Goal: Task Accomplishment & Management: Manage account settings

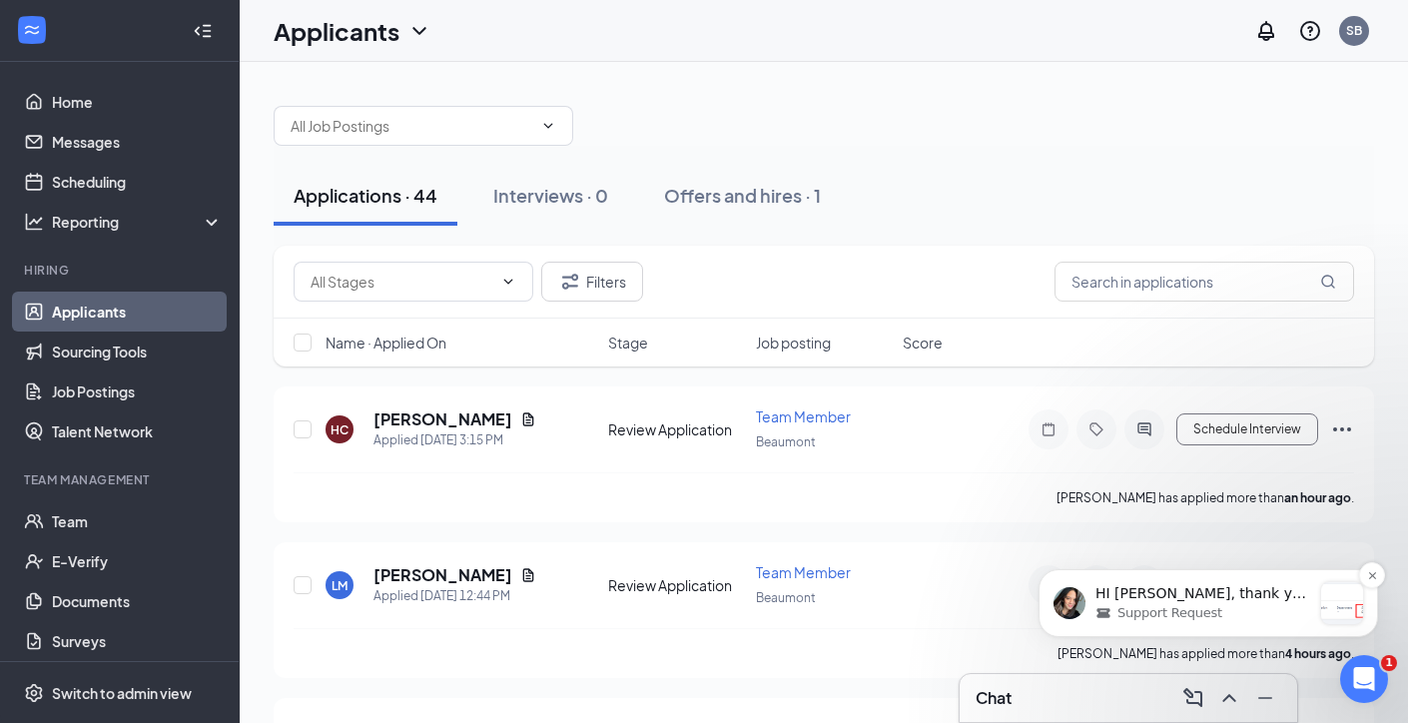
click at [1265, 606] on div "Support Request" at bounding box center [1203, 613] width 216 height 18
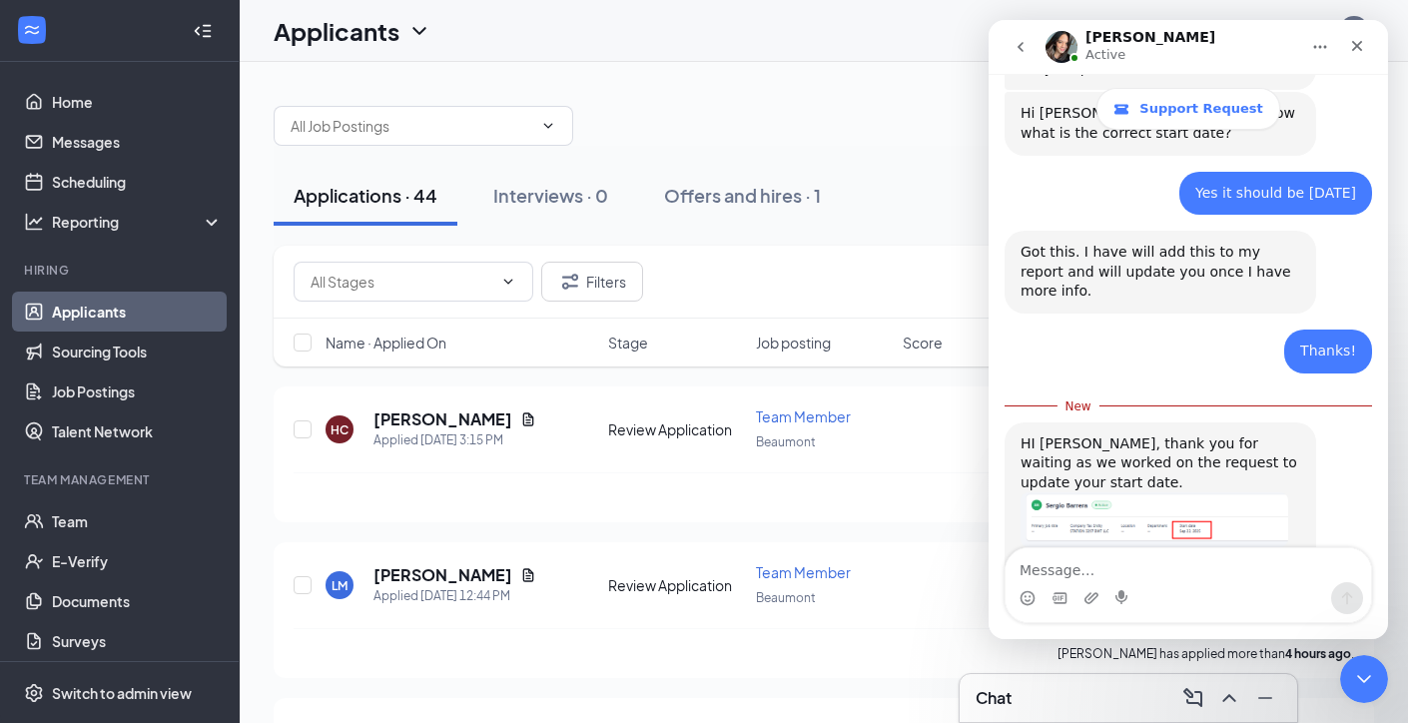
scroll to position [1579, 0]
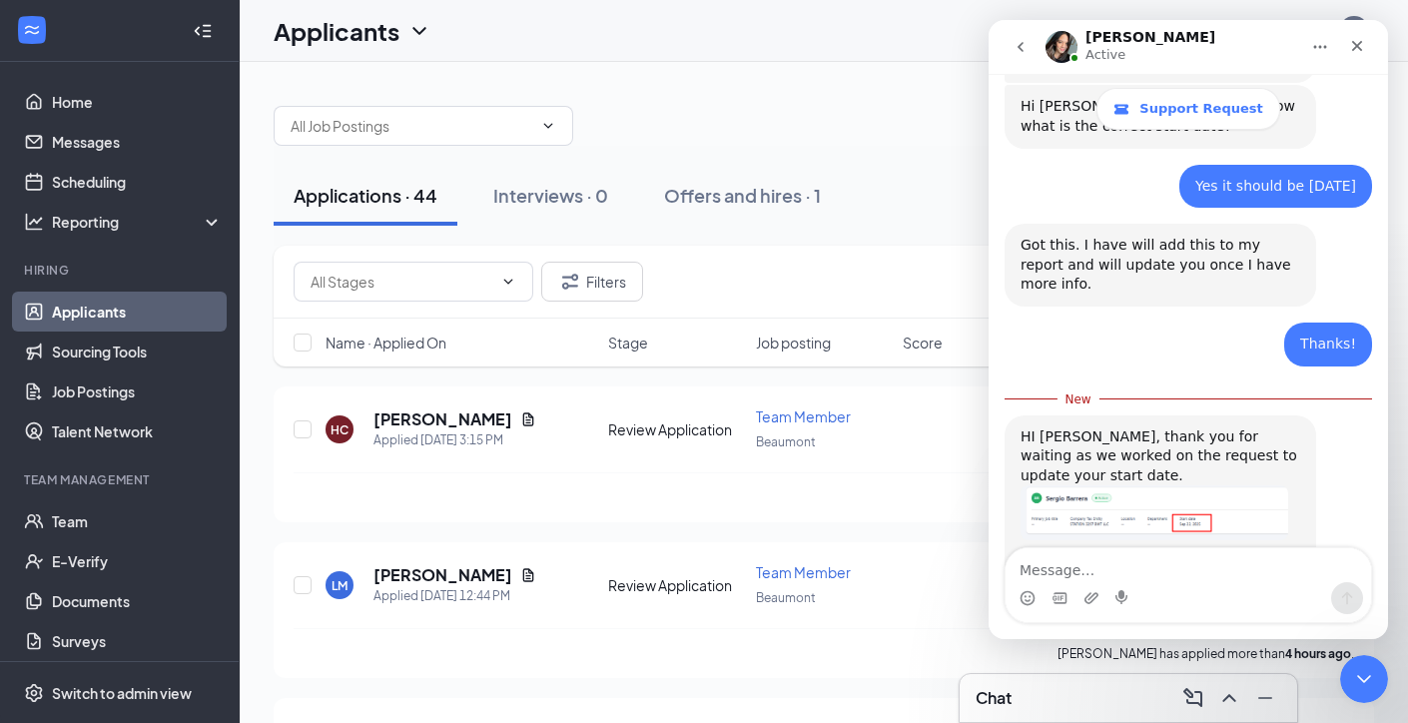
click at [1217, 485] on img "Sarah says…" at bounding box center [1154, 512] width 268 height 55
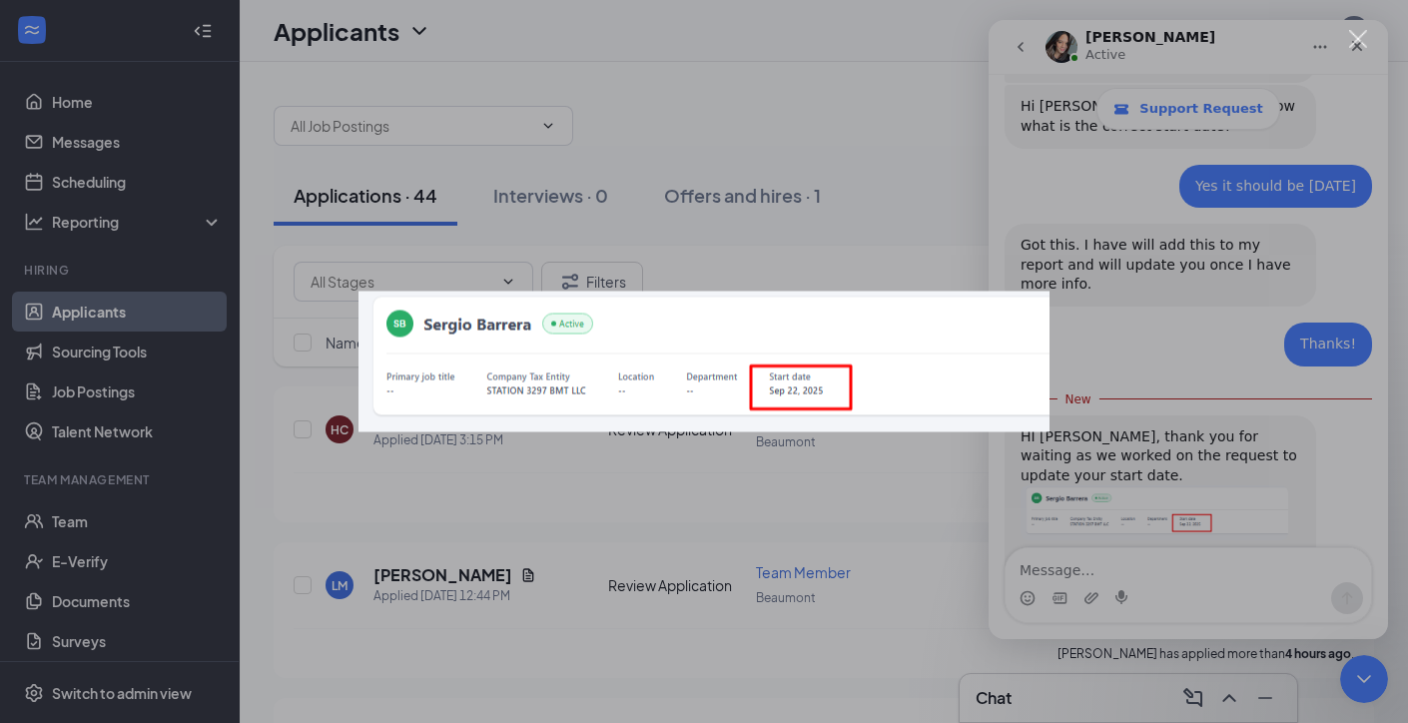
scroll to position [0, 0]
click at [1170, 655] on div "Intercom messenger" at bounding box center [704, 361] width 1408 height 723
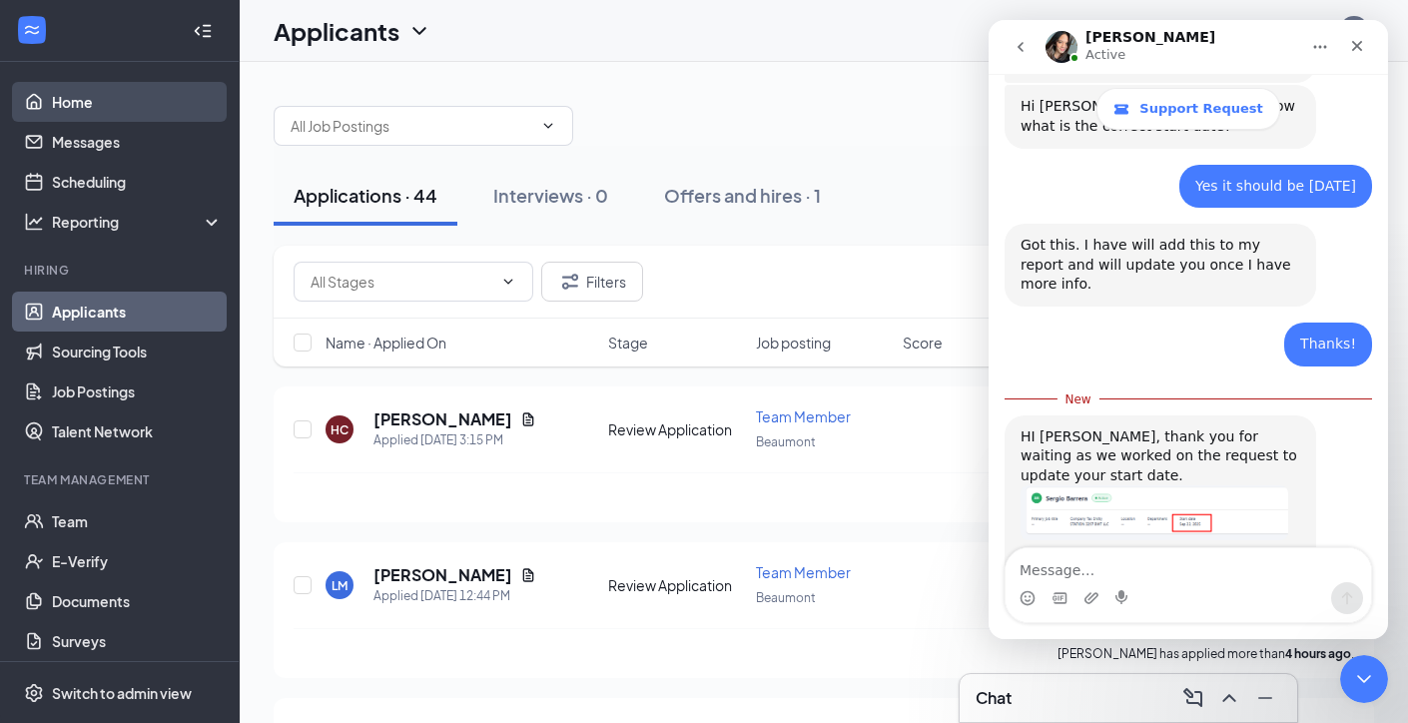
click at [88, 110] on link "Home" at bounding box center [137, 102] width 171 height 40
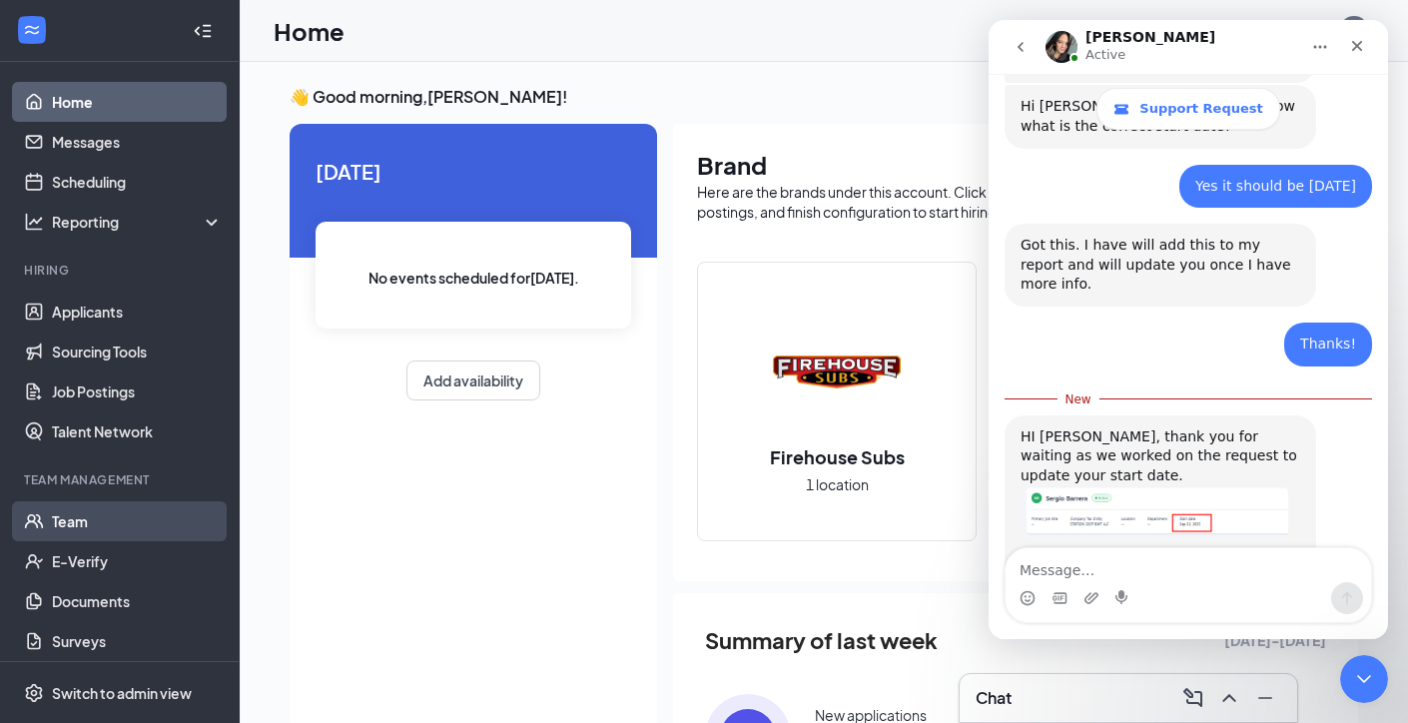
click at [112, 520] on link "Team" at bounding box center [137, 521] width 171 height 40
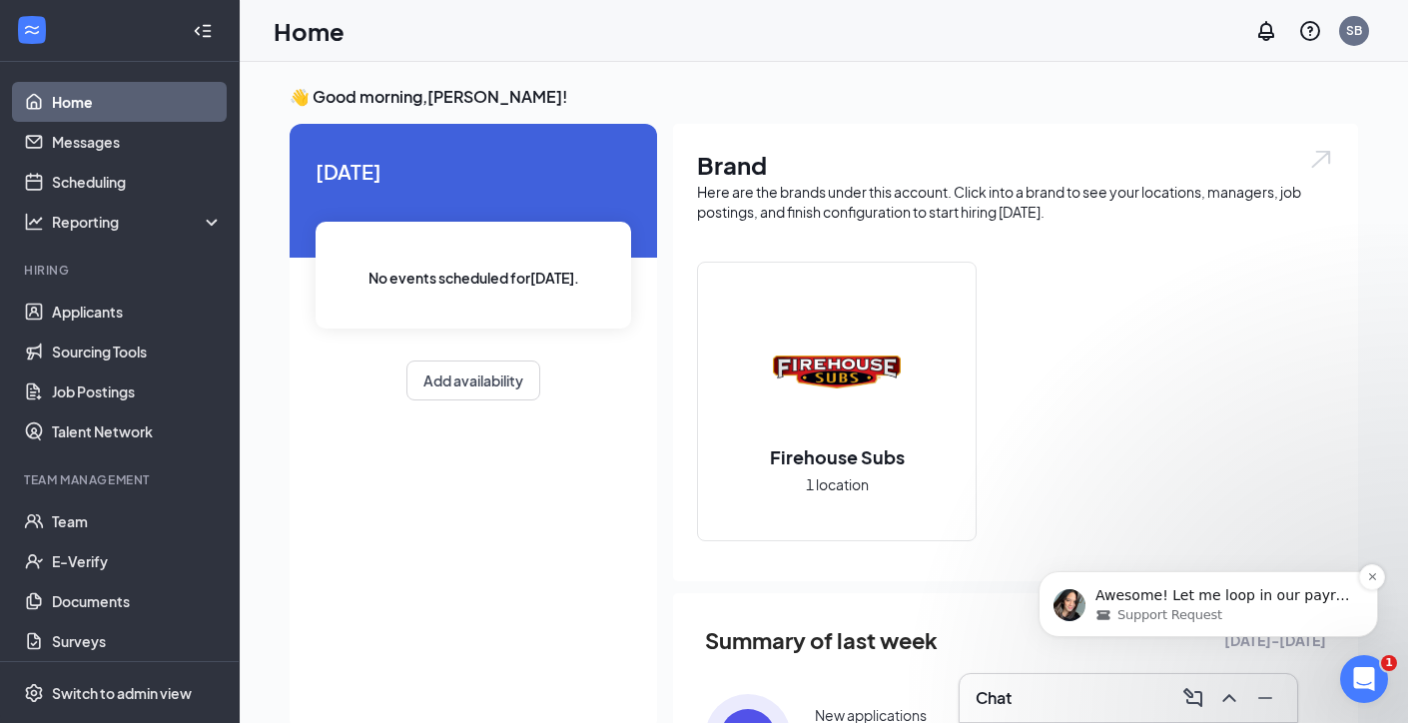
click at [1147, 625] on div "Awesome! Let me loop in our payroll specialist to assist you further with your …" at bounding box center [1207, 604] width 339 height 66
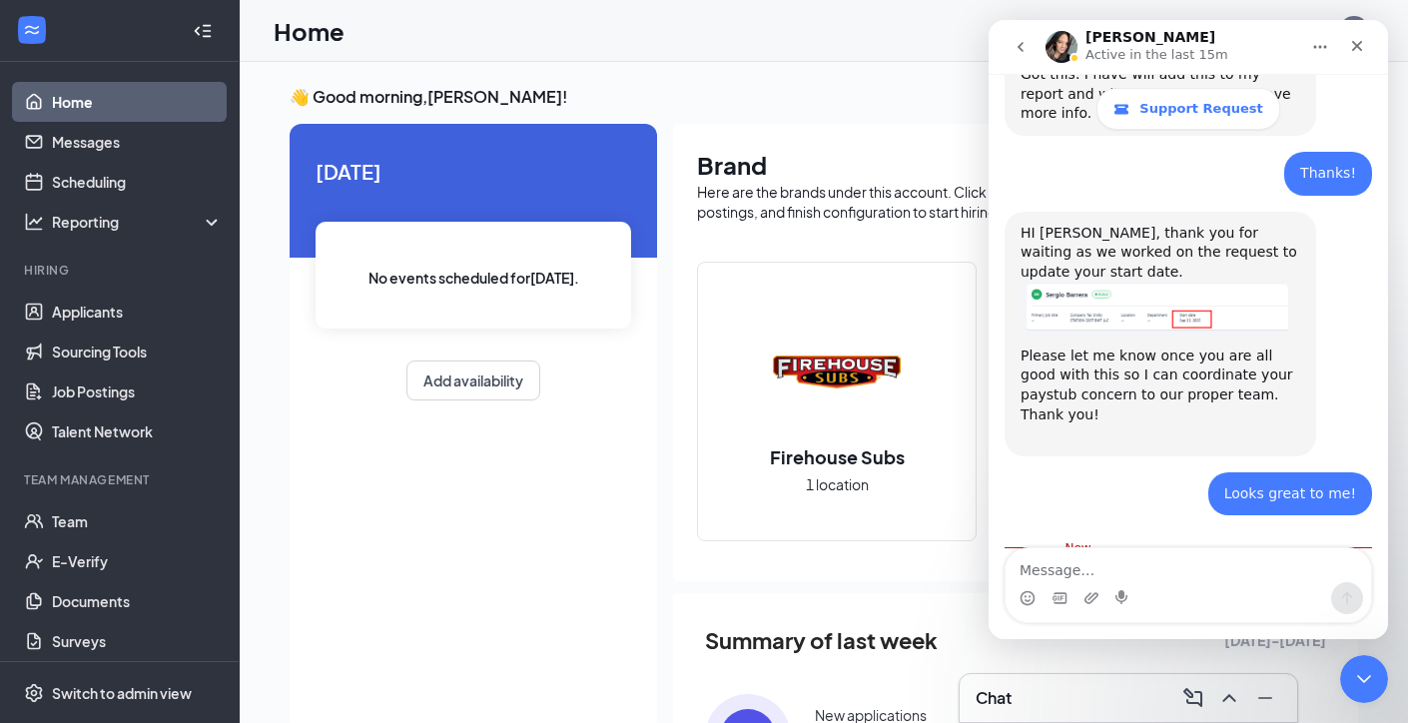
scroll to position [1757, 0]
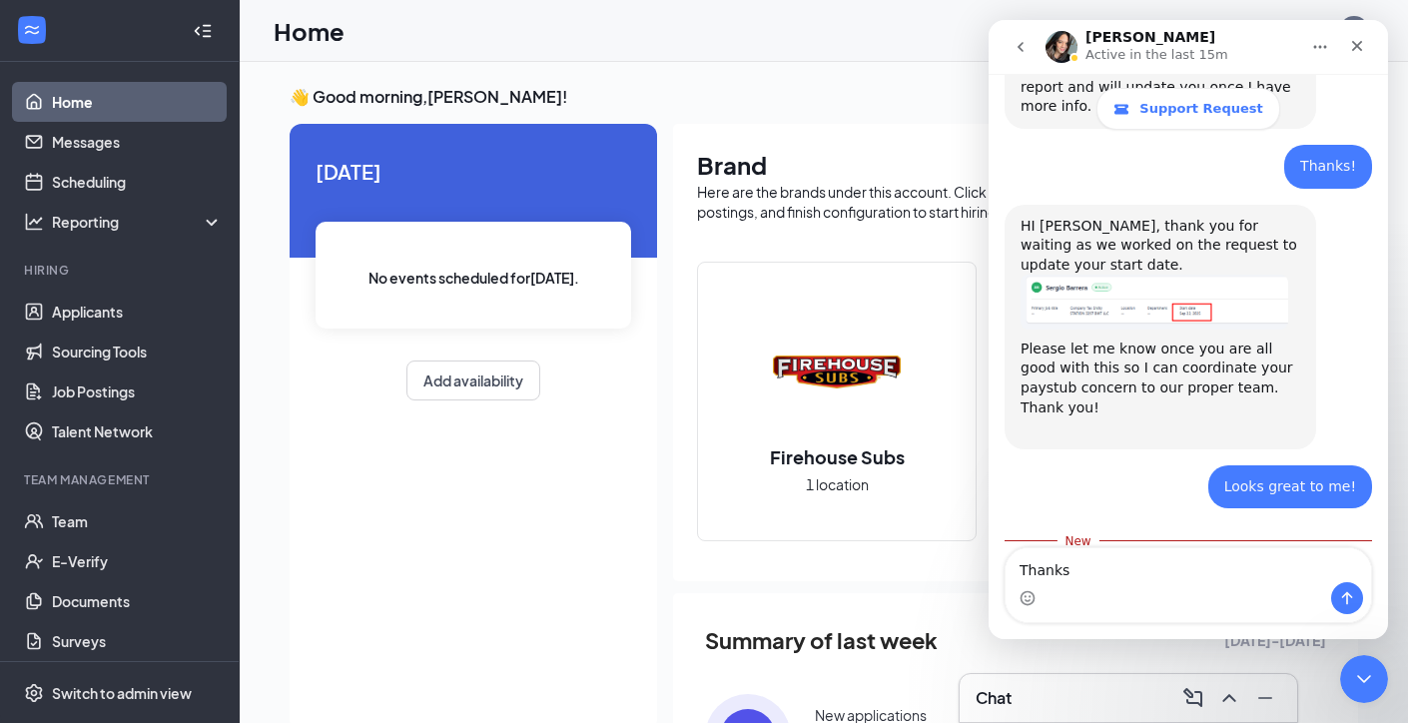
type textarea "Thanks!"
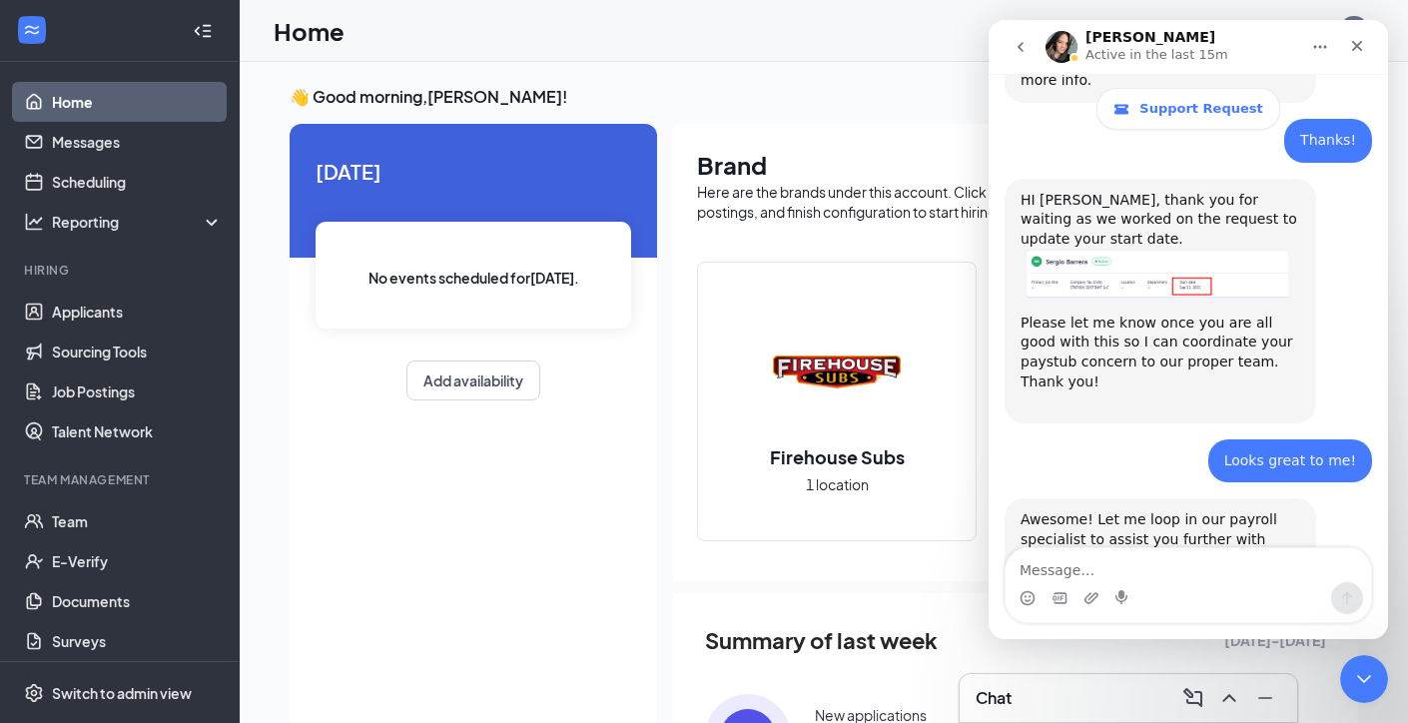
click at [862, 90] on h3 "👋 Good morning, Sergio Barrera !" at bounding box center [823, 97] width 1068 height 22
click at [1009, 51] on button "go back" at bounding box center [1020, 47] width 38 height 38
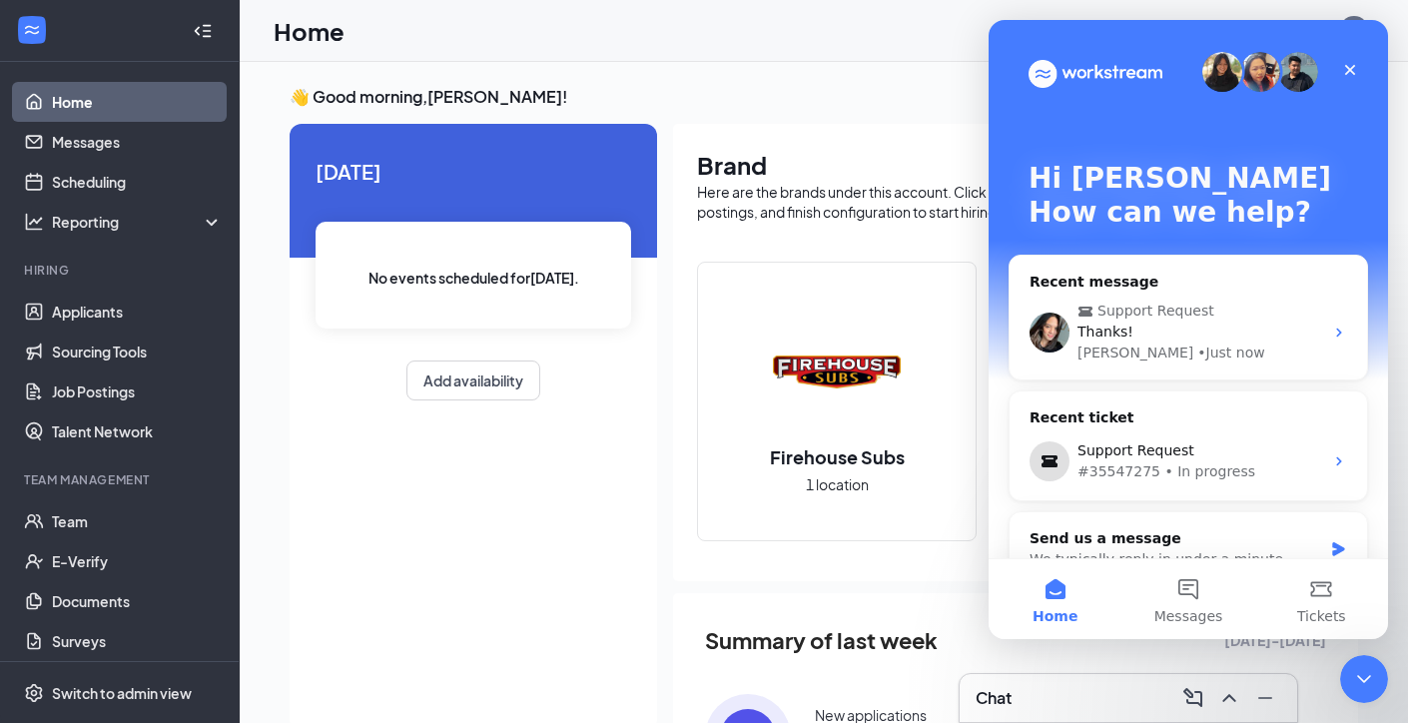
scroll to position [0, 0]
click at [1197, 347] on div "Sean • 1m ago" at bounding box center [1200, 352] width 246 height 21
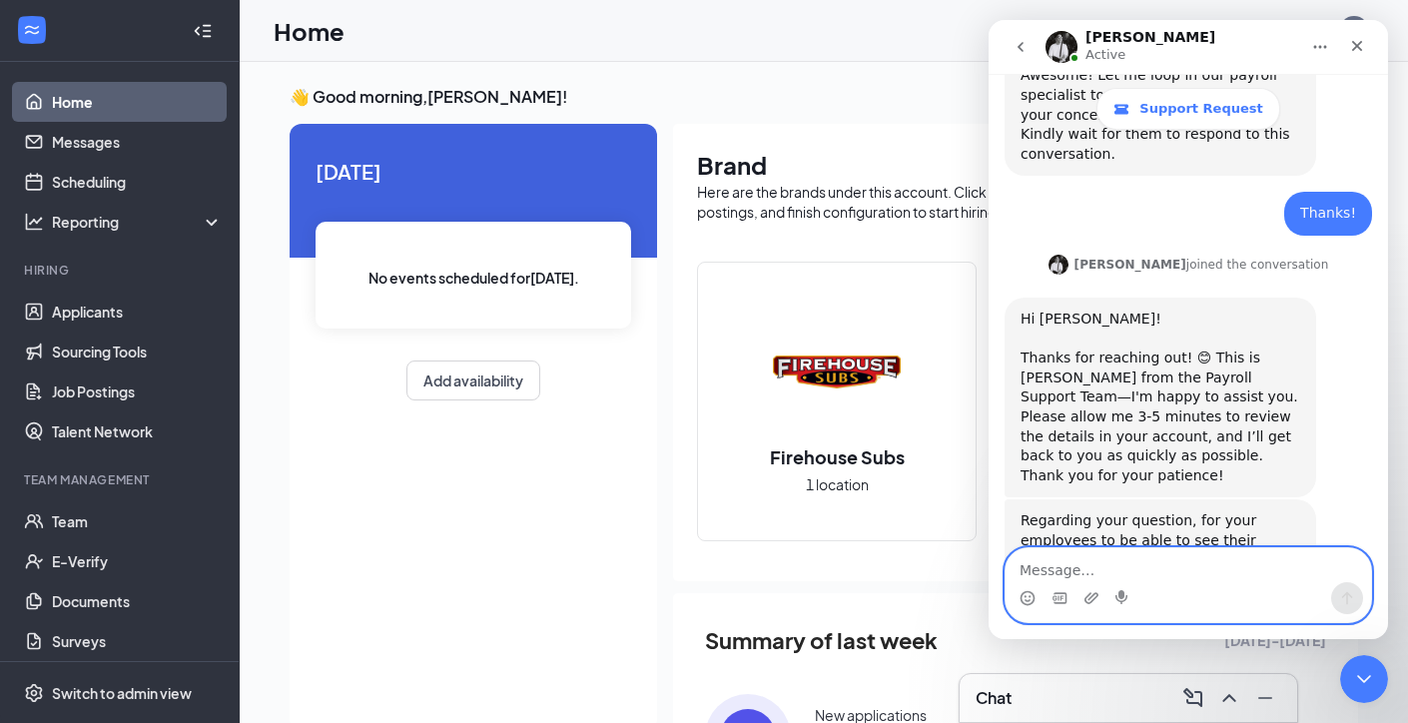
scroll to position [2293, 0]
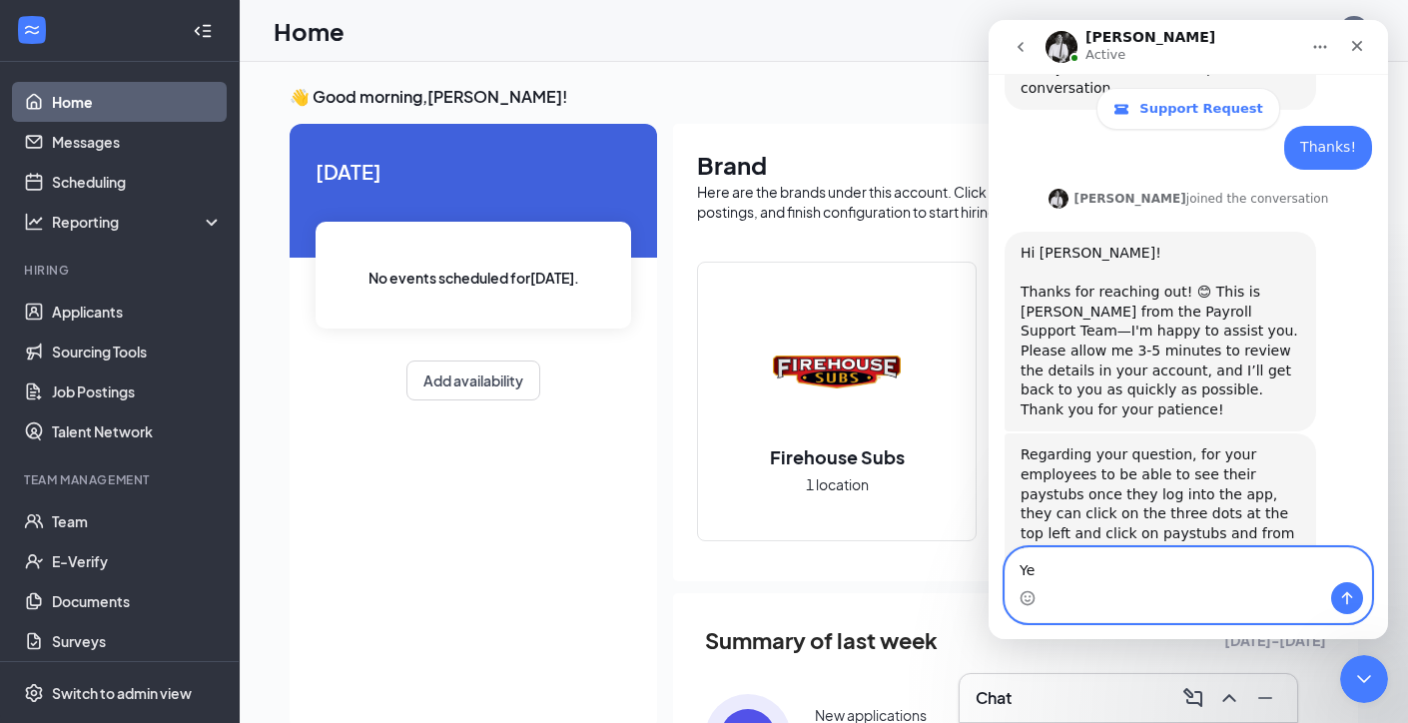
type textarea "Y"
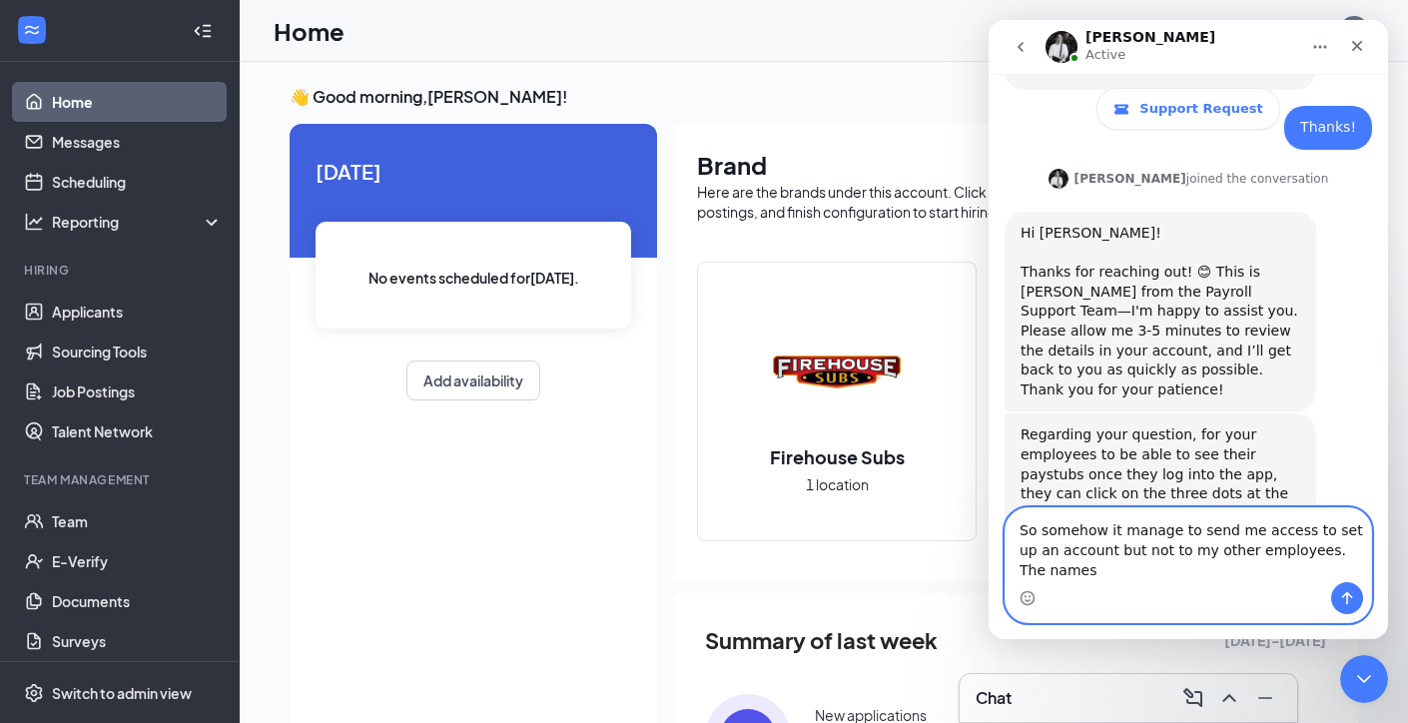
scroll to position [2333, 0]
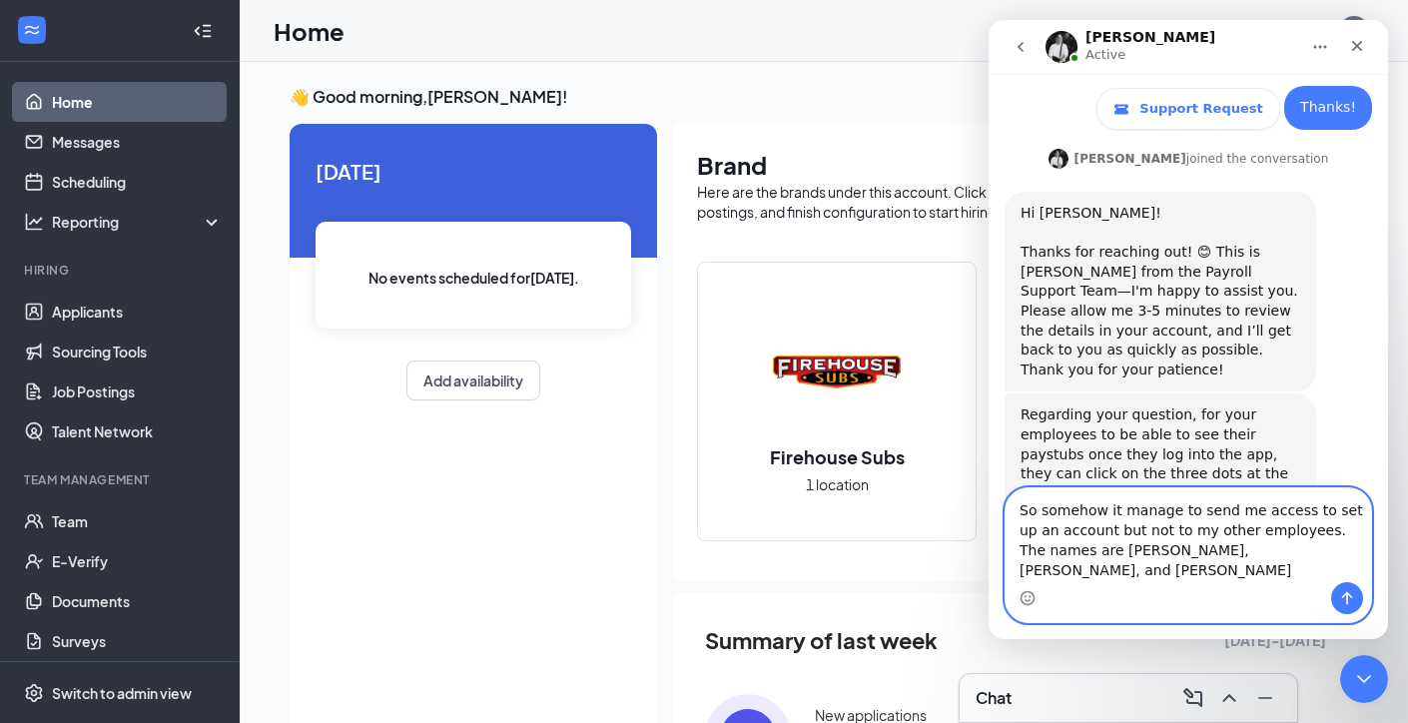
type textarea "So somehow it manage to send me access to set up an account but not to my other…"
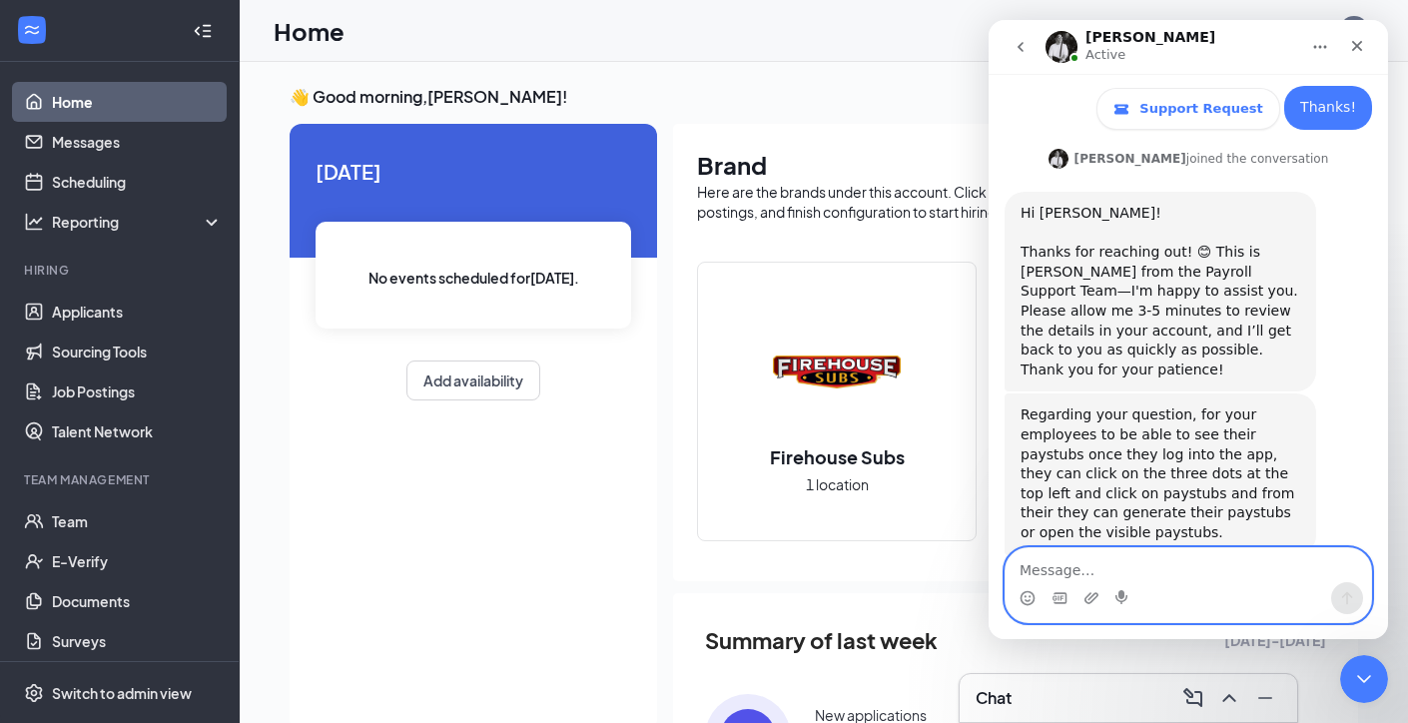
scroll to position [2411, 0]
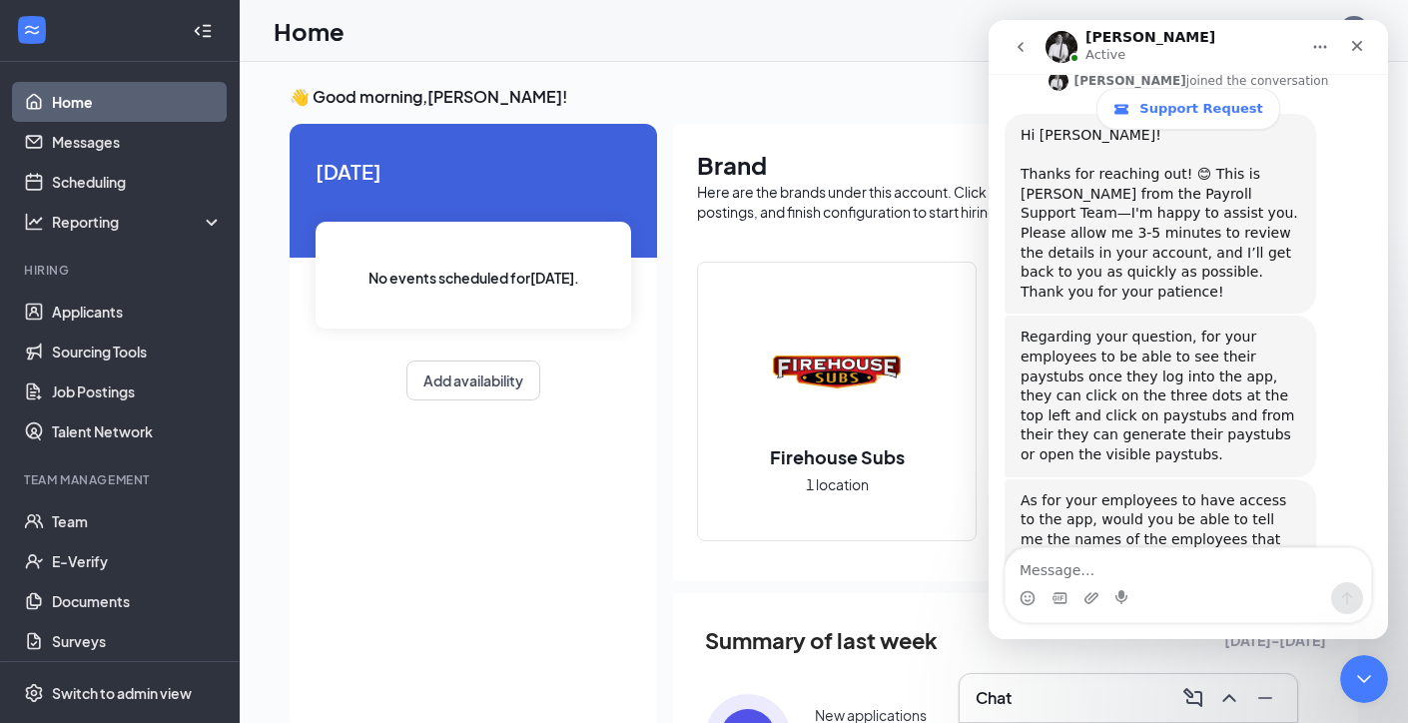
click at [948, 62] on div "👋 Good morning, Sergio Barrera ! Today No events scheduled for today . Add avai…" at bounding box center [824, 577] width 1168 height 1031
click at [1020, 34] on button "go back" at bounding box center [1020, 47] width 38 height 38
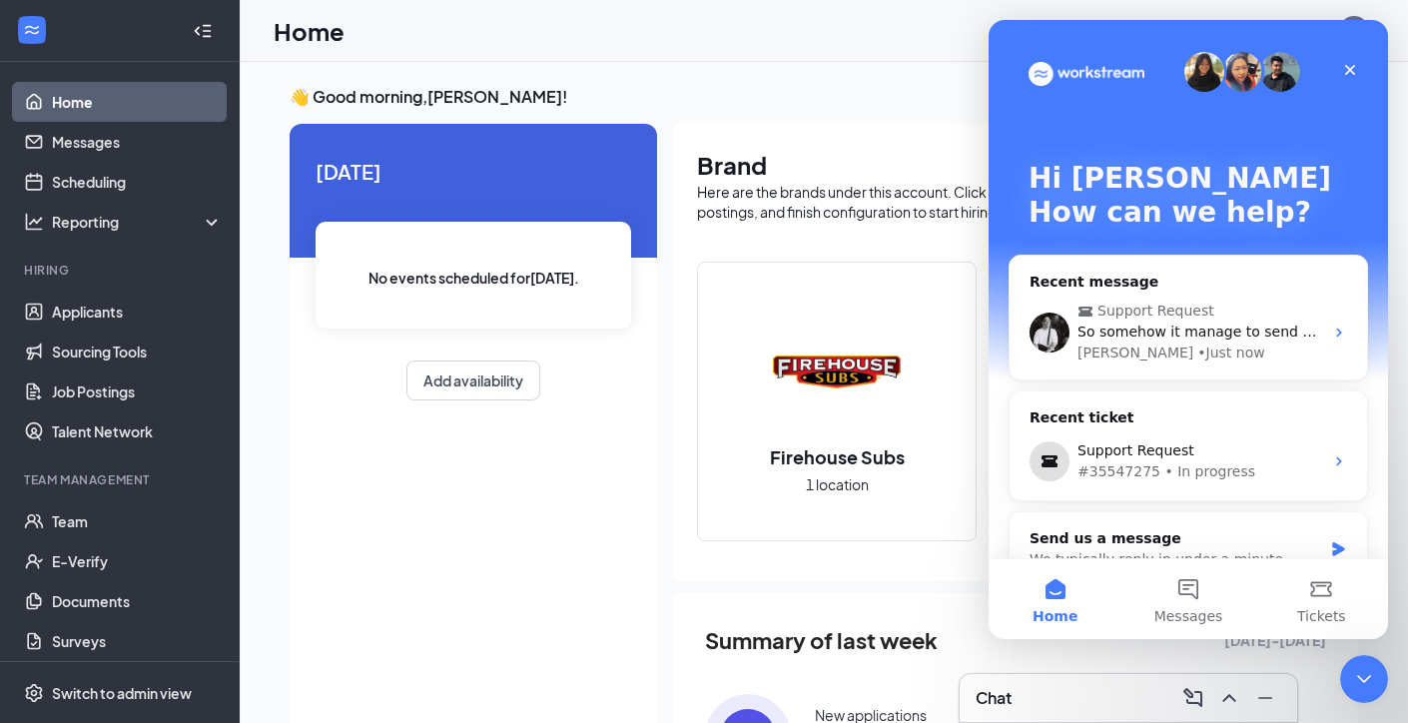
scroll to position [0, 0]
click at [1353, 73] on icon "Close" at bounding box center [1350, 70] width 11 height 11
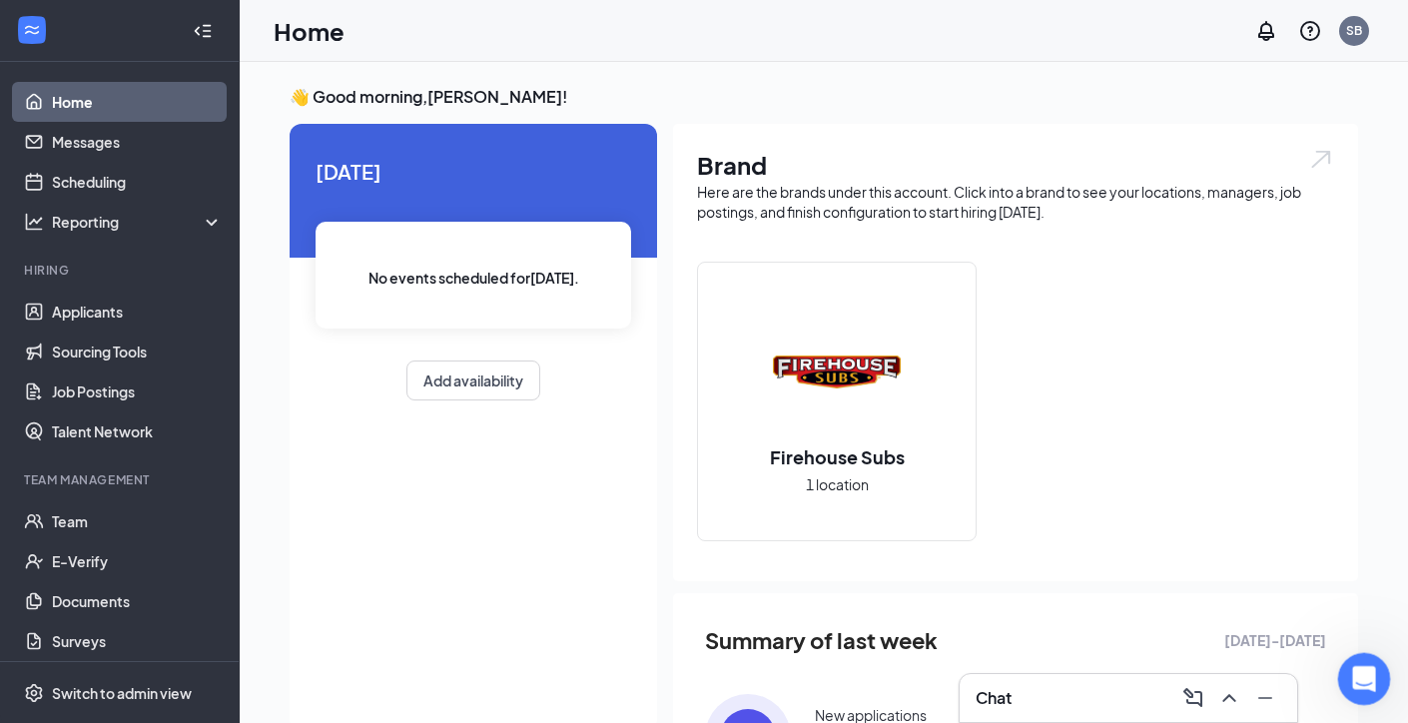
click at [1346, 689] on div "Open Intercom Messenger" at bounding box center [1361, 676] width 66 height 66
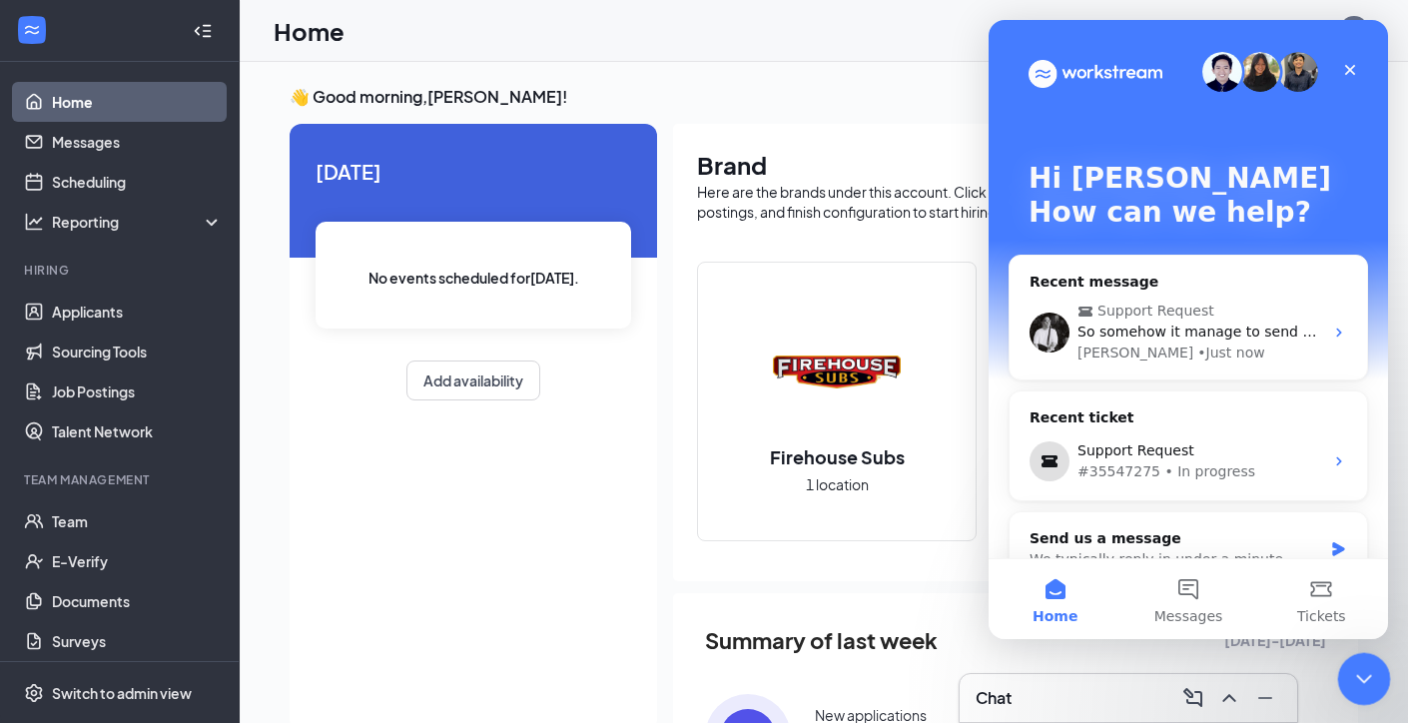
click at [1349, 670] on icon "Close Intercom Messenger" at bounding box center [1361, 676] width 24 height 24
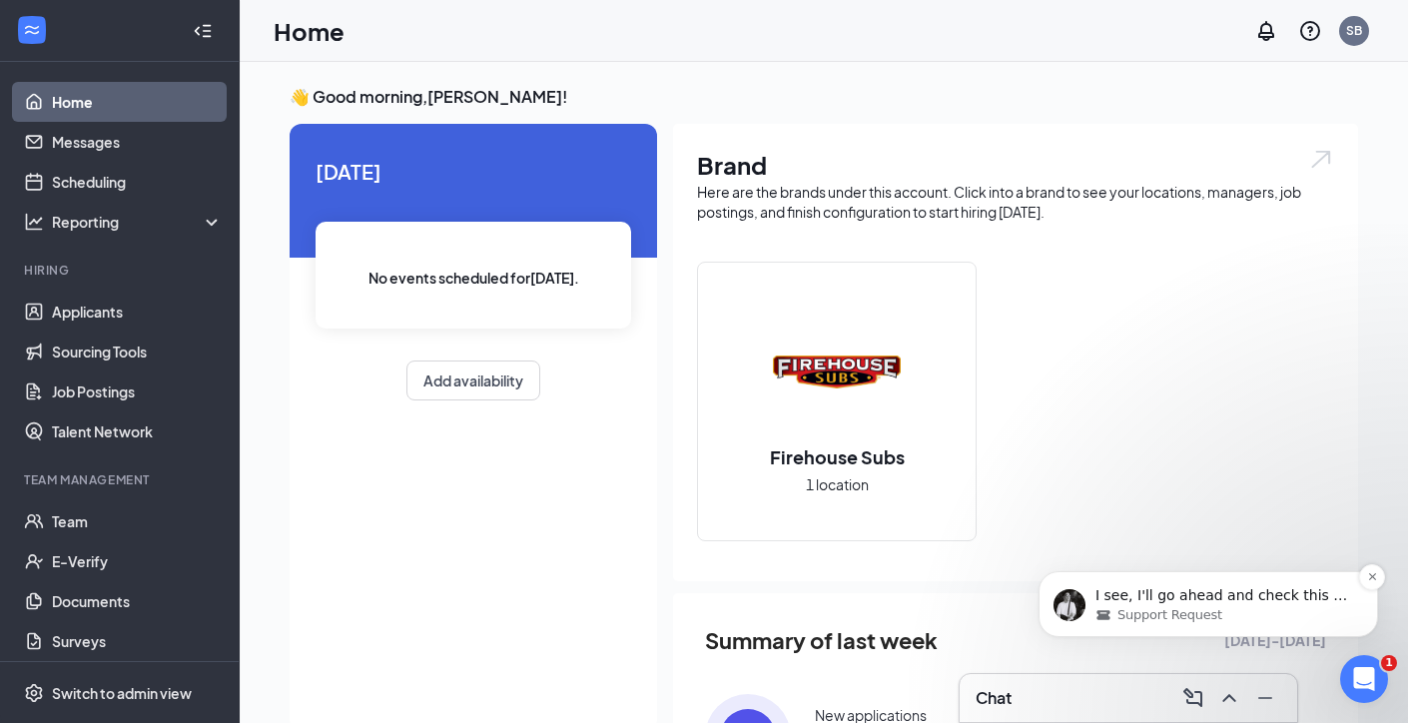
click at [1201, 610] on span "Support Request" at bounding box center [1169, 615] width 105 height 18
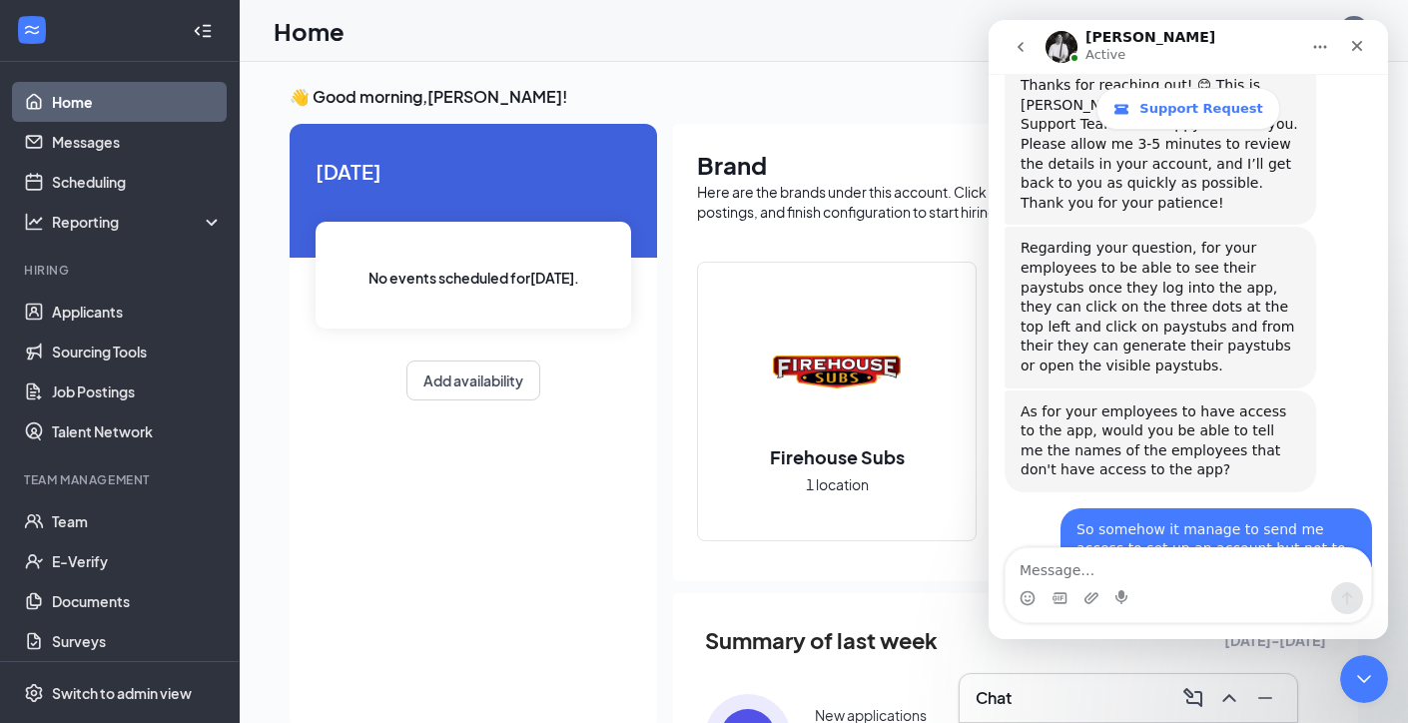
scroll to position [2542, 0]
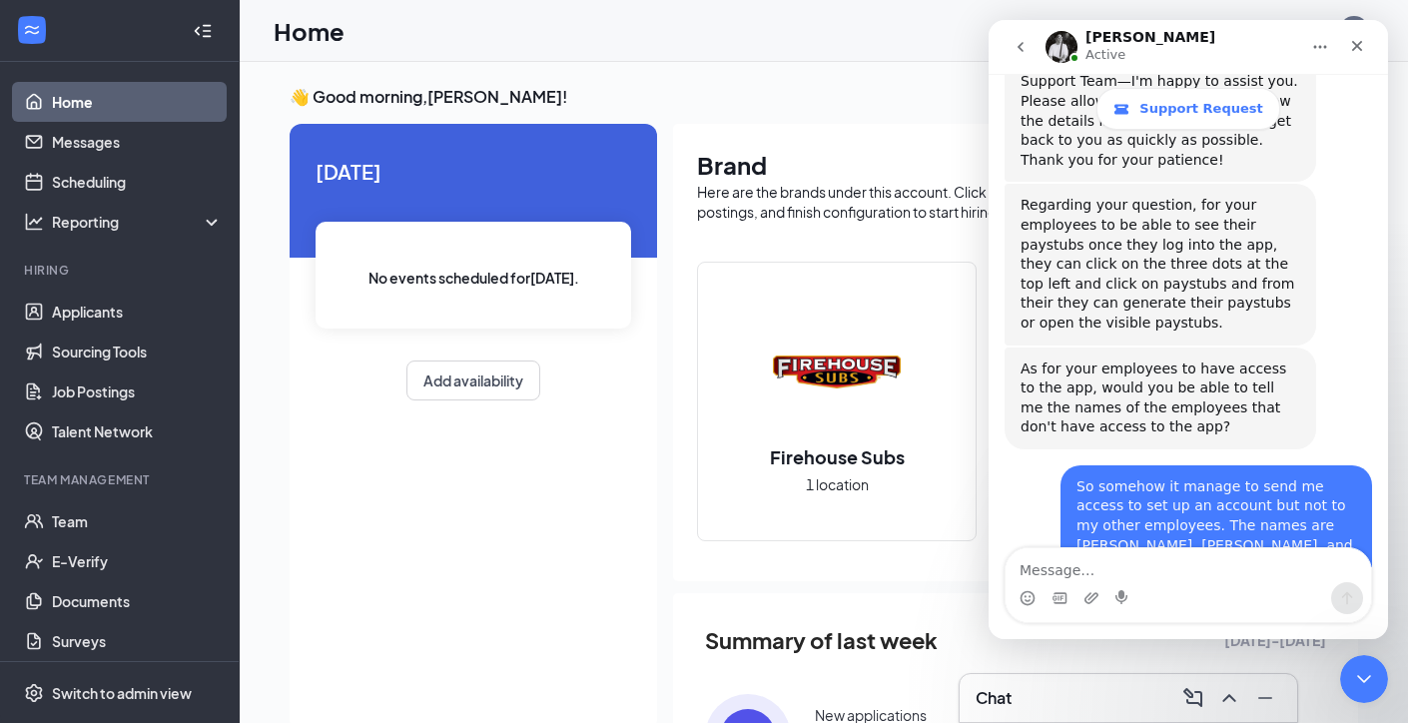
click at [1163, 567] on textarea "Message…" at bounding box center [1187, 565] width 365 height 34
type textarea "I can ask [DEMOGRAPHIC_DATA] right now"
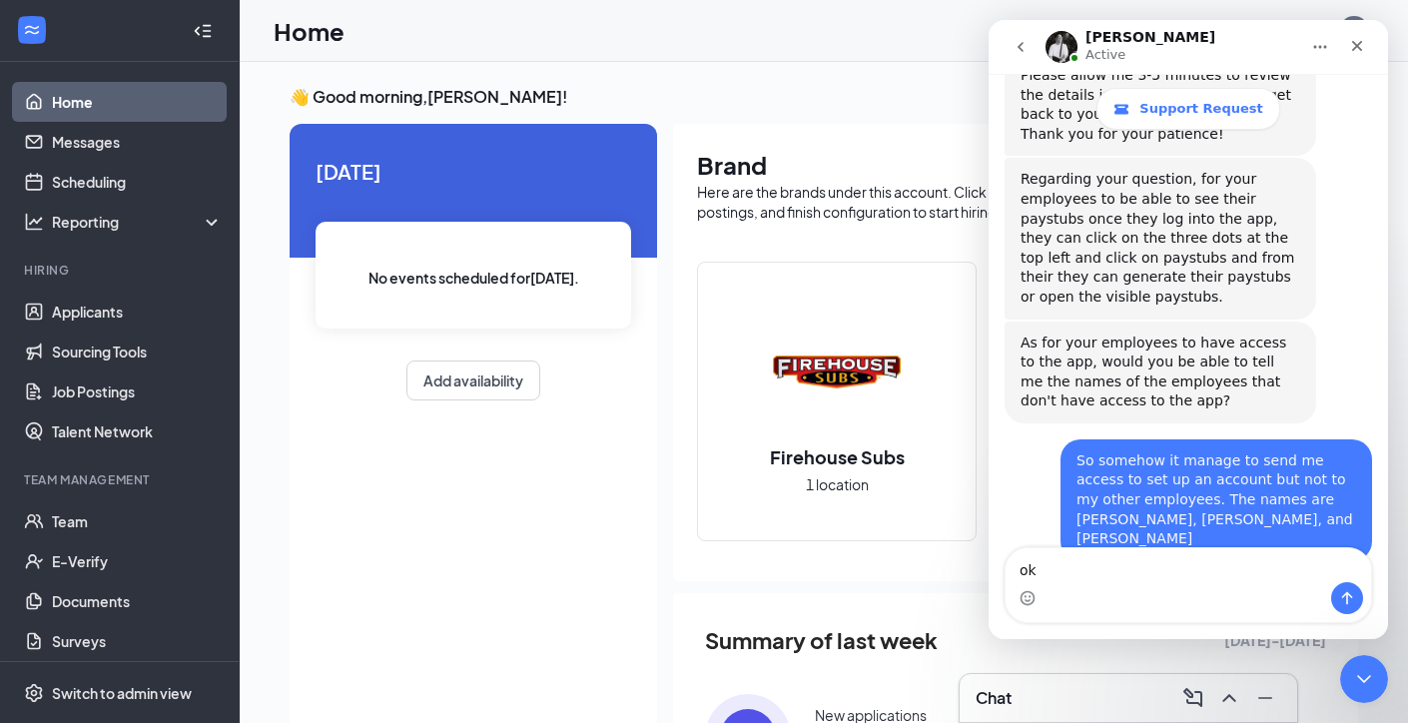
type textarea "o"
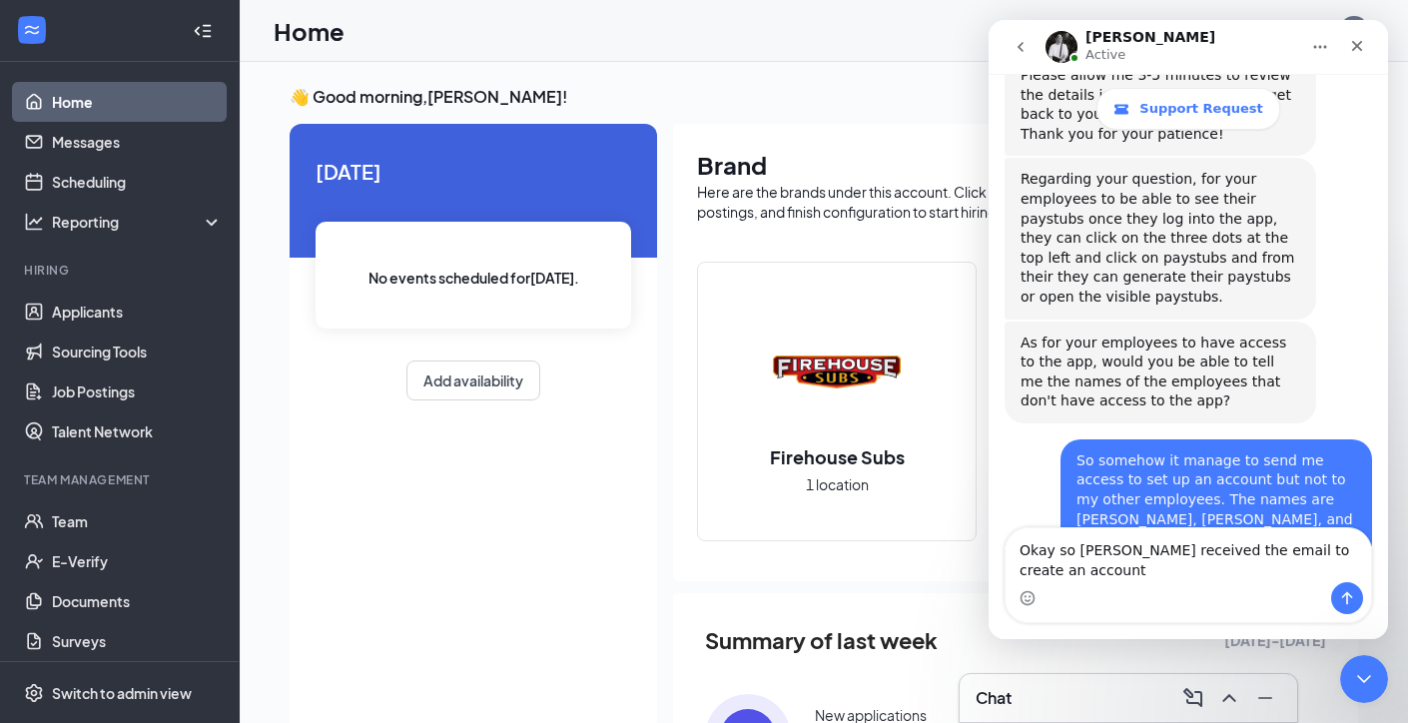
scroll to position [2588, 0]
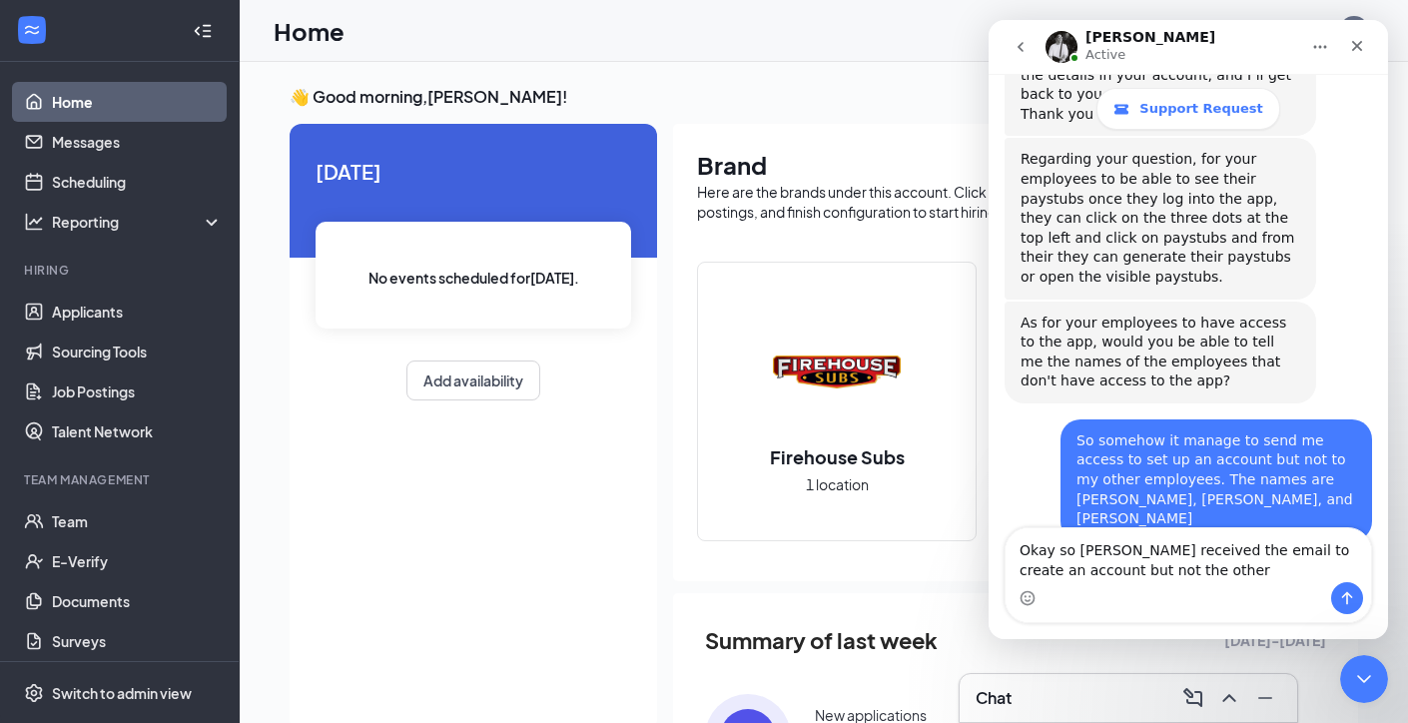
type textarea "Okay so [PERSON_NAME] received the email to create an account but not the other…"
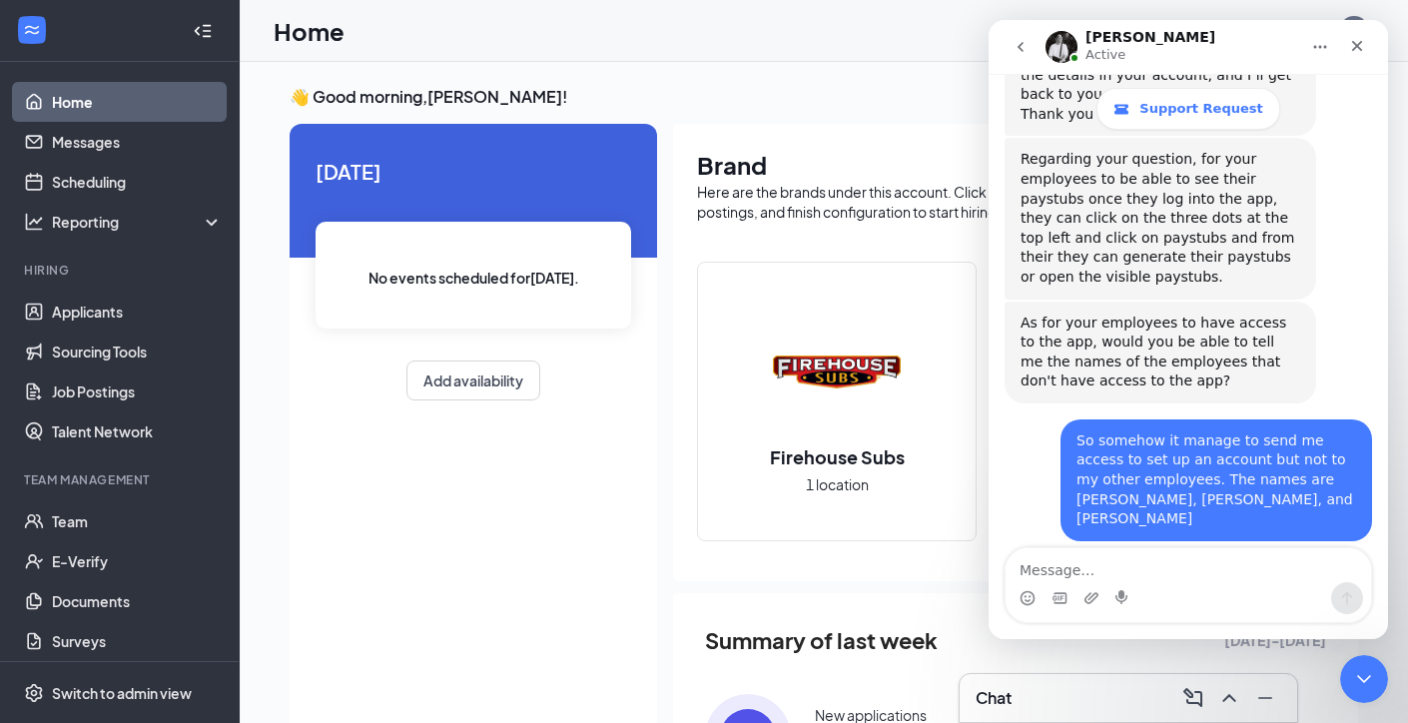
scroll to position [2634, 0]
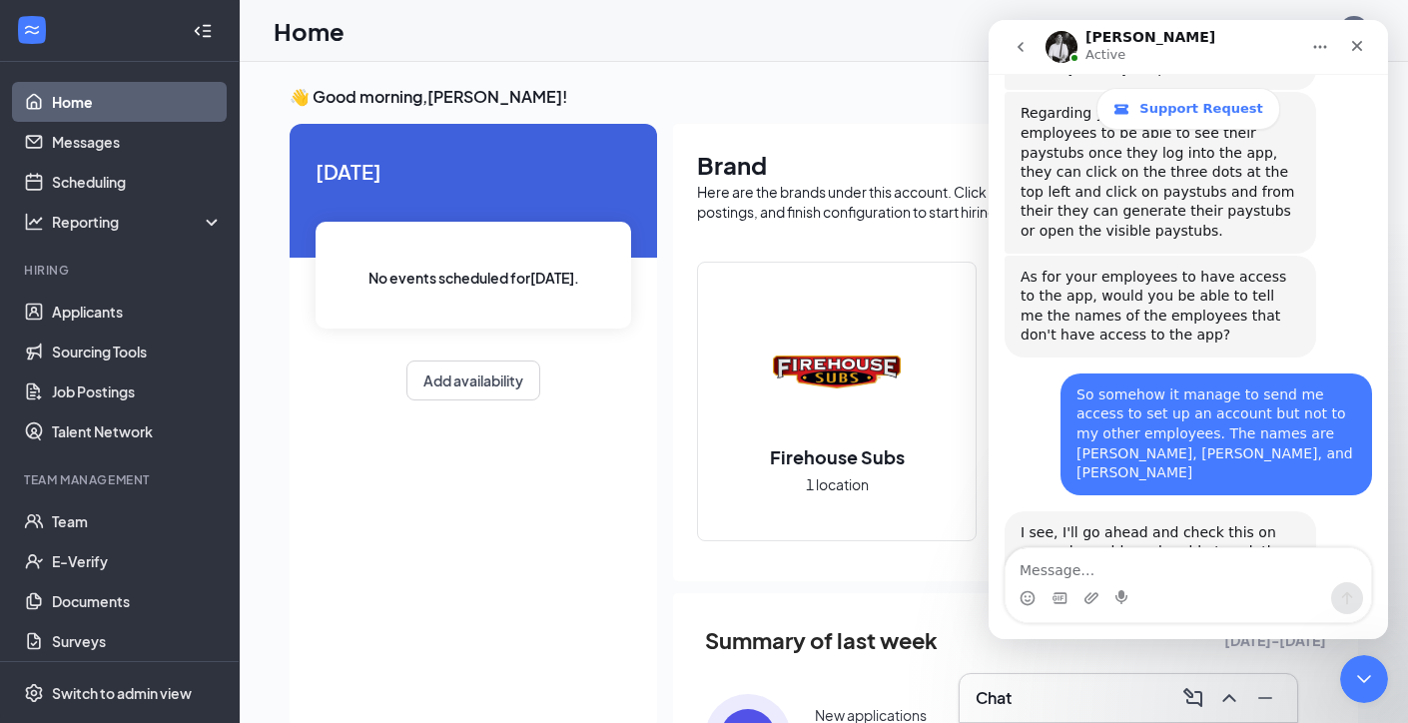
click at [1015, 54] on icon "go back" at bounding box center [1020, 47] width 16 height 16
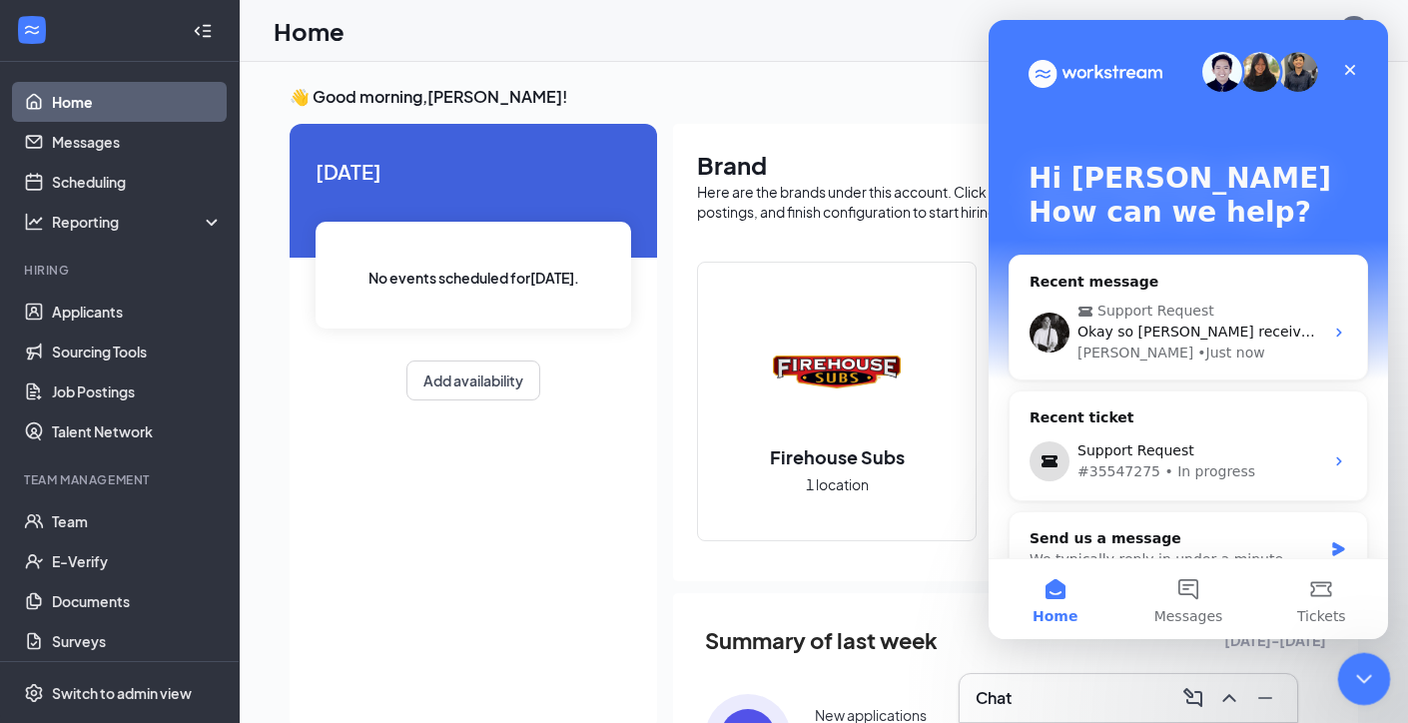
click at [1367, 679] on icon "Close Intercom Messenger" at bounding box center [1361, 676] width 24 height 24
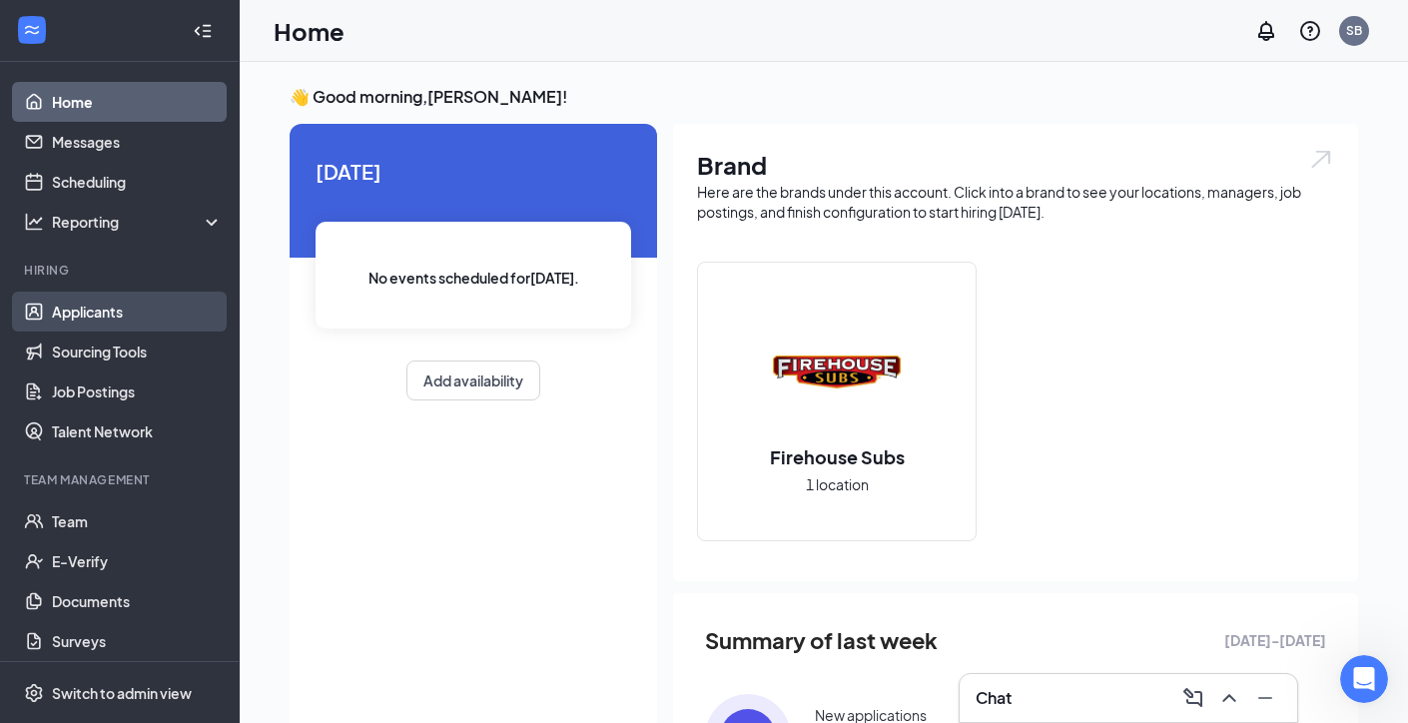
click at [52, 307] on link "Applicants" at bounding box center [137, 311] width 171 height 40
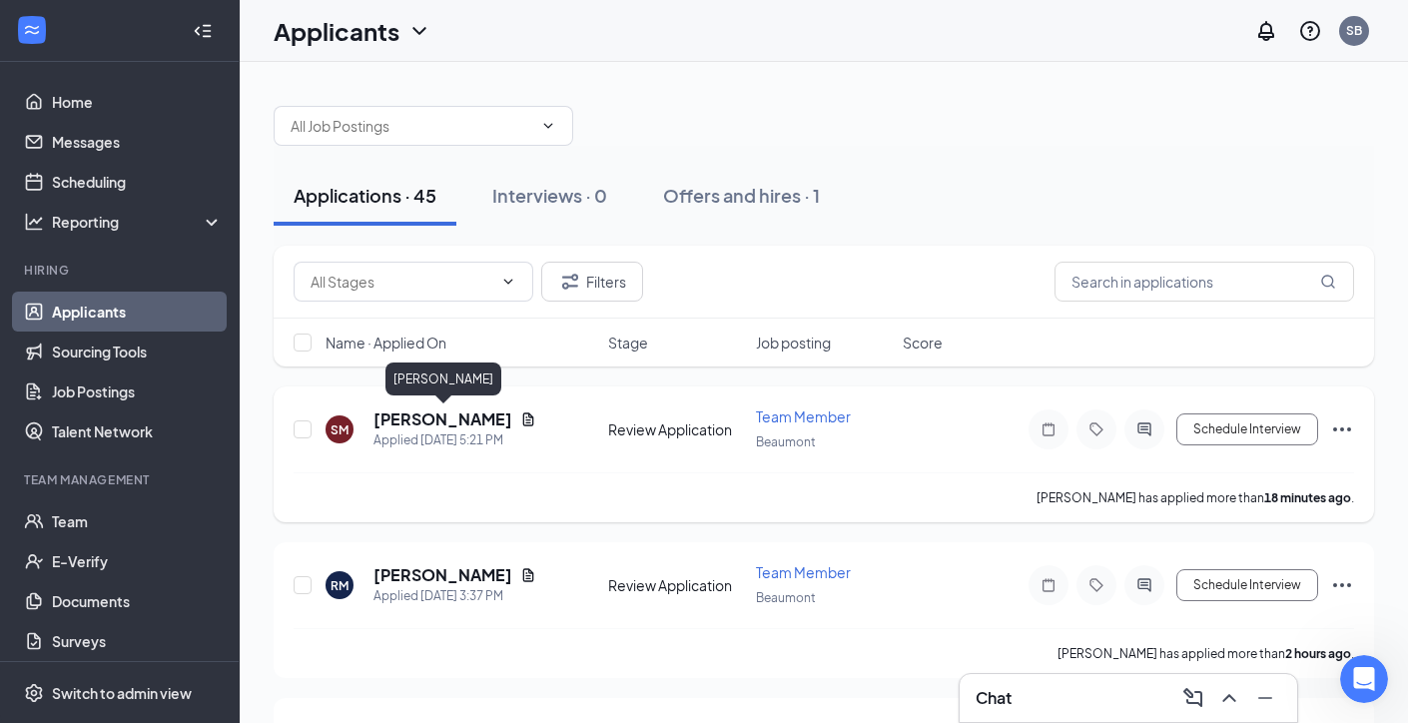
click at [410, 411] on h5 "[PERSON_NAME]" at bounding box center [442, 419] width 139 height 22
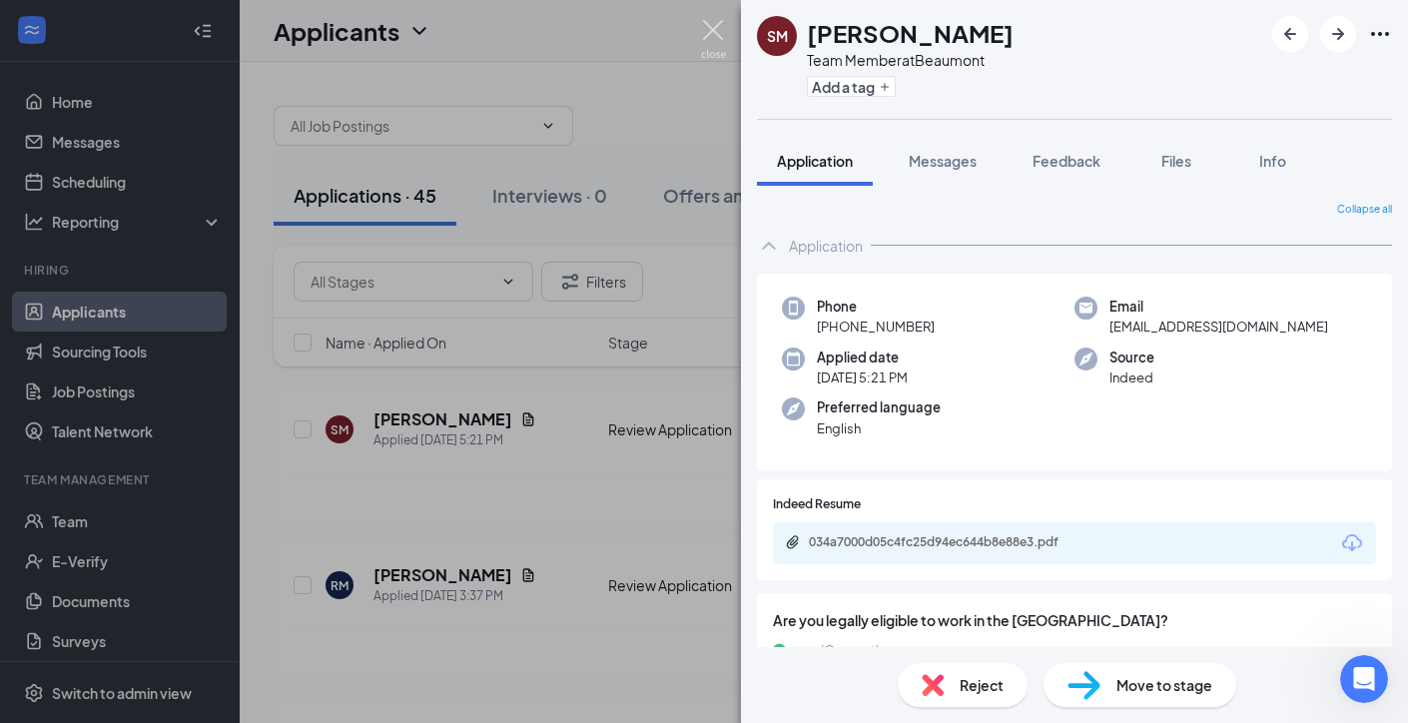
click at [711, 39] on img at bounding box center [713, 39] width 25 height 39
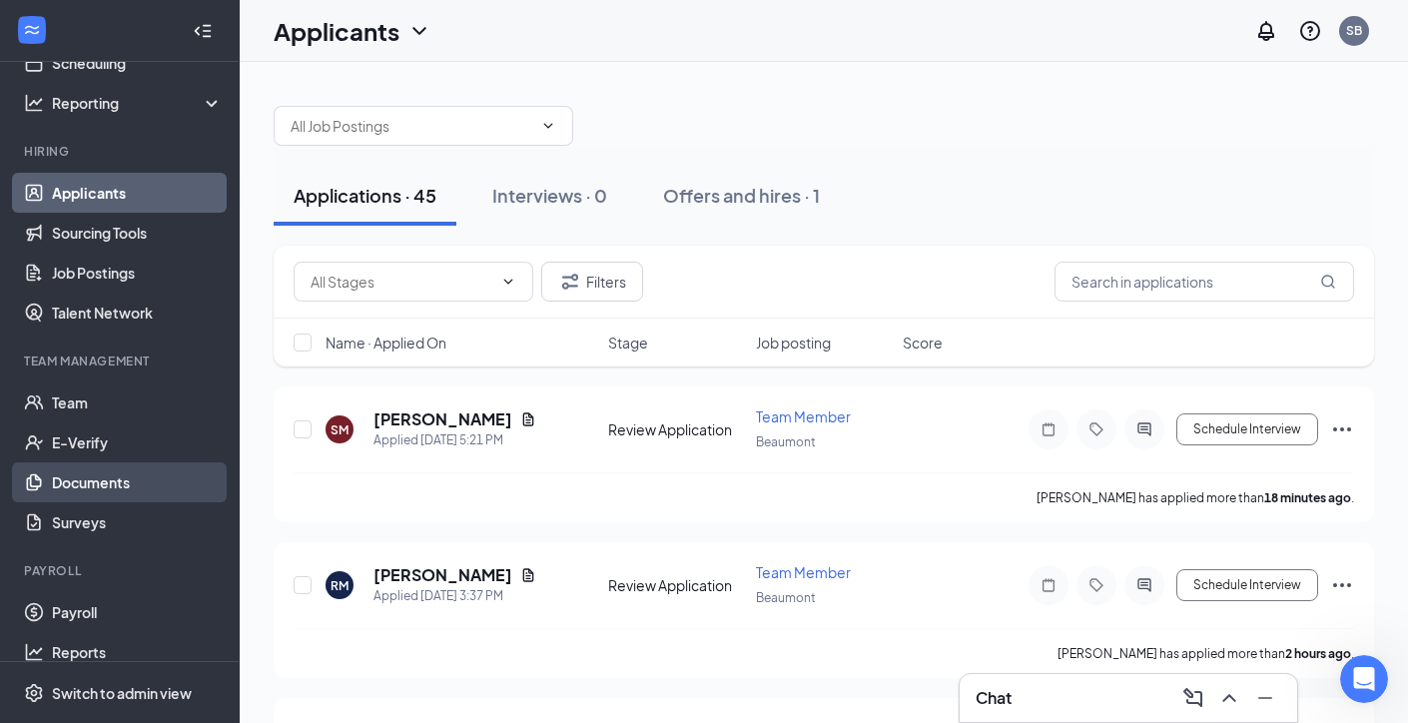
scroll to position [138, 0]
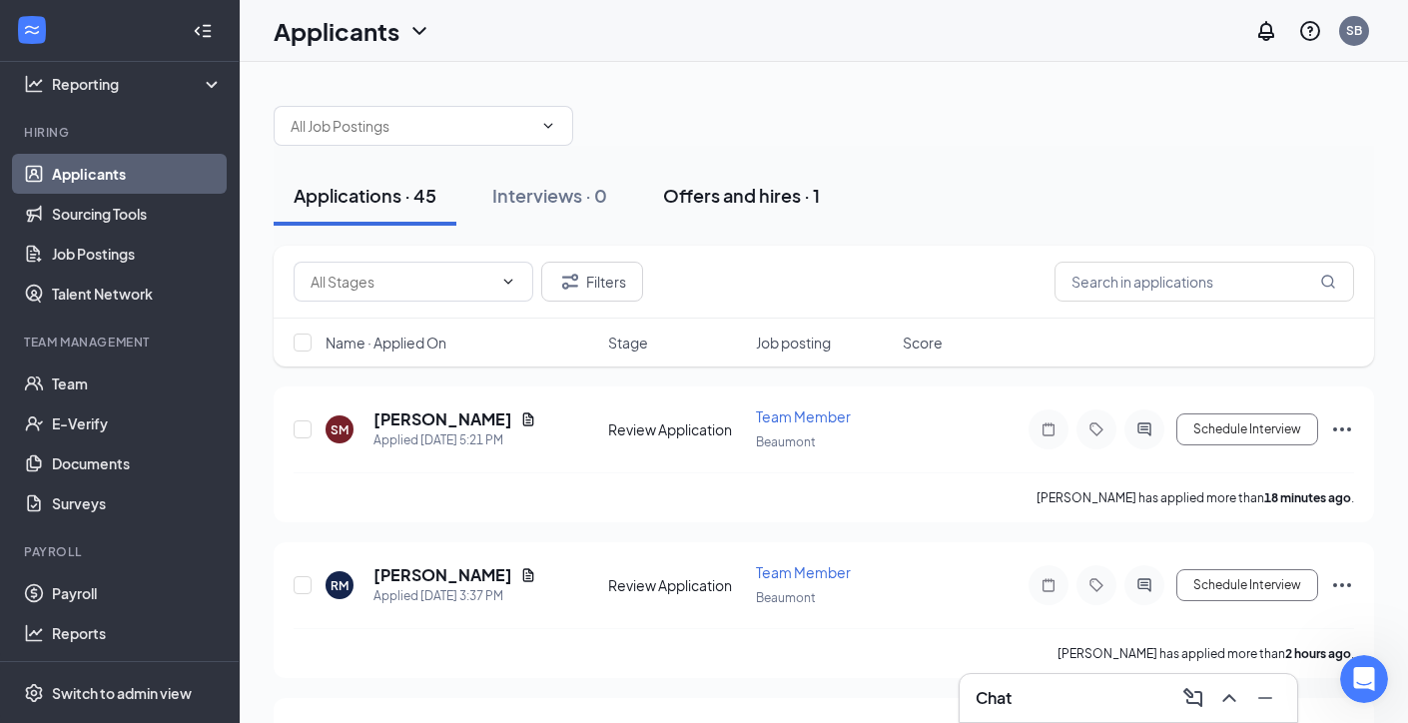
click at [718, 182] on button "Offers and hires · 1" at bounding box center [741, 196] width 197 height 60
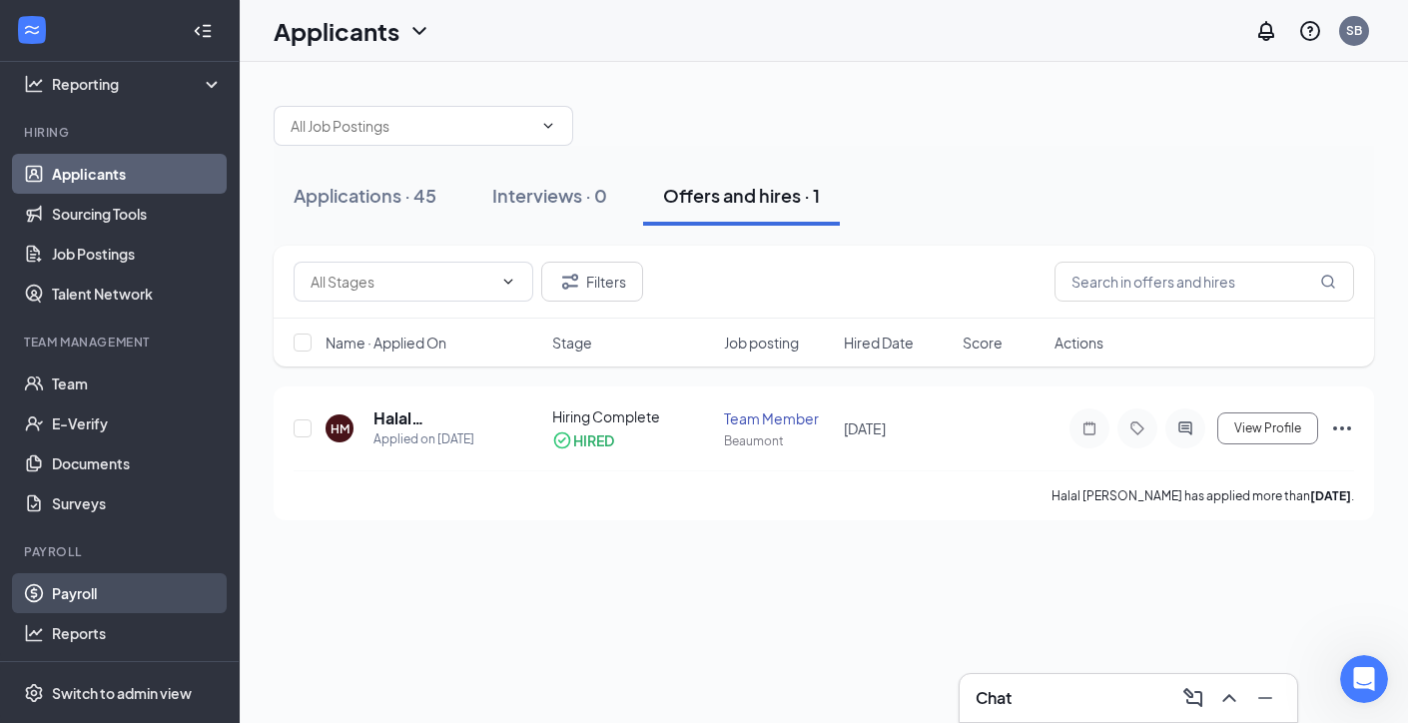
click at [92, 577] on link "Payroll" at bounding box center [137, 593] width 171 height 40
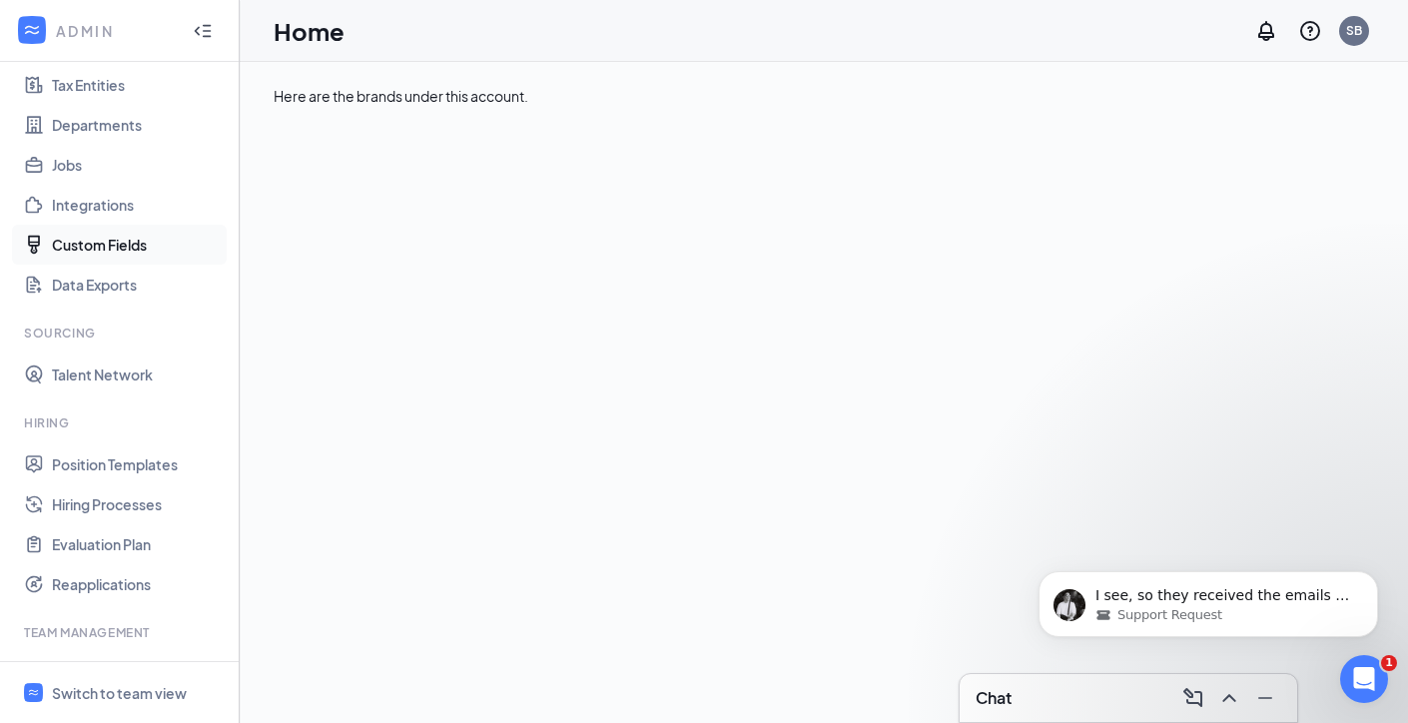
scroll to position [106, 0]
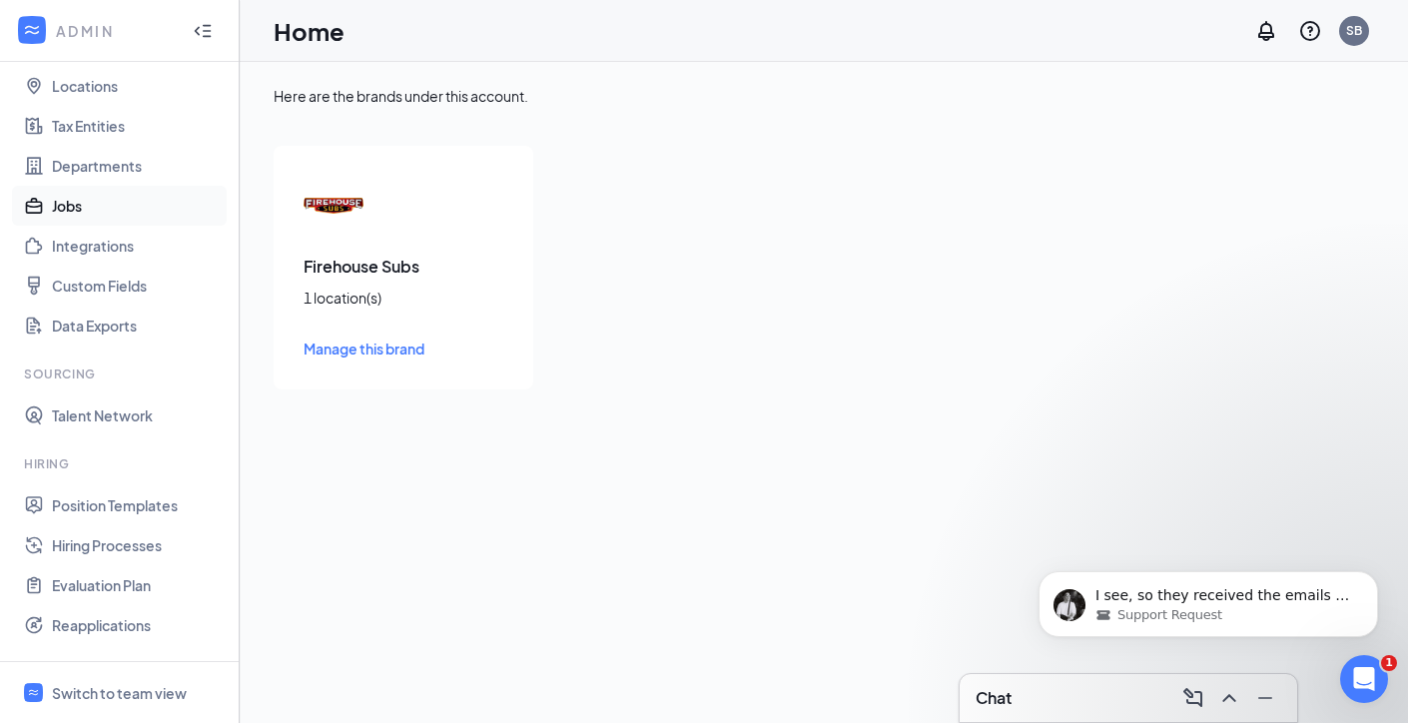
click at [111, 206] on link "Jobs" at bounding box center [137, 206] width 171 height 40
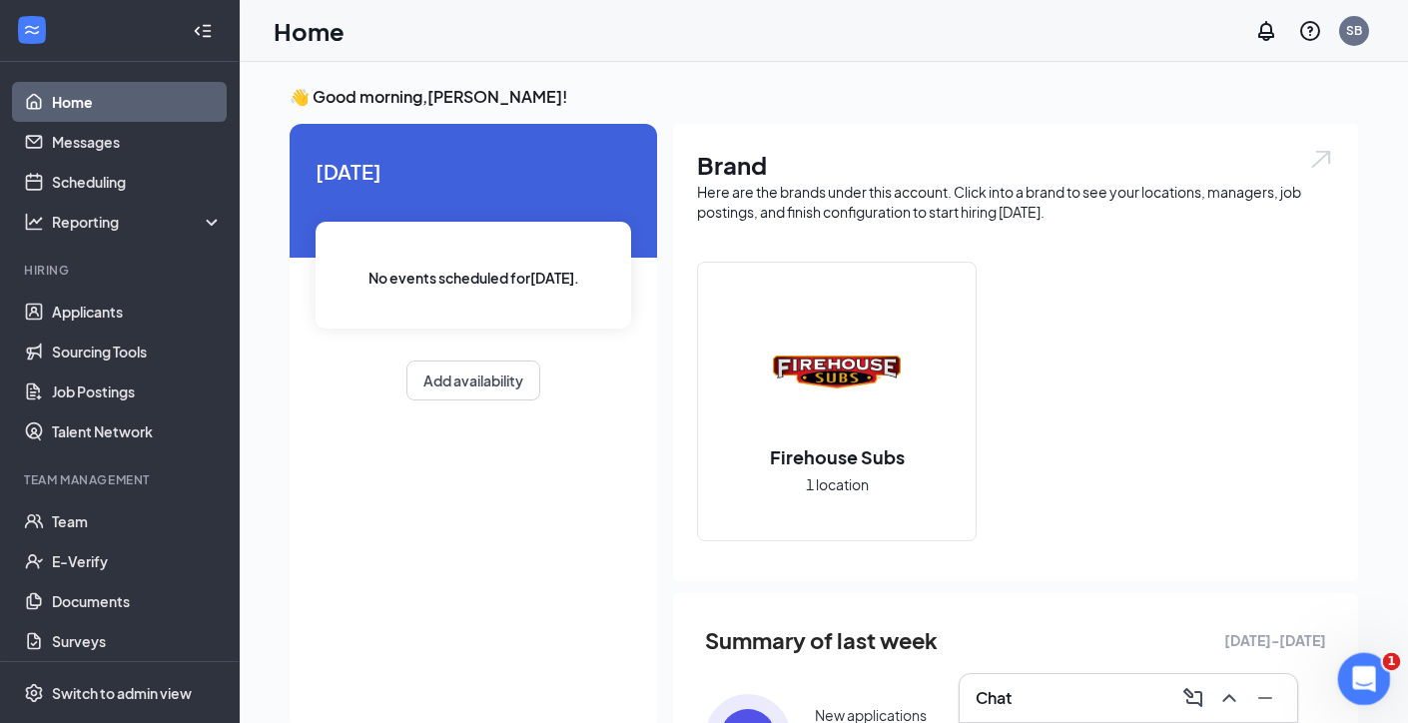
click at [1364, 652] on html at bounding box center [1361, 676] width 48 height 48
click at [1364, 654] on div "Open Intercom Messenger" at bounding box center [1361, 676] width 66 height 66
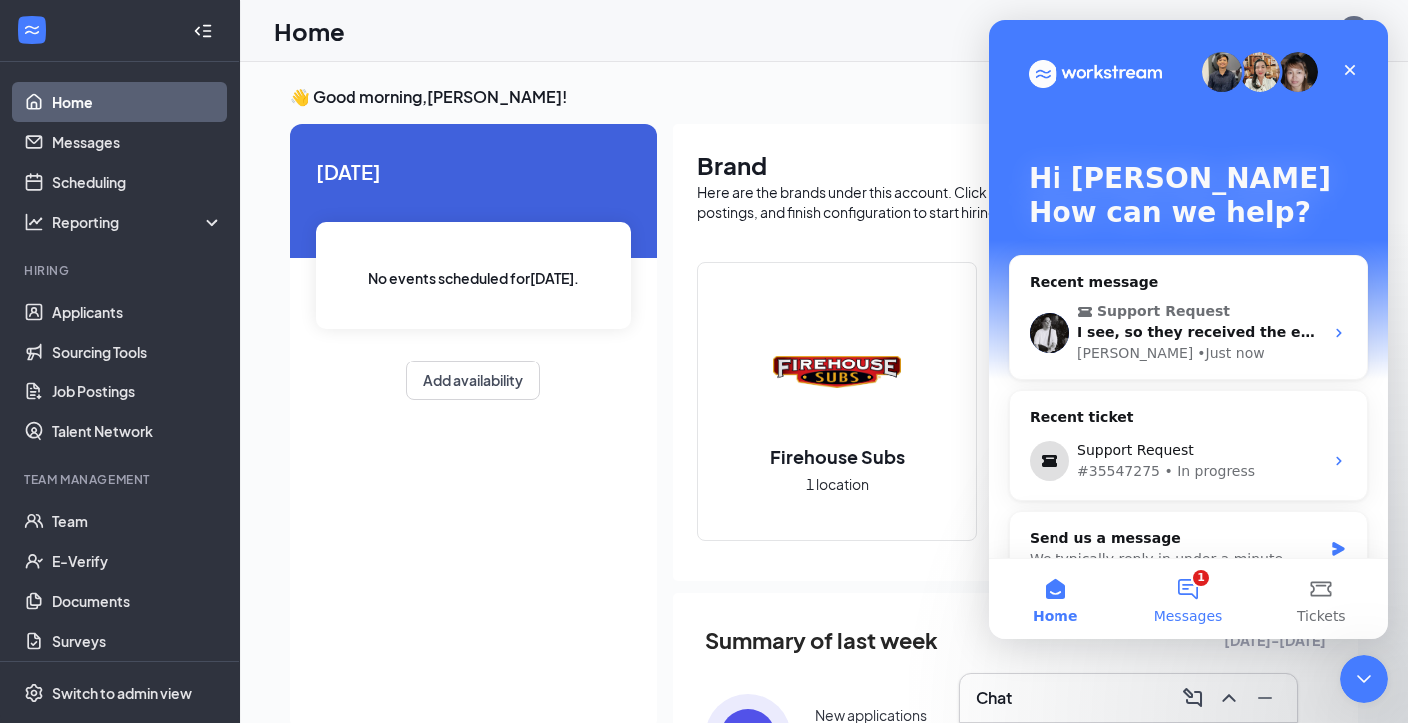
click at [1195, 601] on button "1 Messages" at bounding box center [1187, 599] width 133 height 80
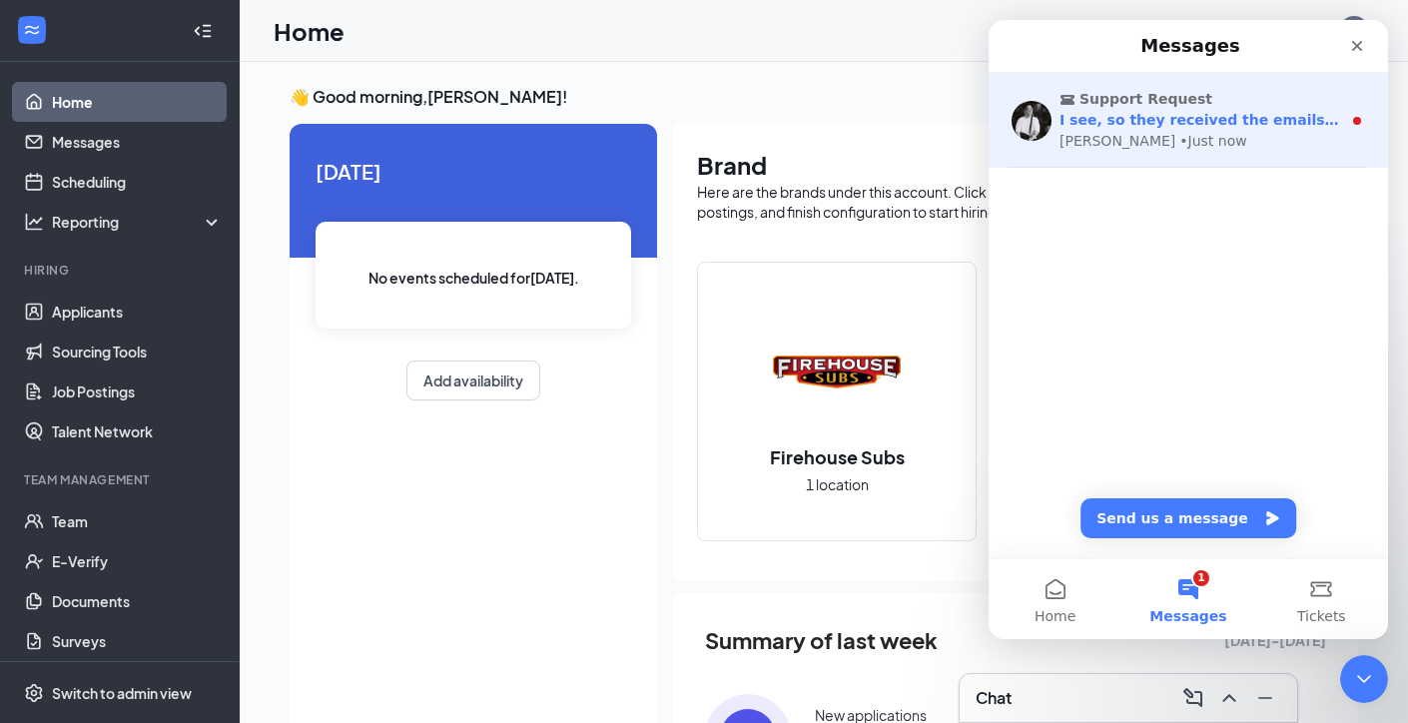
click at [1188, 135] on div "Sean • Just now" at bounding box center [1200, 141] width 282 height 21
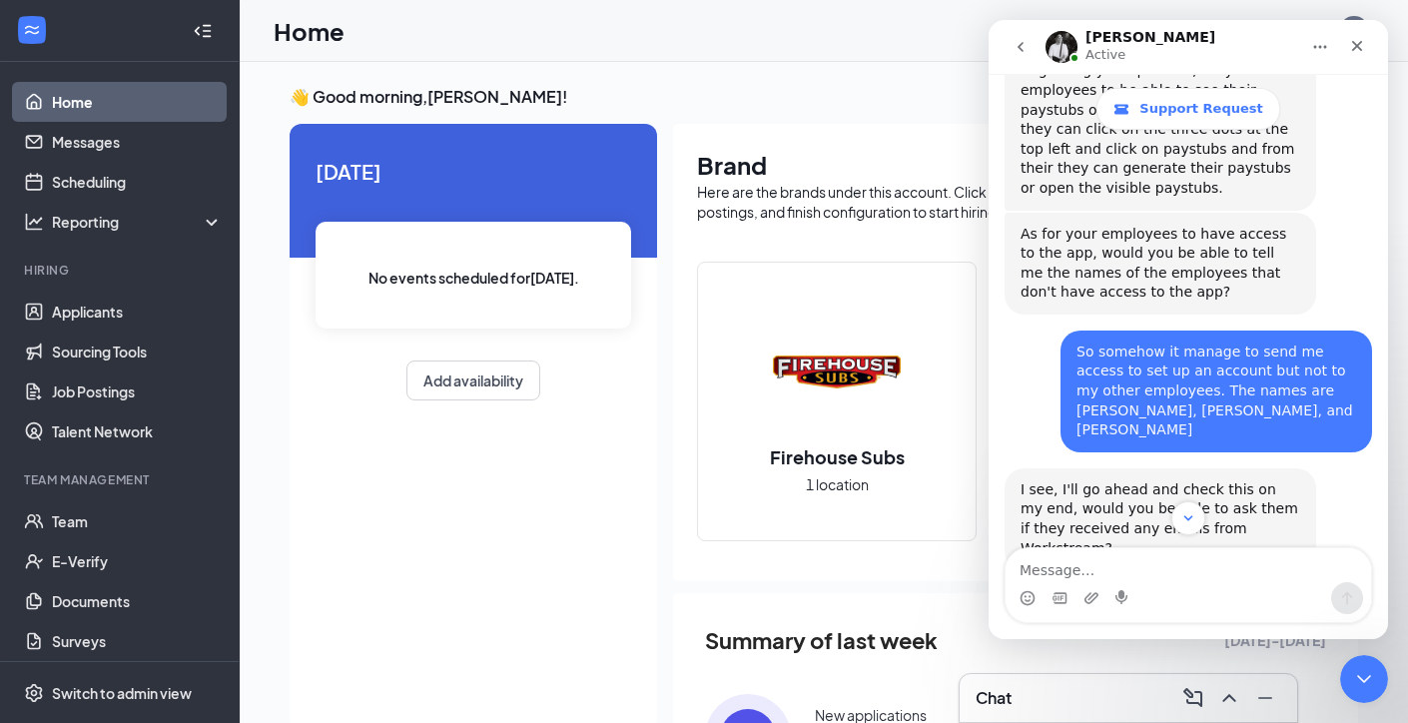
scroll to position [2936, 0]
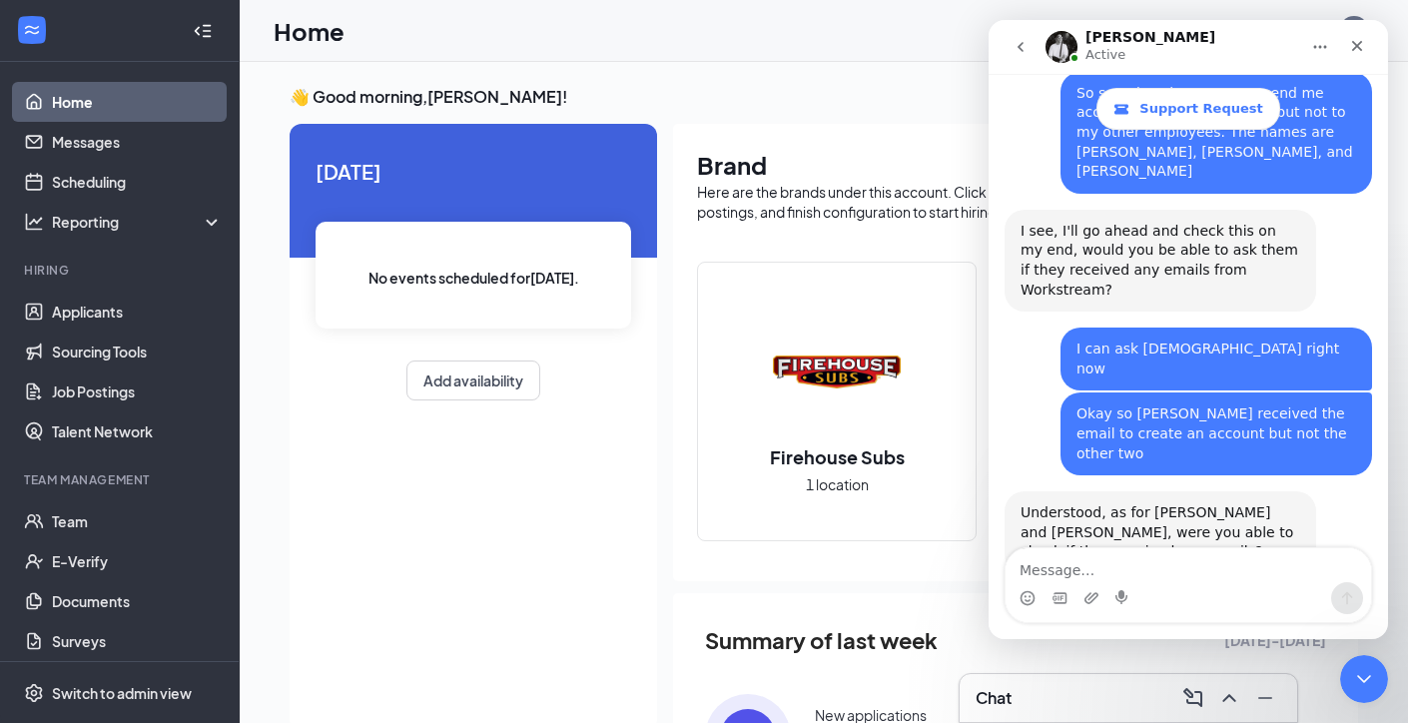
click at [1236, 557] on textarea "Message…" at bounding box center [1187, 565] width 365 height 34
type textarea "Yes"
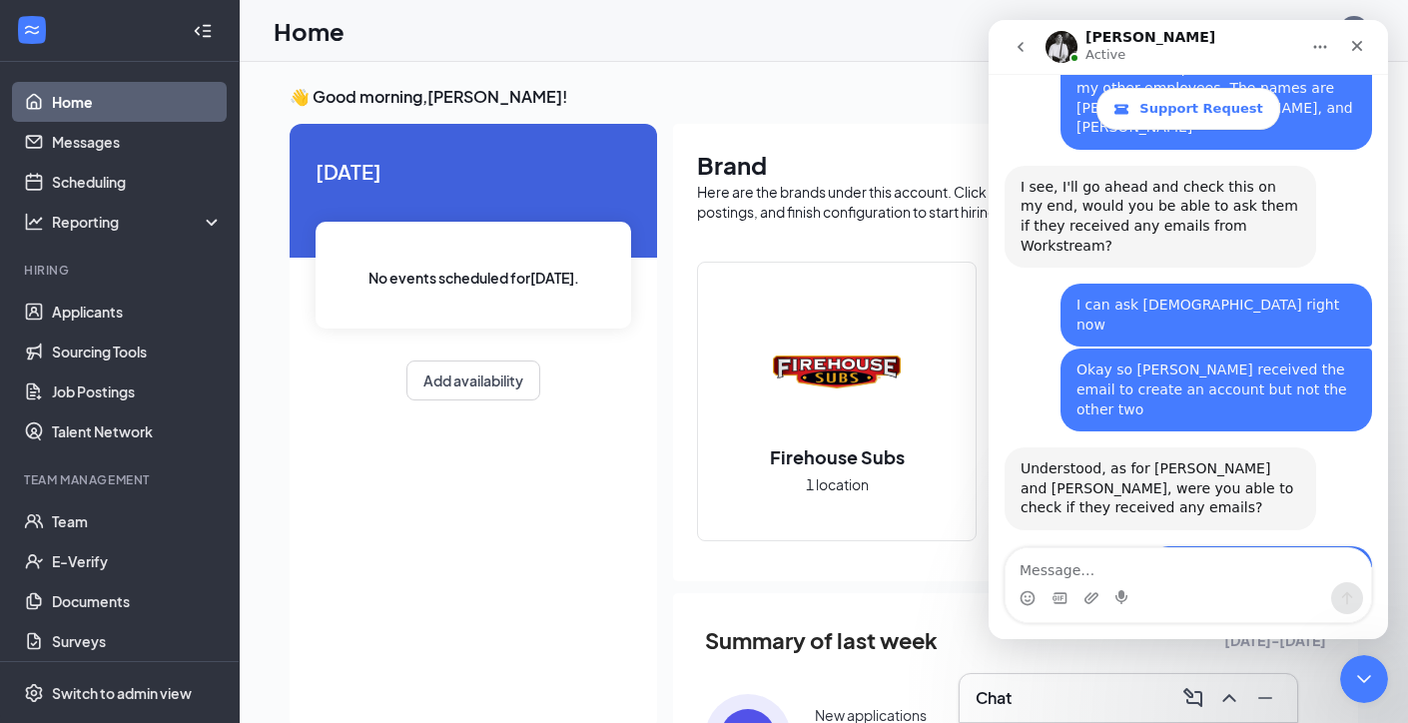
scroll to position [2996, 0]
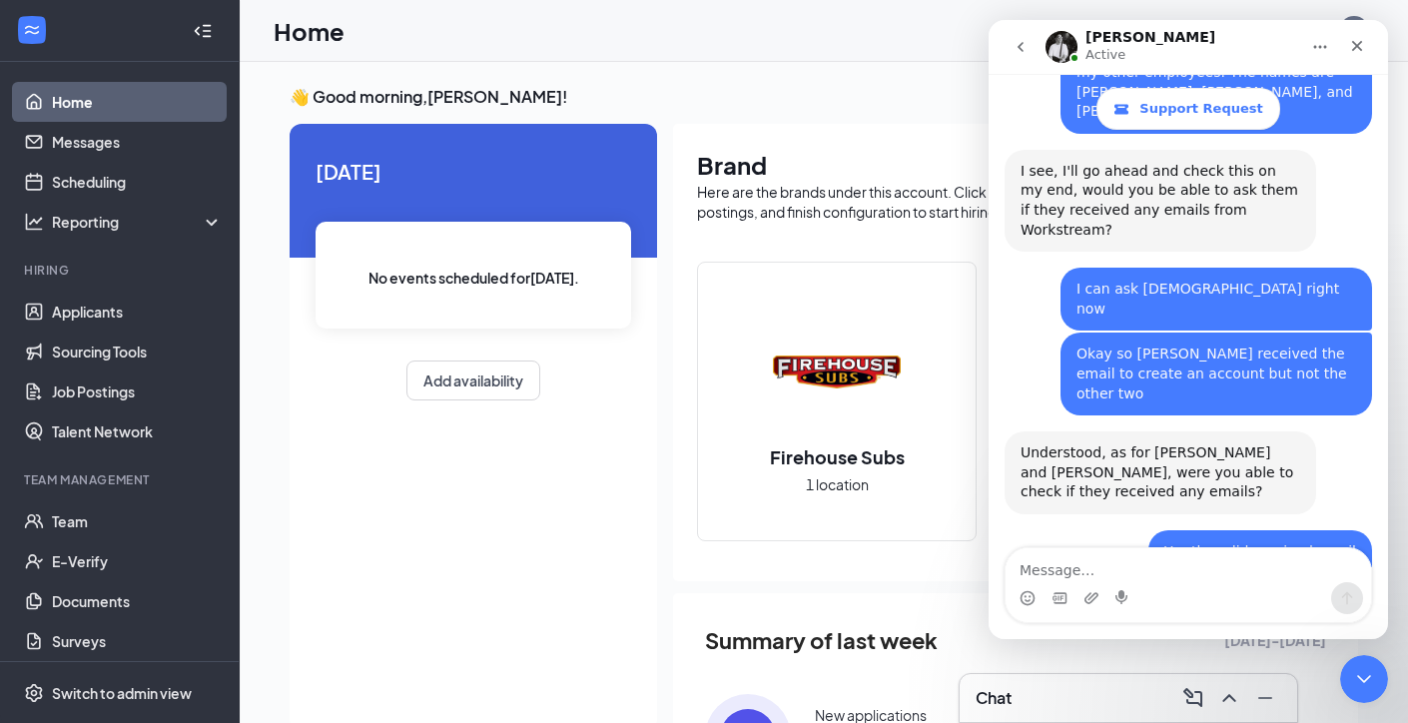
click at [1027, 50] on icon "go back" at bounding box center [1020, 47] width 16 height 16
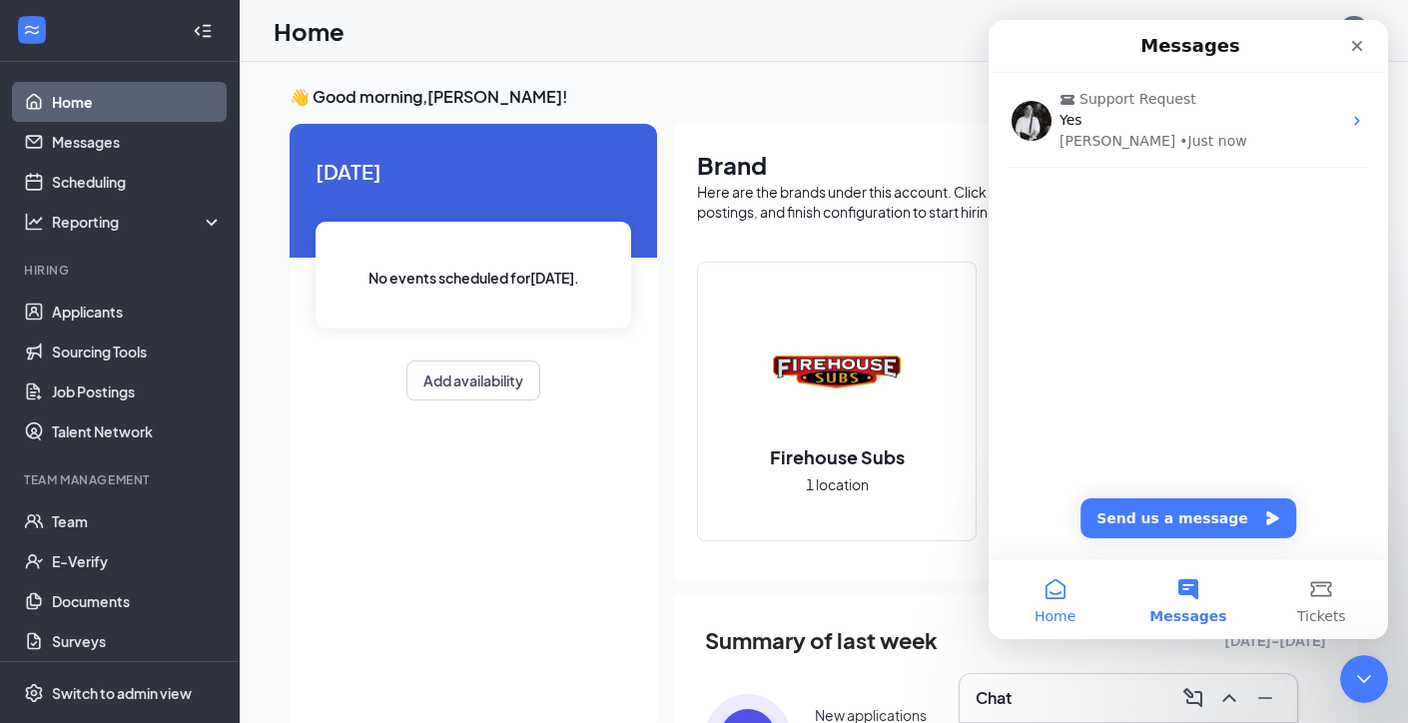
click at [1070, 576] on button "Home" at bounding box center [1054, 599] width 133 height 80
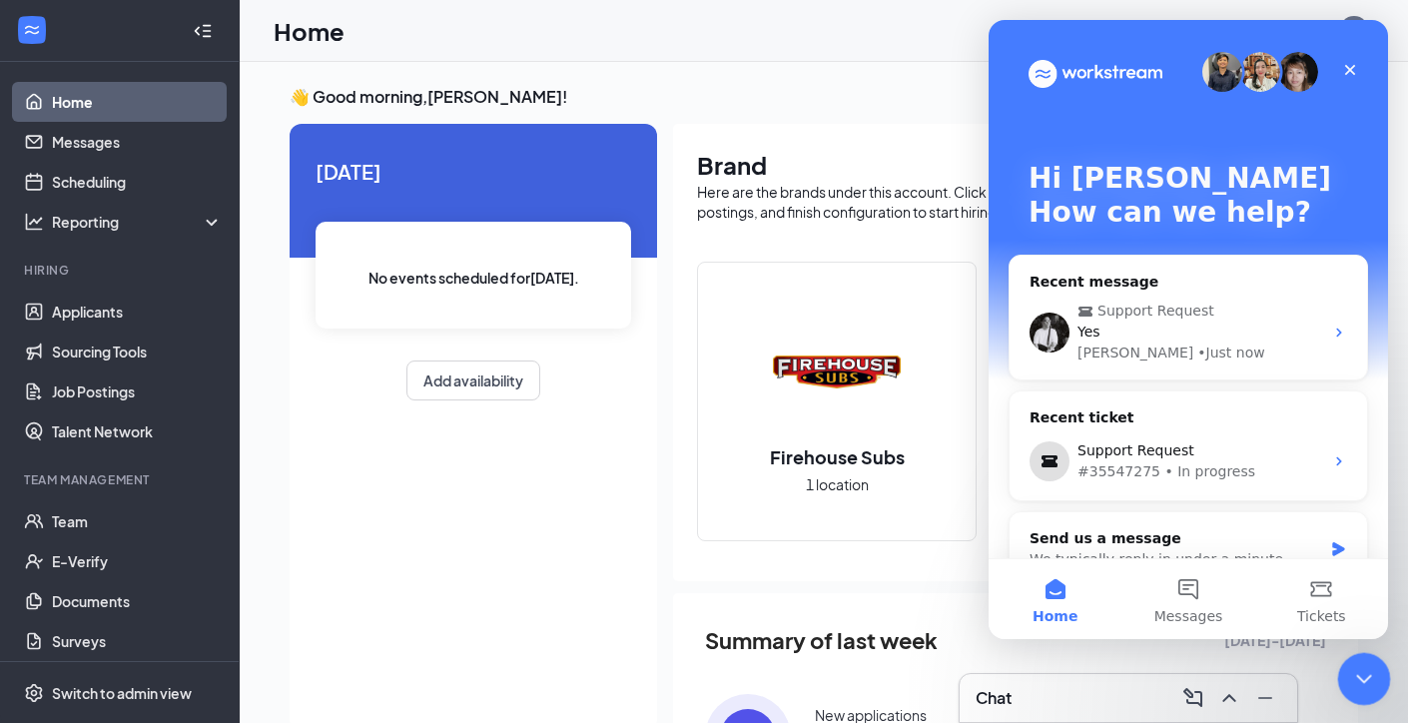
click at [1356, 686] on icon "Close Intercom Messenger" at bounding box center [1361, 676] width 24 height 24
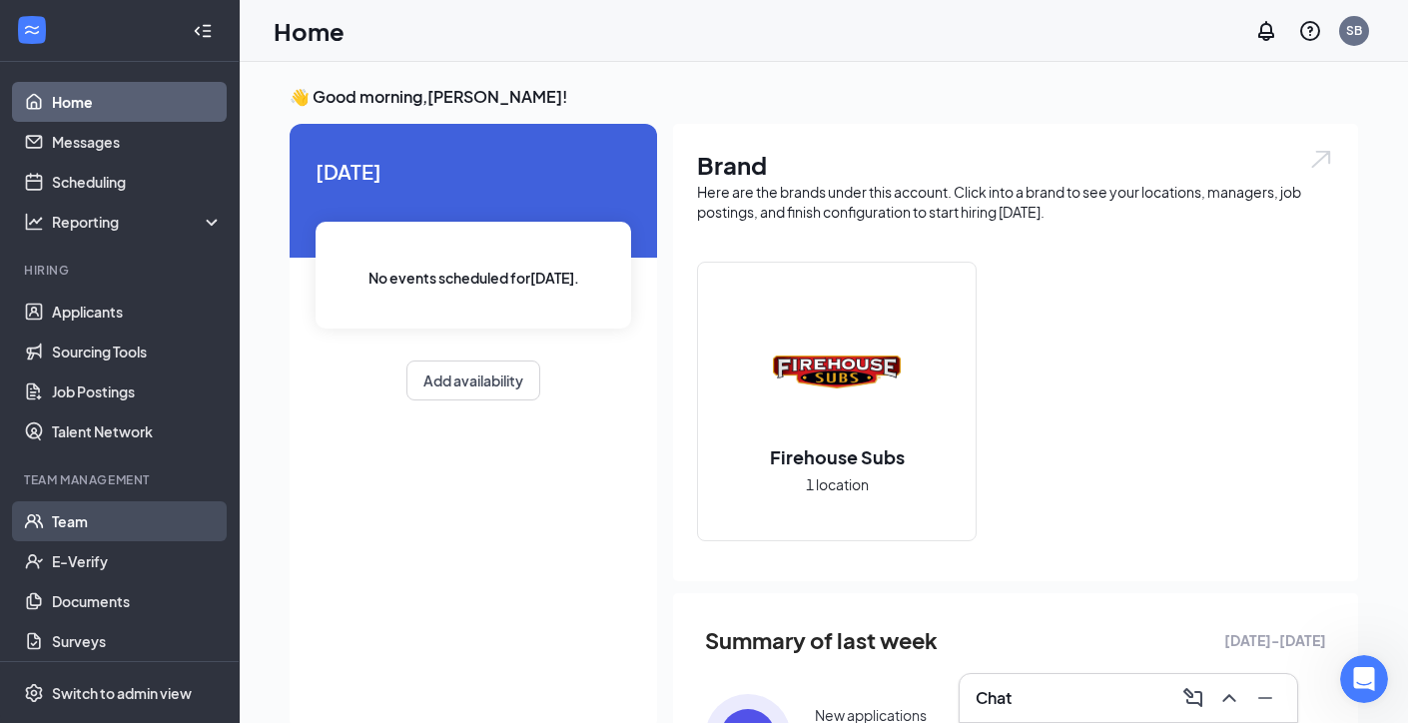
click at [103, 534] on link "Team" at bounding box center [137, 521] width 171 height 40
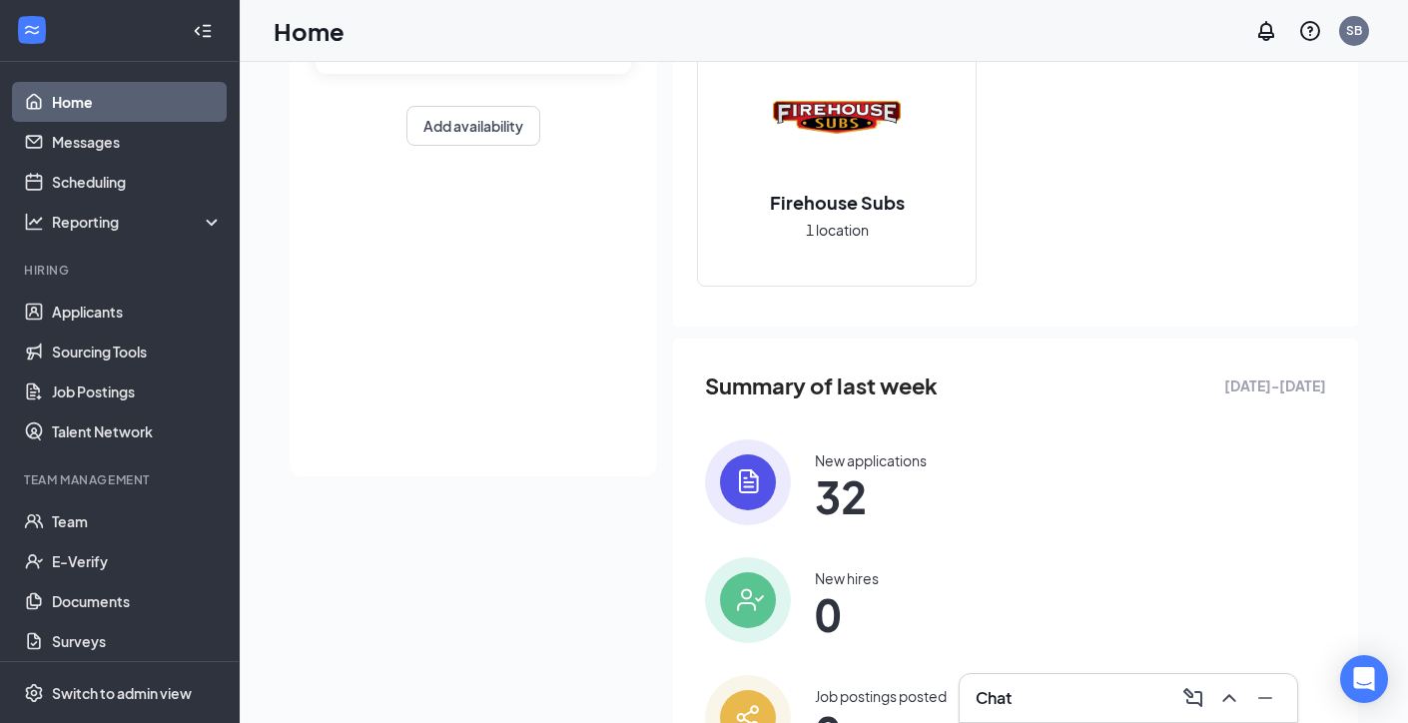
scroll to position [369, 0]
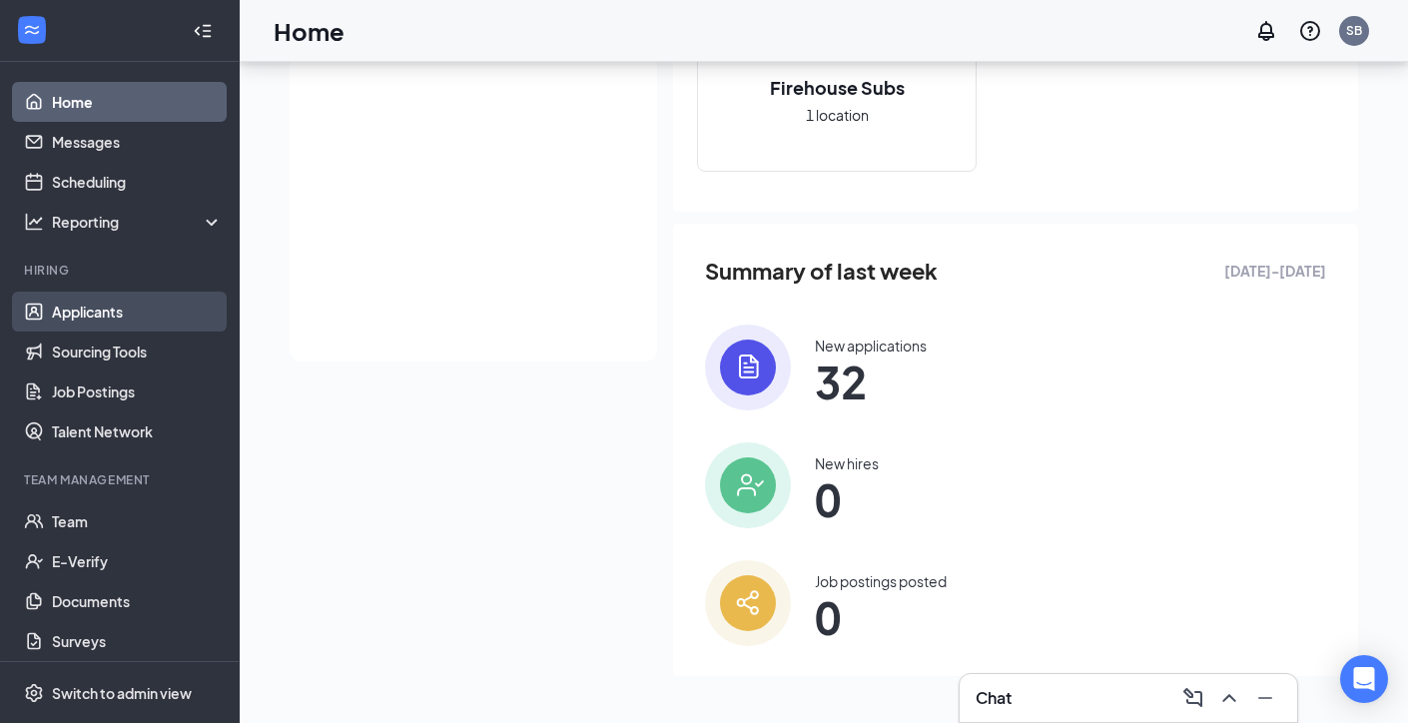
click at [100, 317] on link "Applicants" at bounding box center [137, 311] width 171 height 40
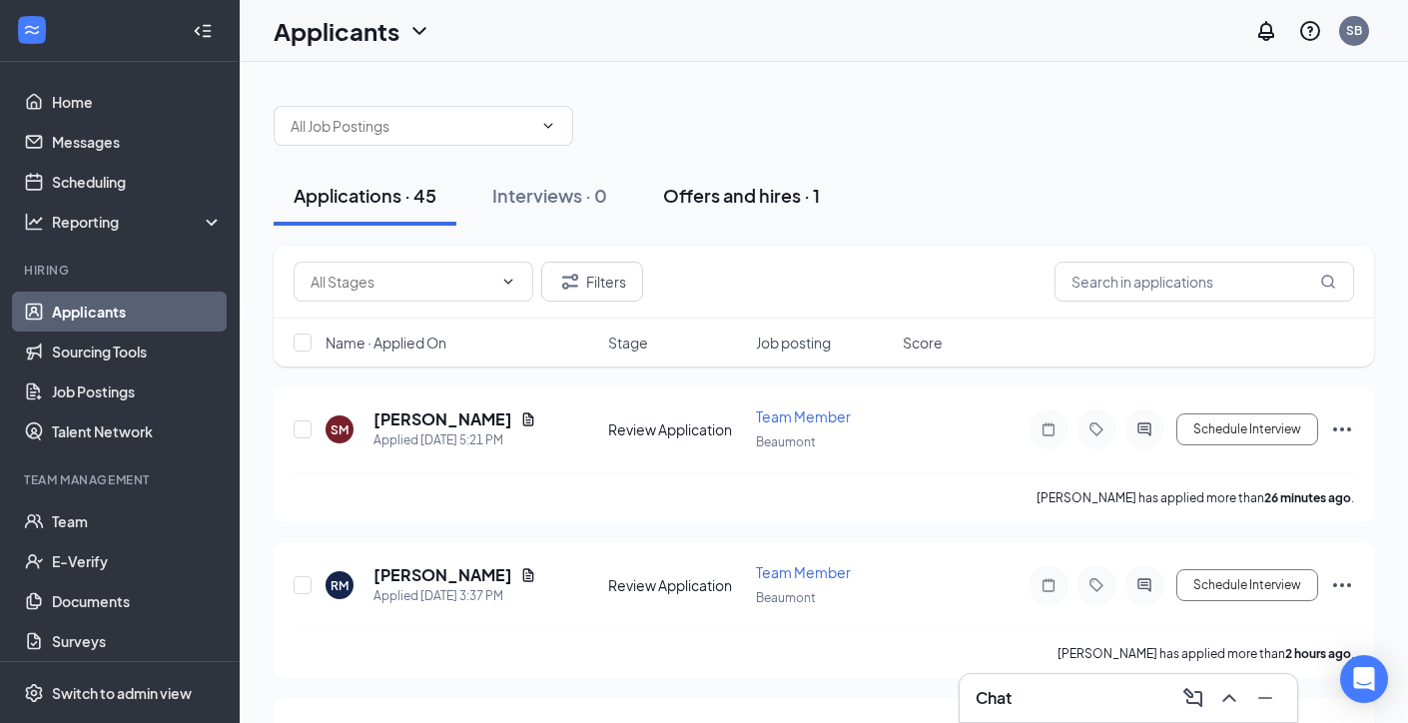
click at [761, 192] on div "Offers and hires · 1" at bounding box center [741, 195] width 157 height 25
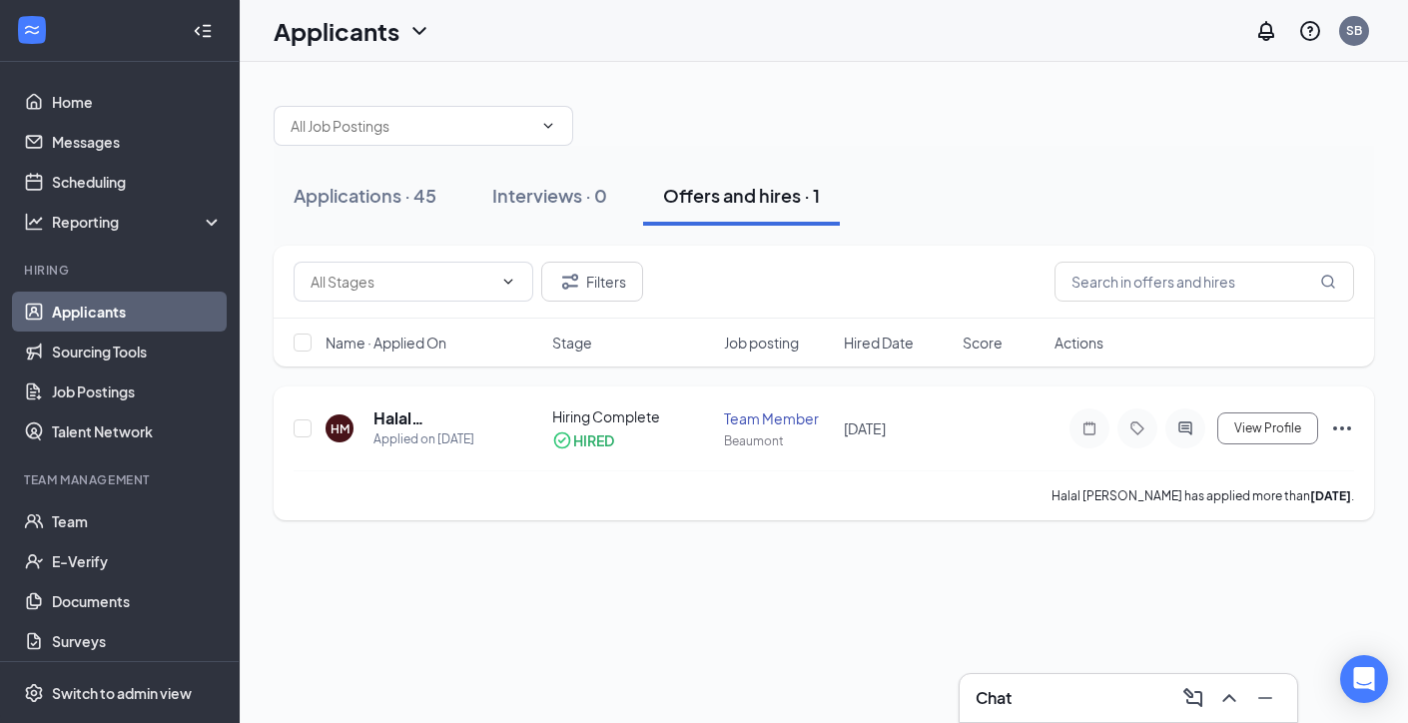
click at [1348, 433] on icon "Ellipses" at bounding box center [1342, 428] width 24 height 24
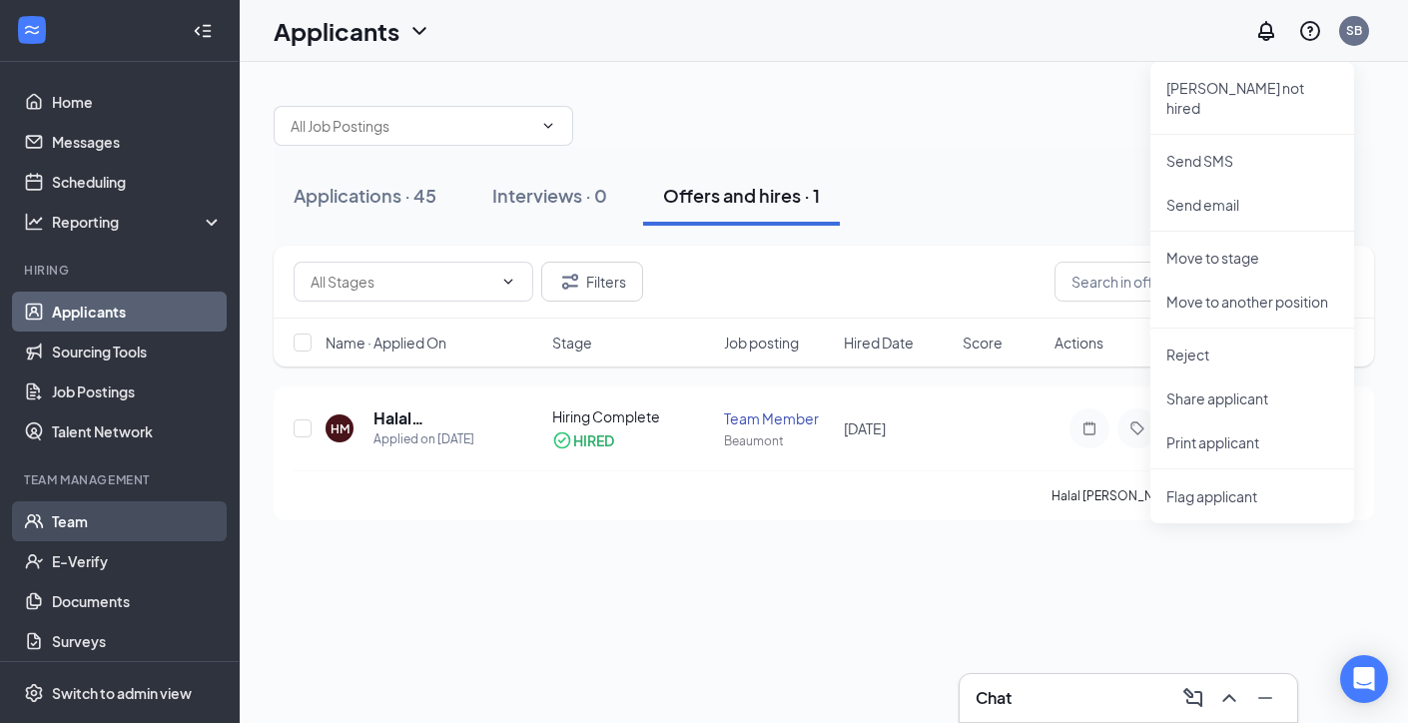
click at [74, 519] on link "Team" at bounding box center [137, 521] width 171 height 40
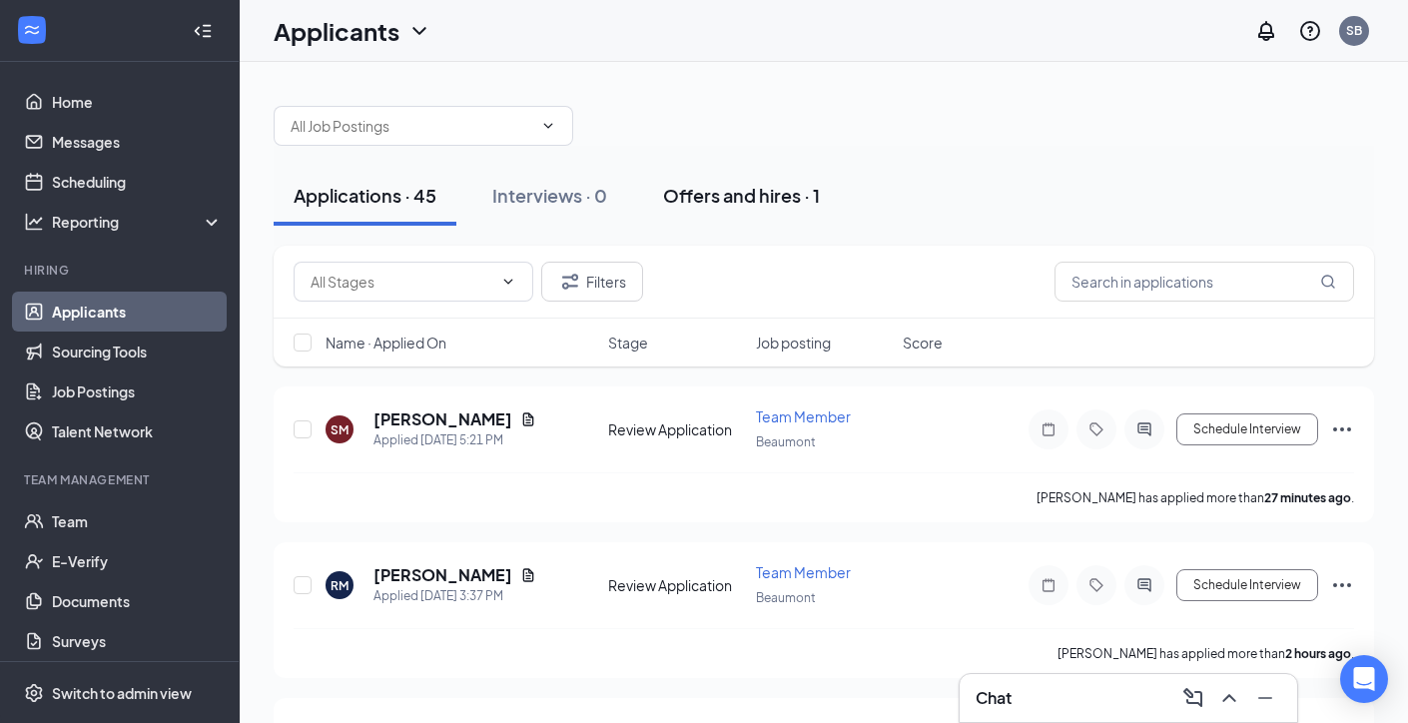
click at [740, 200] on div "Offers and hires · 1" at bounding box center [741, 195] width 157 height 25
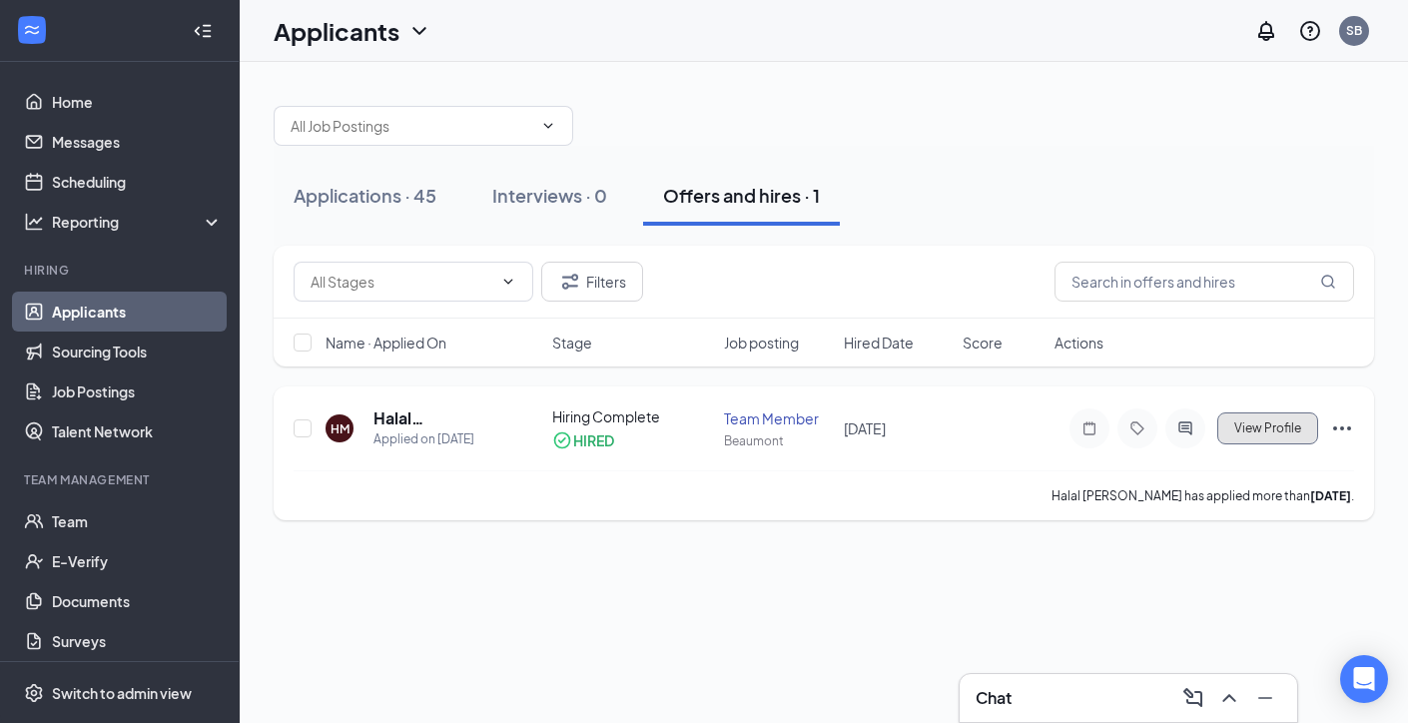
click at [1278, 432] on span "View Profile" at bounding box center [1267, 428] width 67 height 14
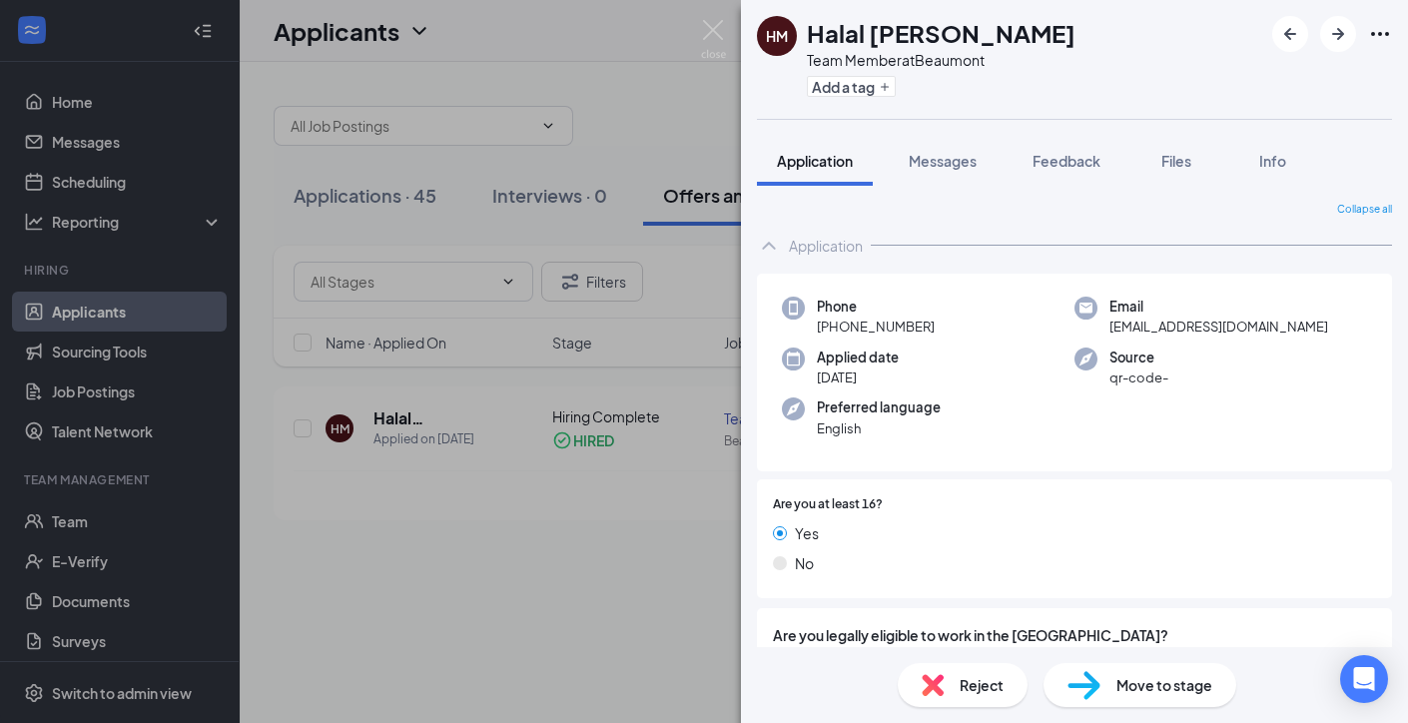
click at [704, 16] on div "HM Halal [PERSON_NAME] Team Member at Beaumont Add a tag Application Messages F…" at bounding box center [704, 361] width 1408 height 723
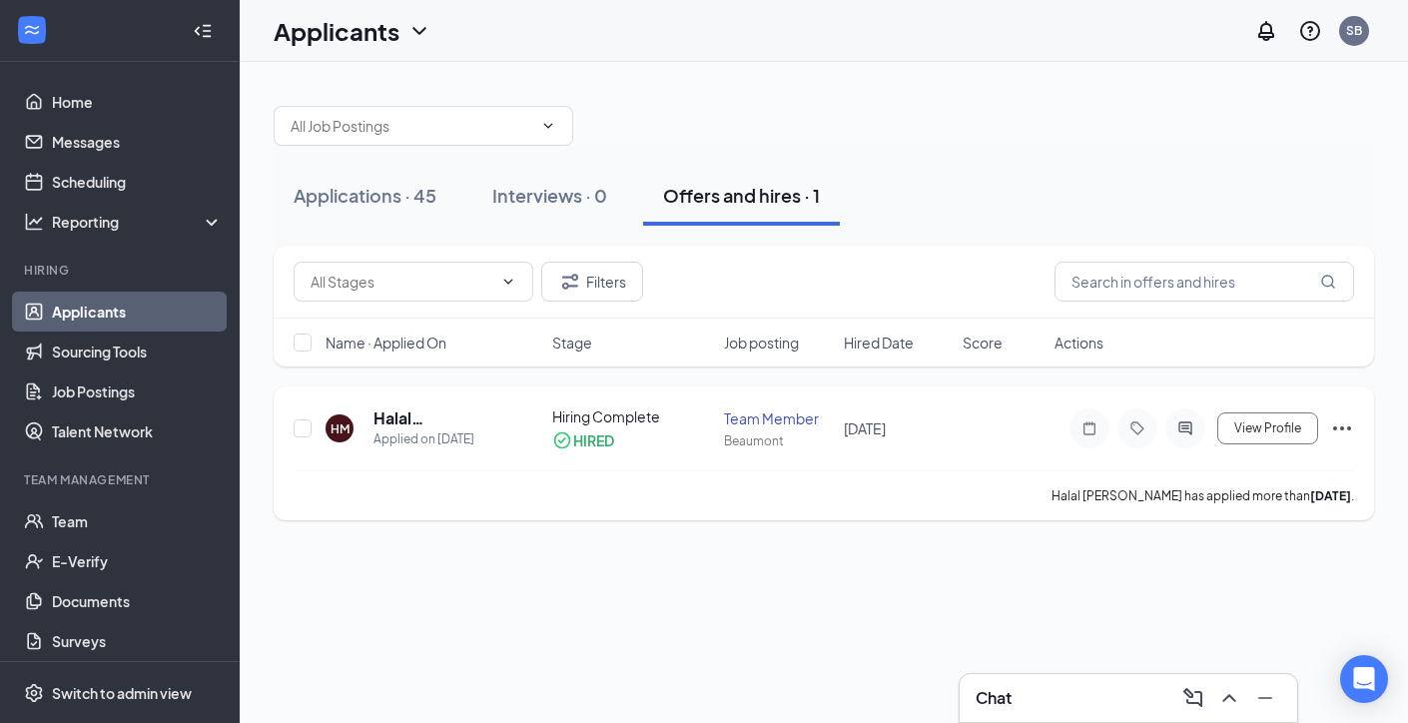
click at [1336, 423] on icon "Ellipses" at bounding box center [1342, 428] width 24 height 24
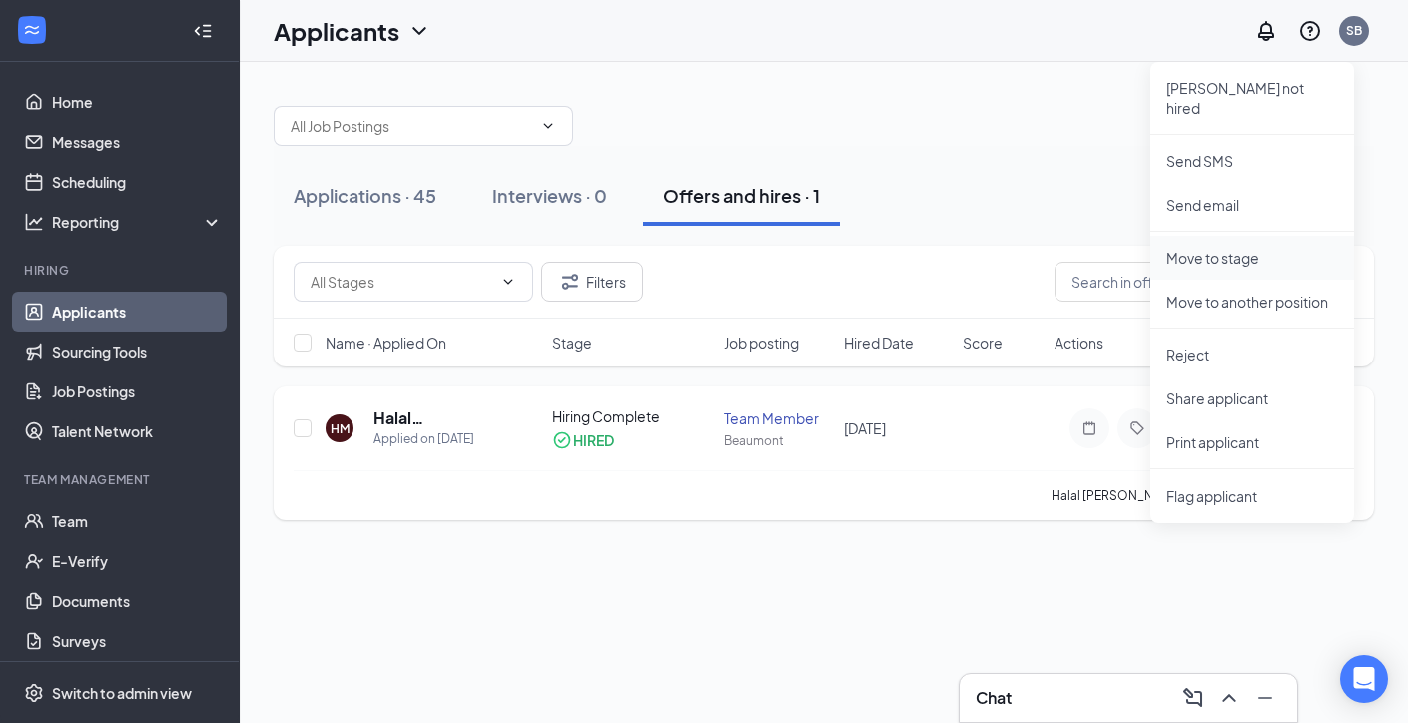
click at [1259, 248] on p "Move to stage" at bounding box center [1252, 258] width 172 height 20
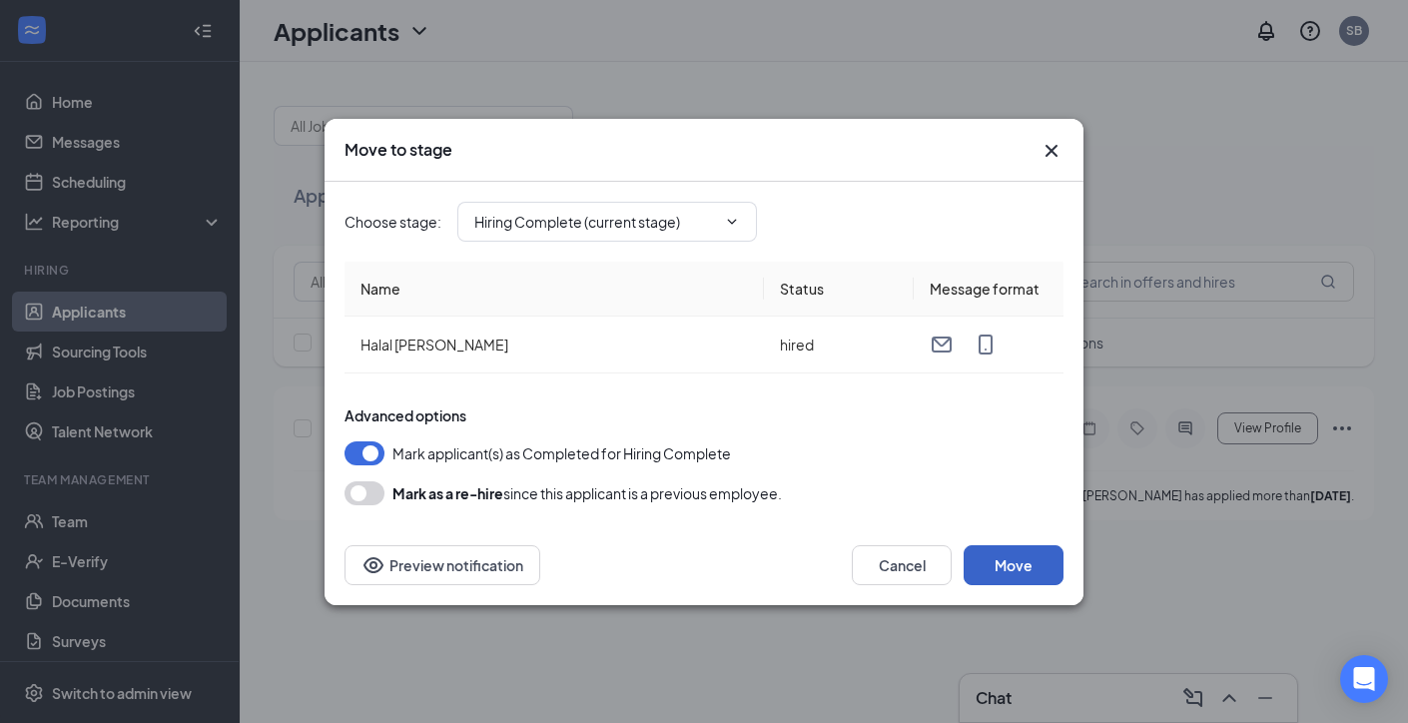
click at [1009, 574] on button "Move" at bounding box center [1013, 565] width 100 height 40
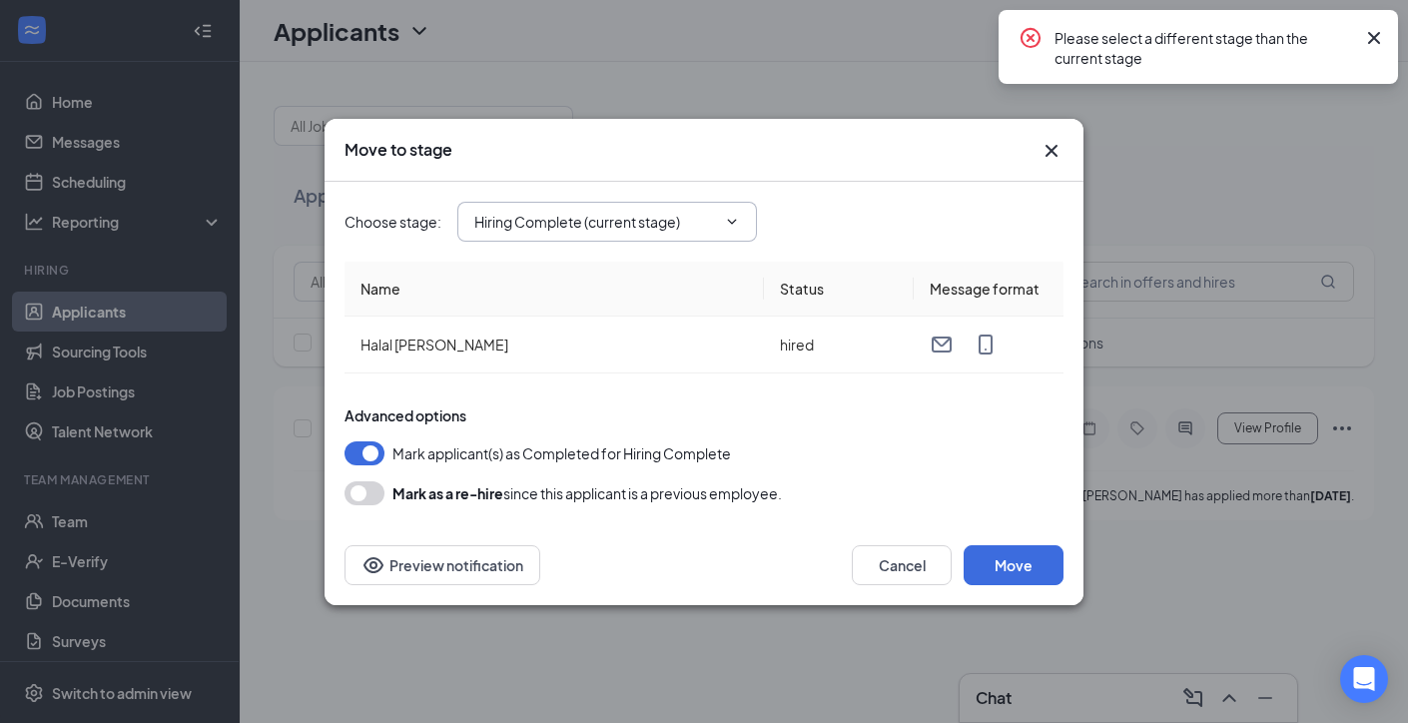
click at [712, 227] on input "Hiring Complete (current stage)" at bounding box center [595, 222] width 242 height 22
click at [1230, 352] on div "Move to stage Choose stage : Hiring Complete (current stage) Application Review…" at bounding box center [704, 361] width 1408 height 723
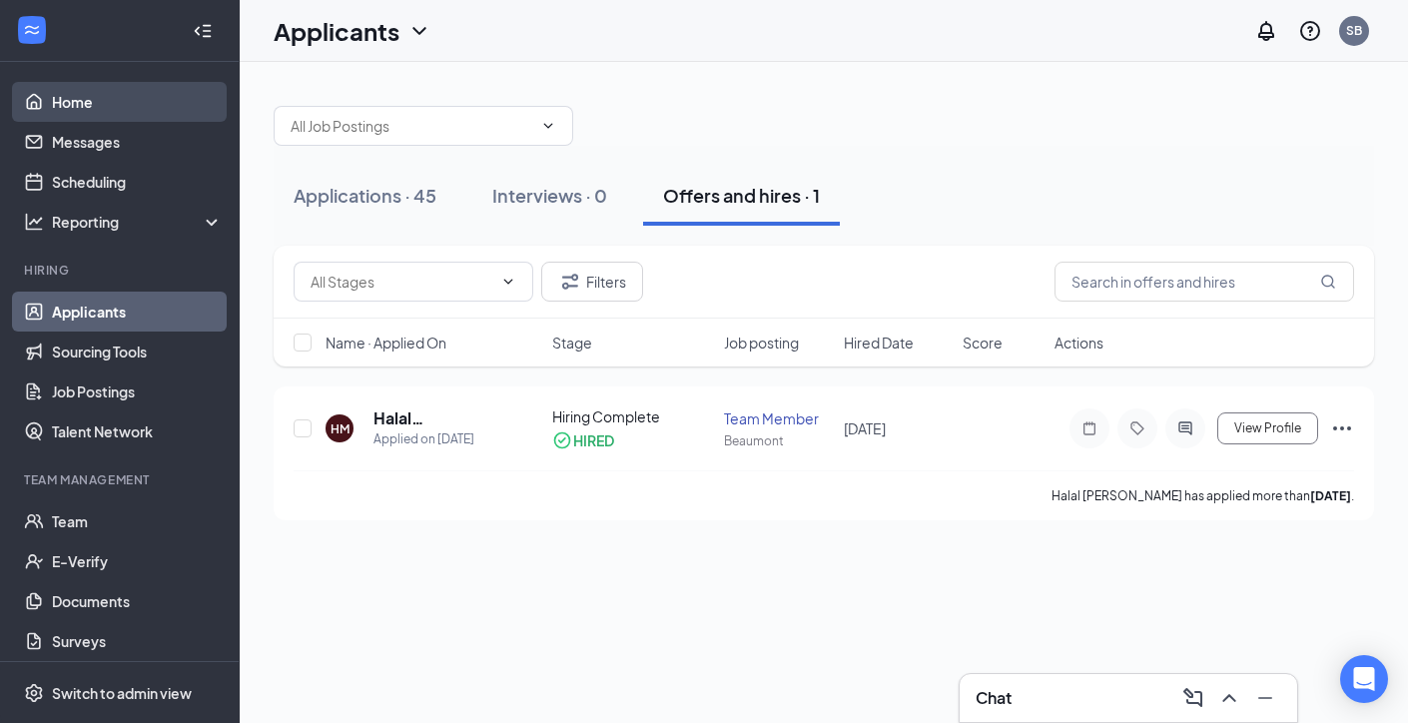
click at [82, 108] on link "Home" at bounding box center [137, 102] width 171 height 40
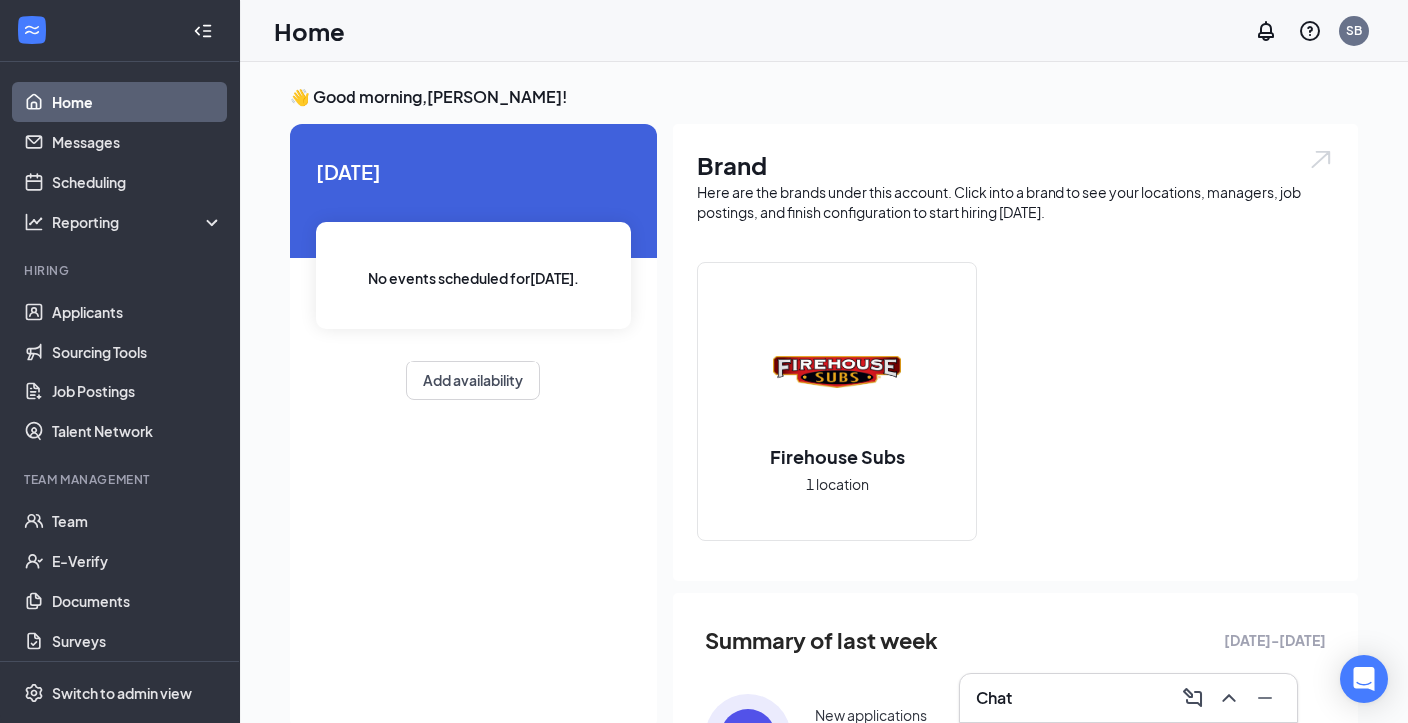
click at [114, 105] on link "Home" at bounding box center [137, 102] width 171 height 40
click at [120, 149] on link "Messages" at bounding box center [137, 142] width 171 height 40
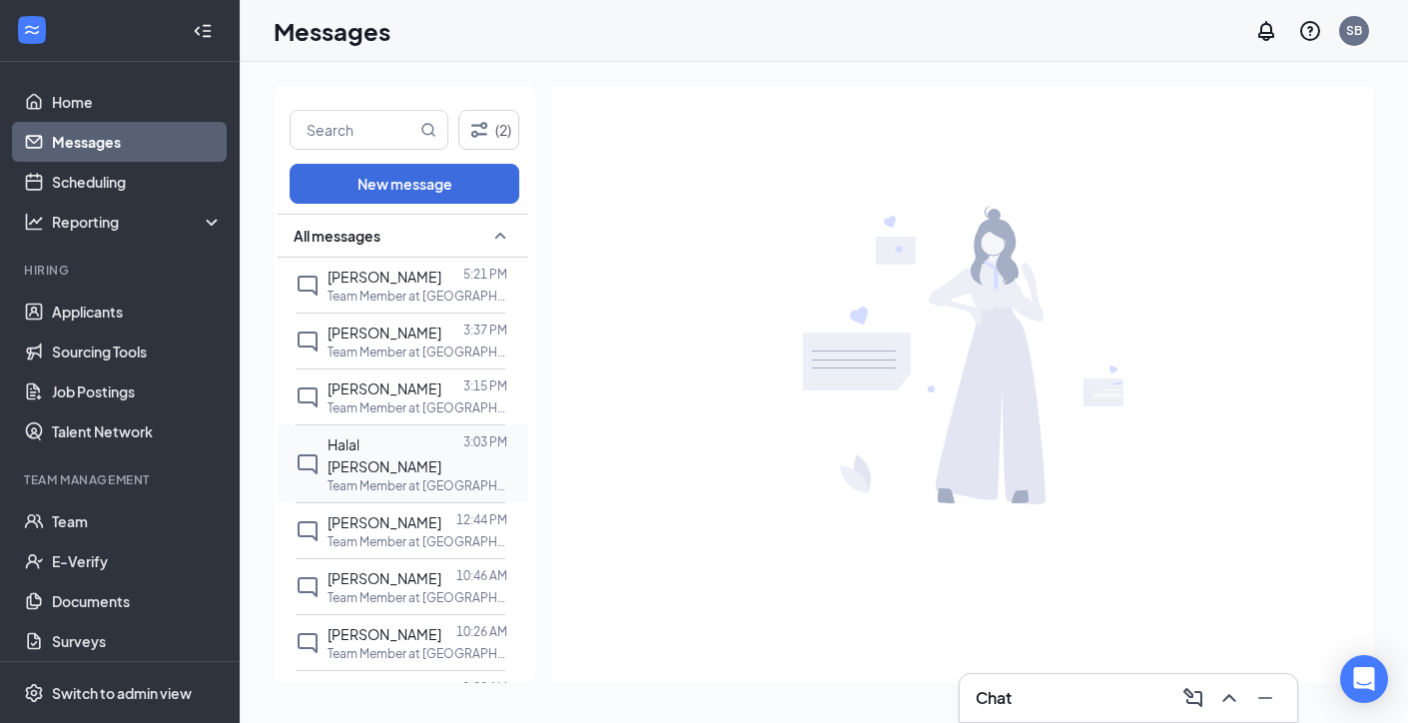
click at [403, 464] on span "Halal [PERSON_NAME]" at bounding box center [384, 455] width 114 height 40
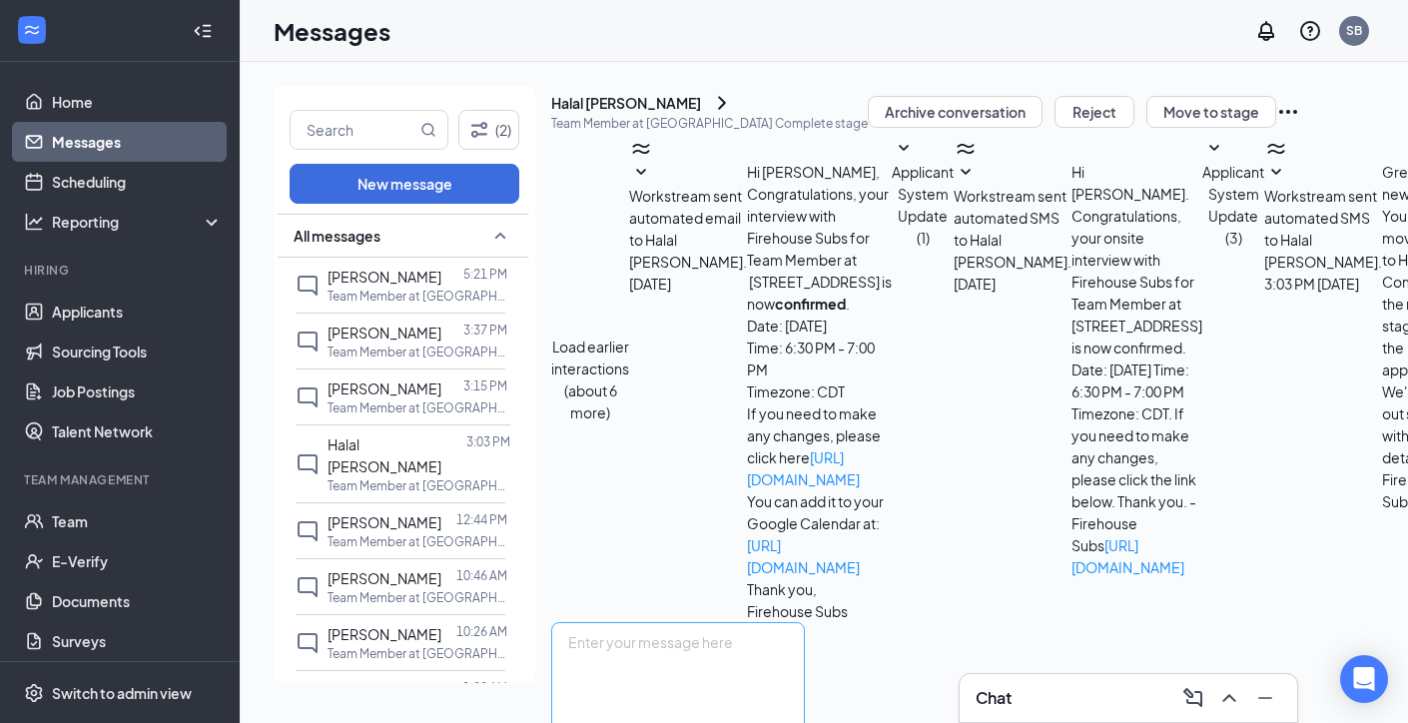
scroll to position [447, 0]
click at [776, 622] on textarea at bounding box center [678, 682] width 254 height 120
type textarea "t"
type textarea "Test"
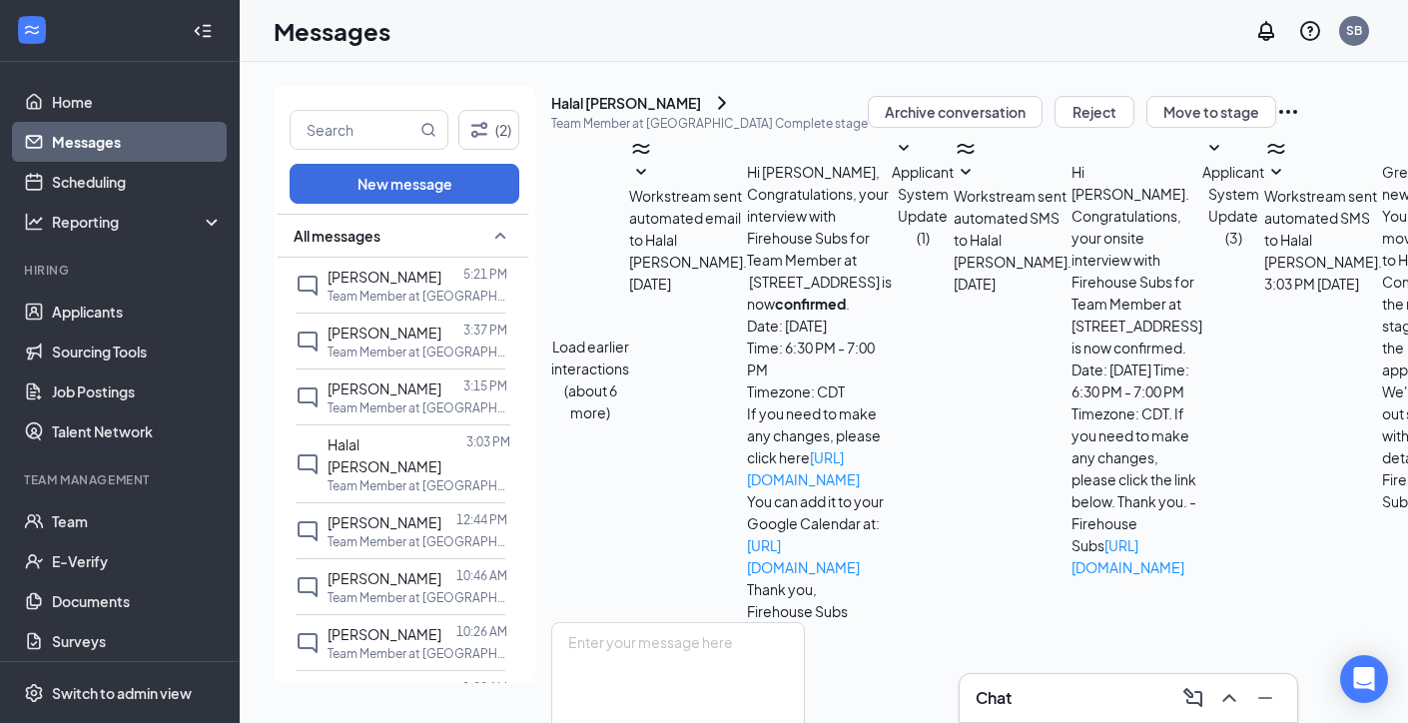
scroll to position [555, 0]
click at [117, 96] on link "Home" at bounding box center [137, 102] width 171 height 40
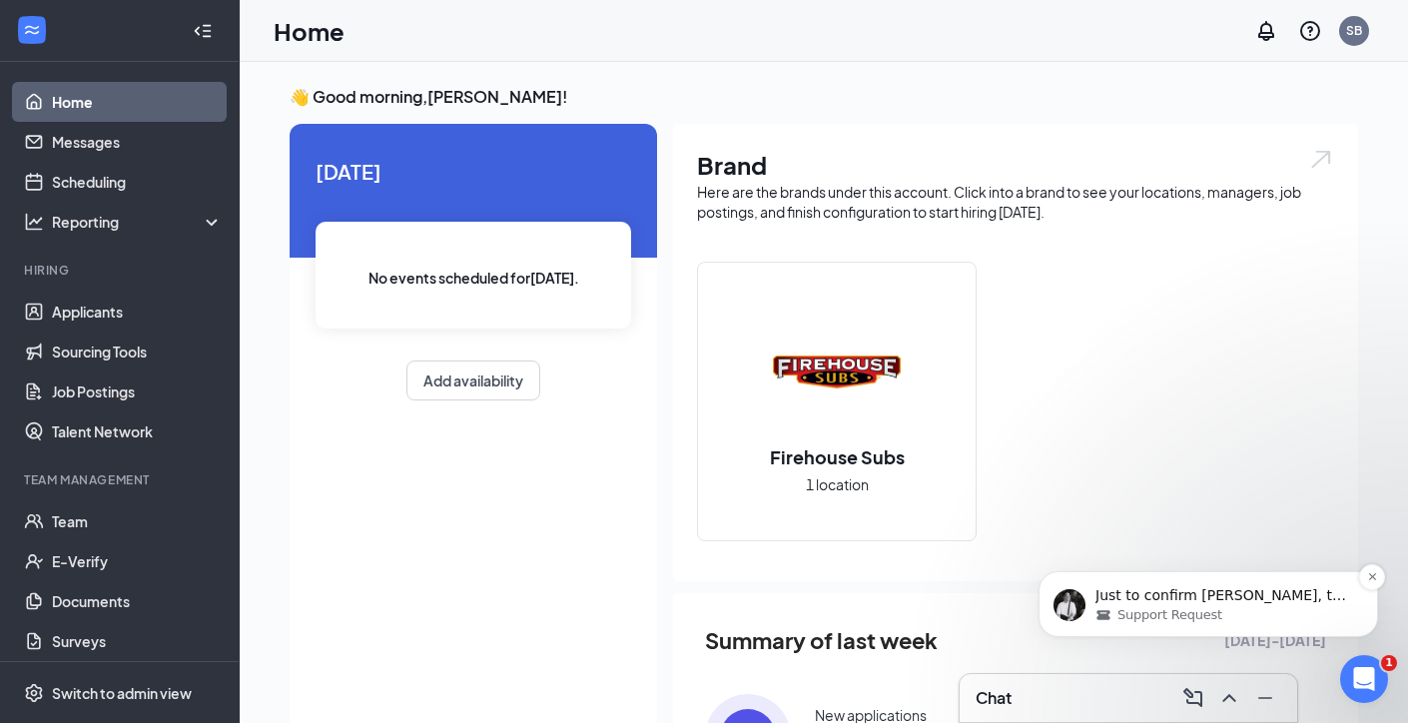
click at [1135, 598] on p "Just to confirm [PERSON_NAME], the email address for both employees are as foll…" at bounding box center [1224, 596] width 258 height 20
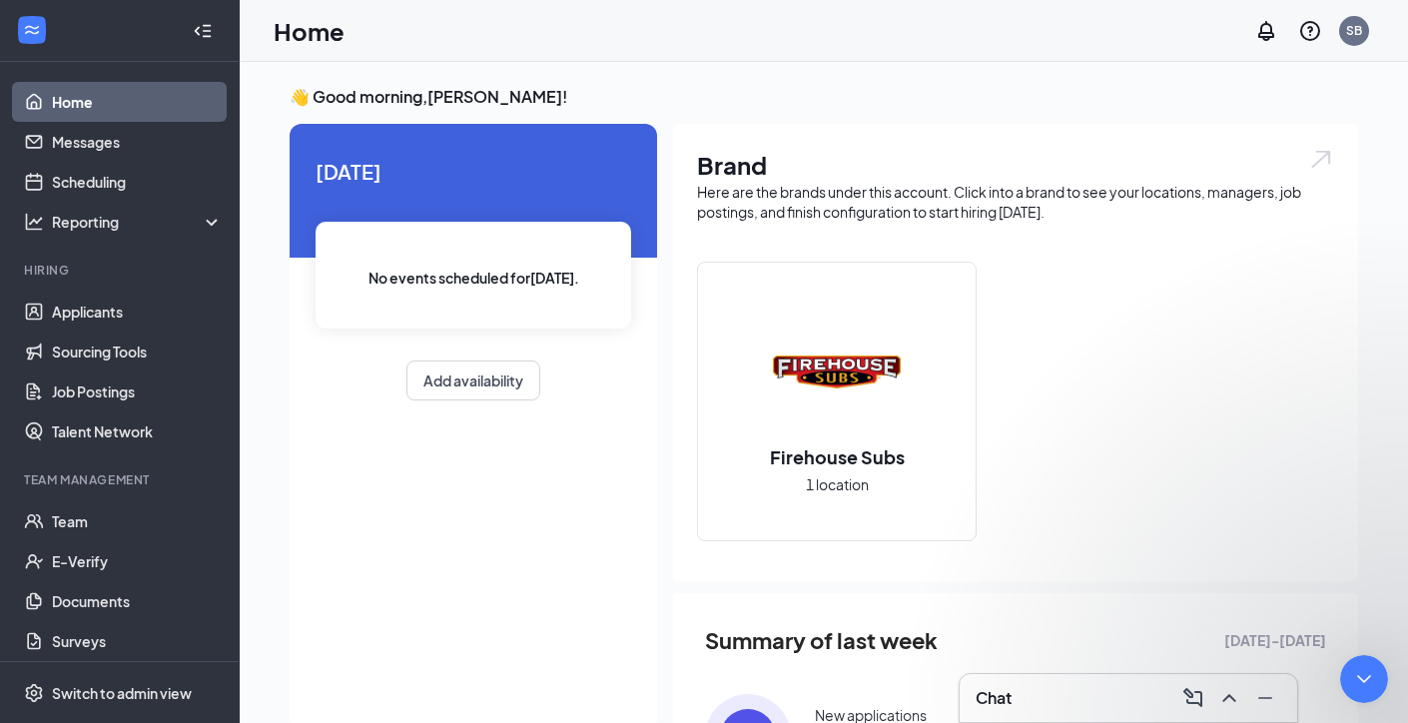
scroll to position [3383, 0]
type textarea "y"
type textarea "Yes!"
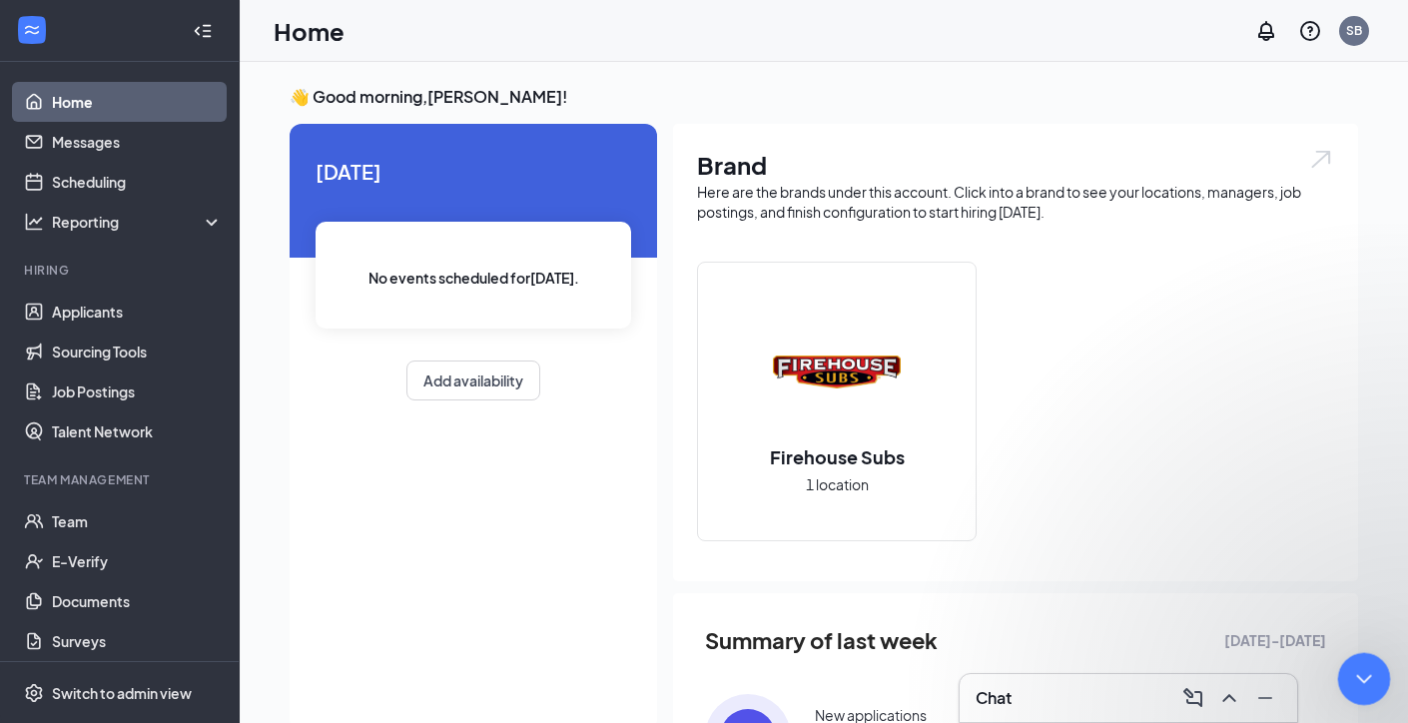
click at [1352, 677] on icon "Close Intercom Messenger" at bounding box center [1361, 676] width 24 height 24
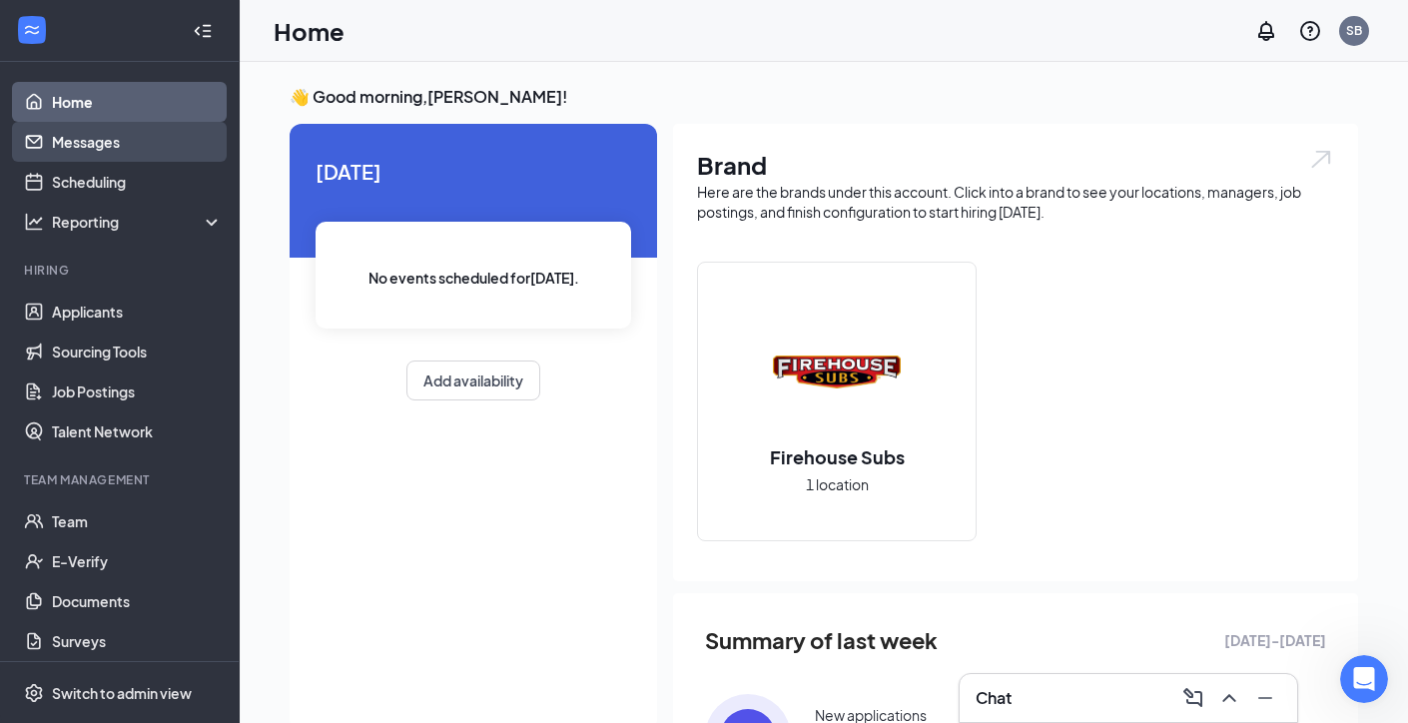
click at [109, 144] on link "Messages" at bounding box center [137, 142] width 171 height 40
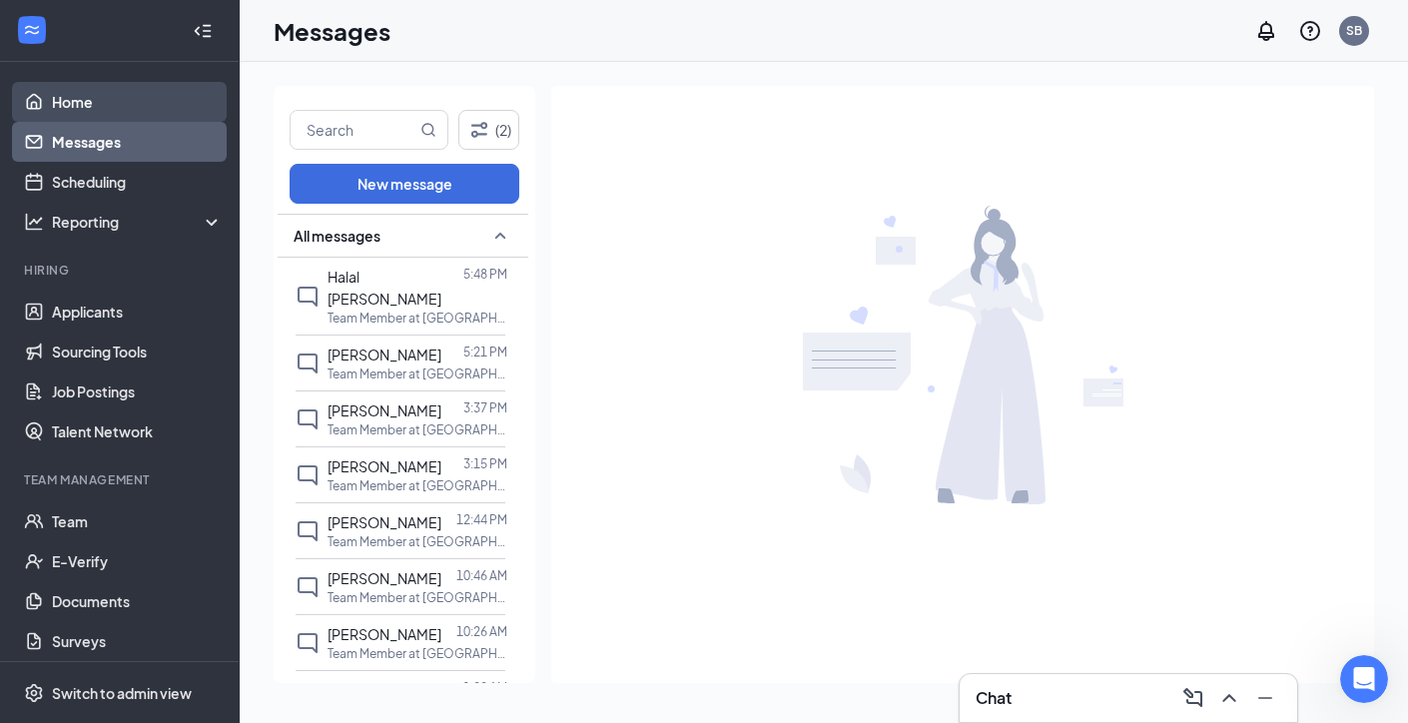
click at [103, 117] on link "Home" at bounding box center [137, 102] width 171 height 40
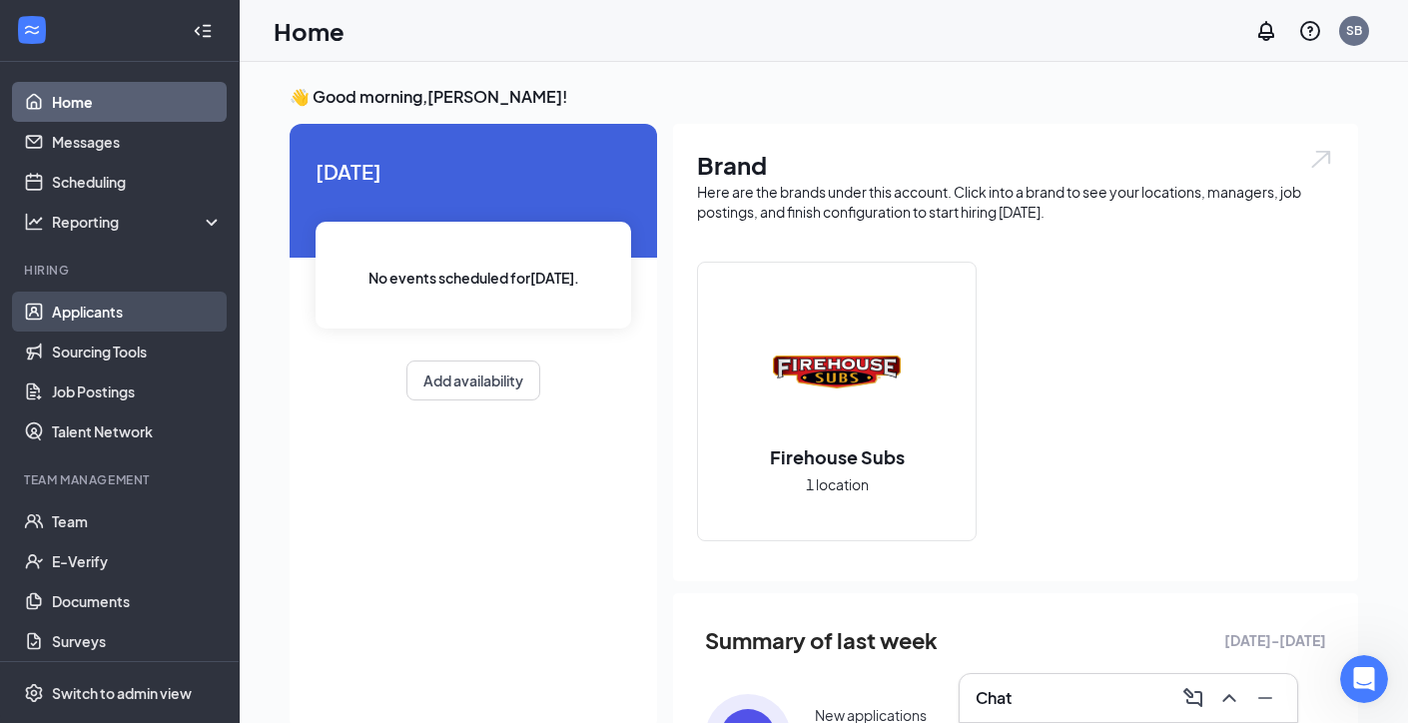
click at [126, 323] on link "Applicants" at bounding box center [137, 311] width 171 height 40
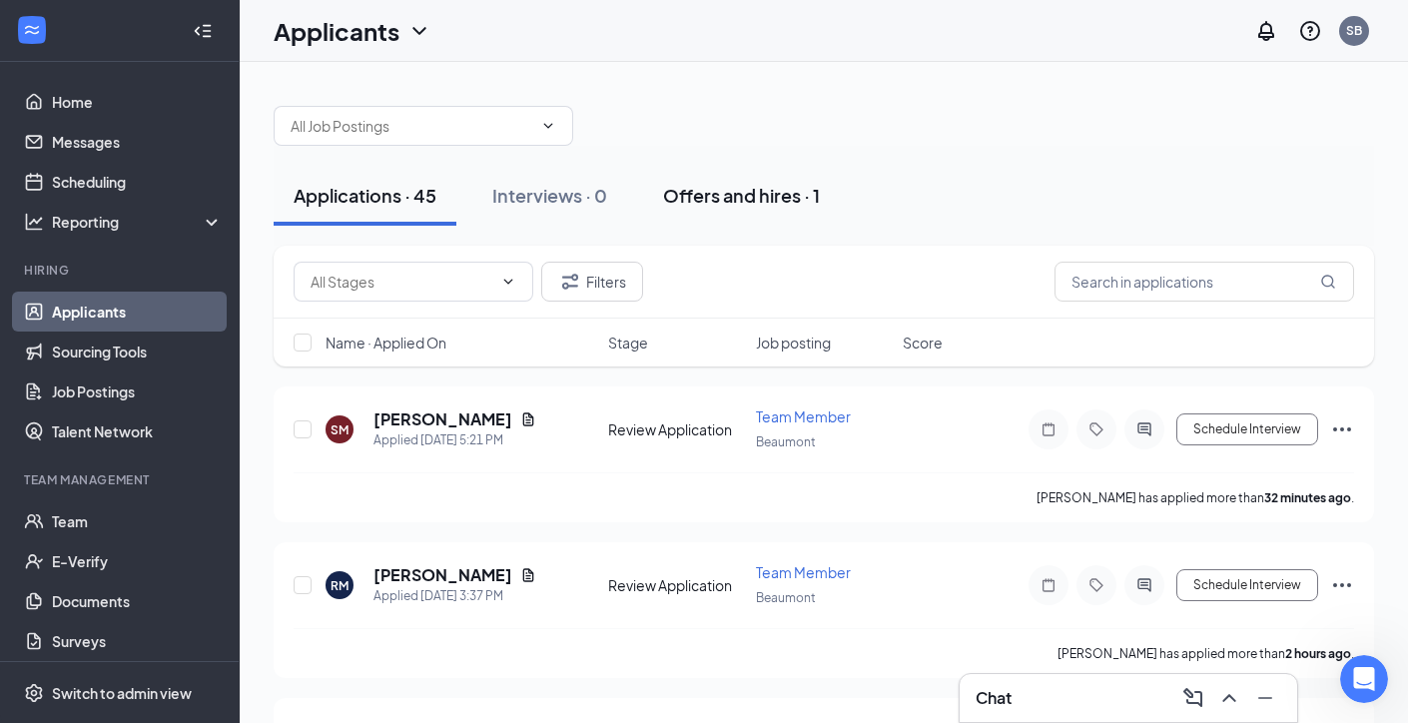
click at [766, 209] on button "Offers and hires · 1" at bounding box center [741, 196] width 197 height 60
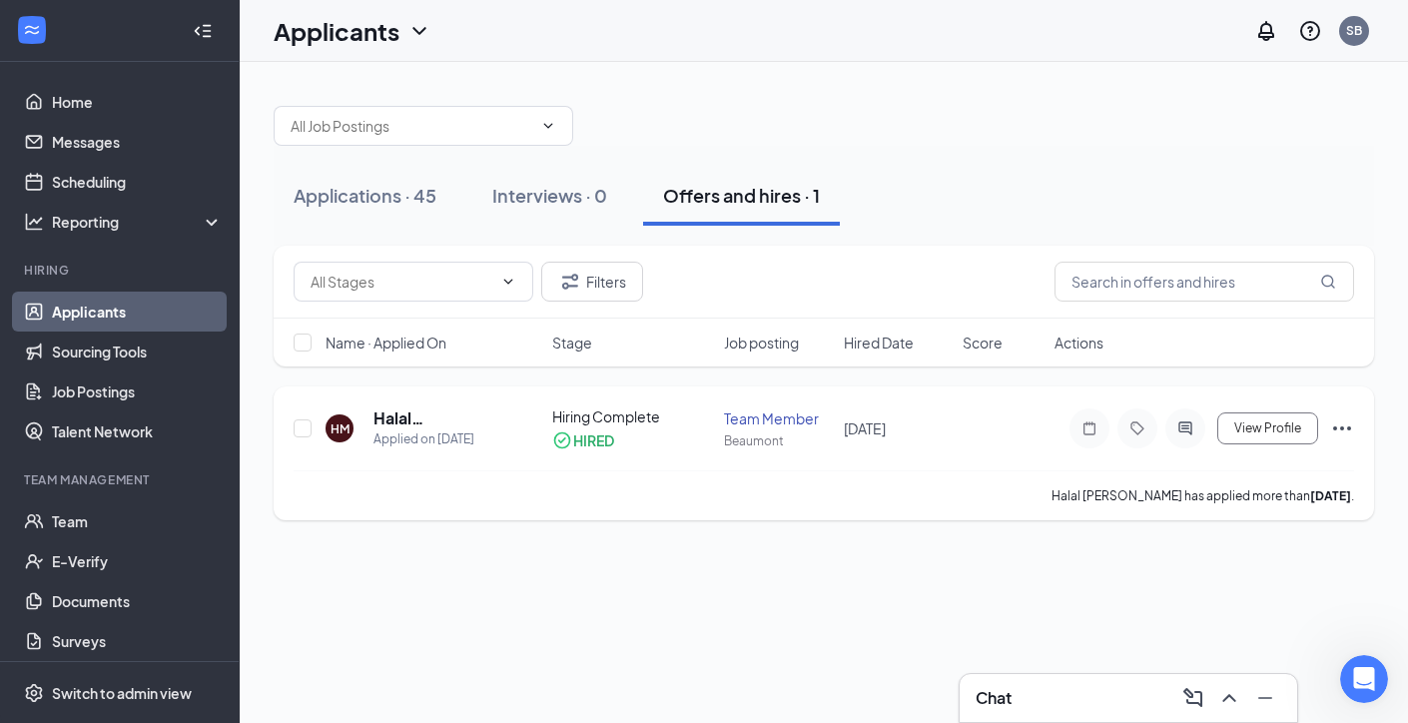
scroll to position [3462, 0]
